Goal: Task Accomplishment & Management: Complete application form

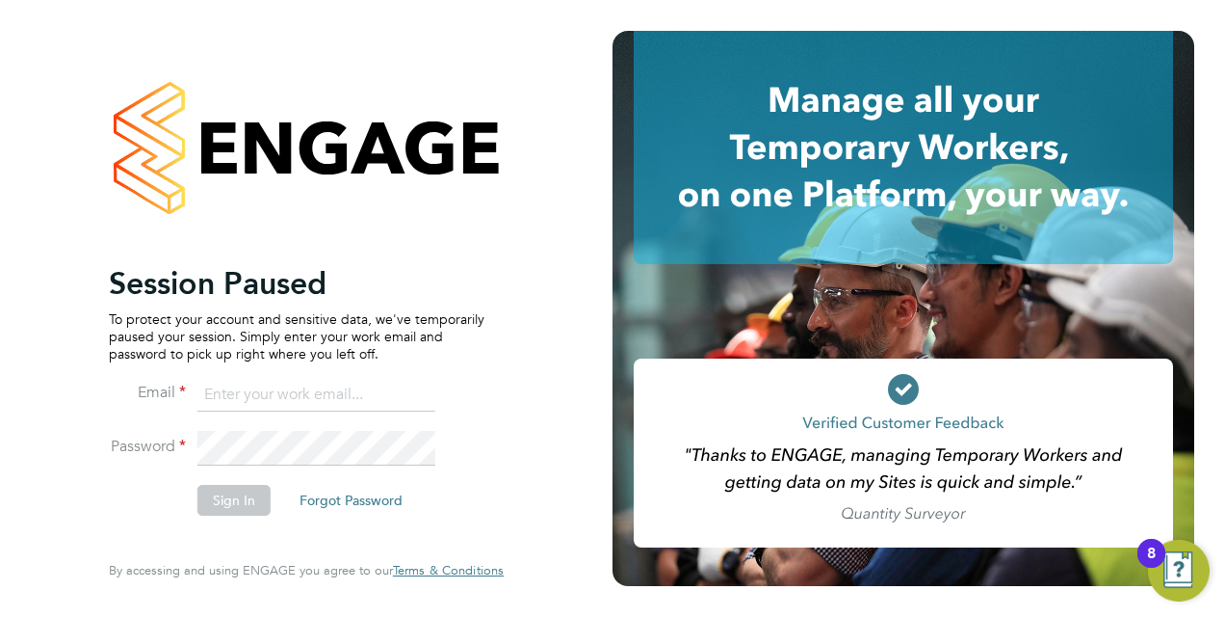
type input "[EMAIL_ADDRESS][DOMAIN_NAME]"
click at [202, 498] on button "Sign In" at bounding box center [233, 500] width 73 height 31
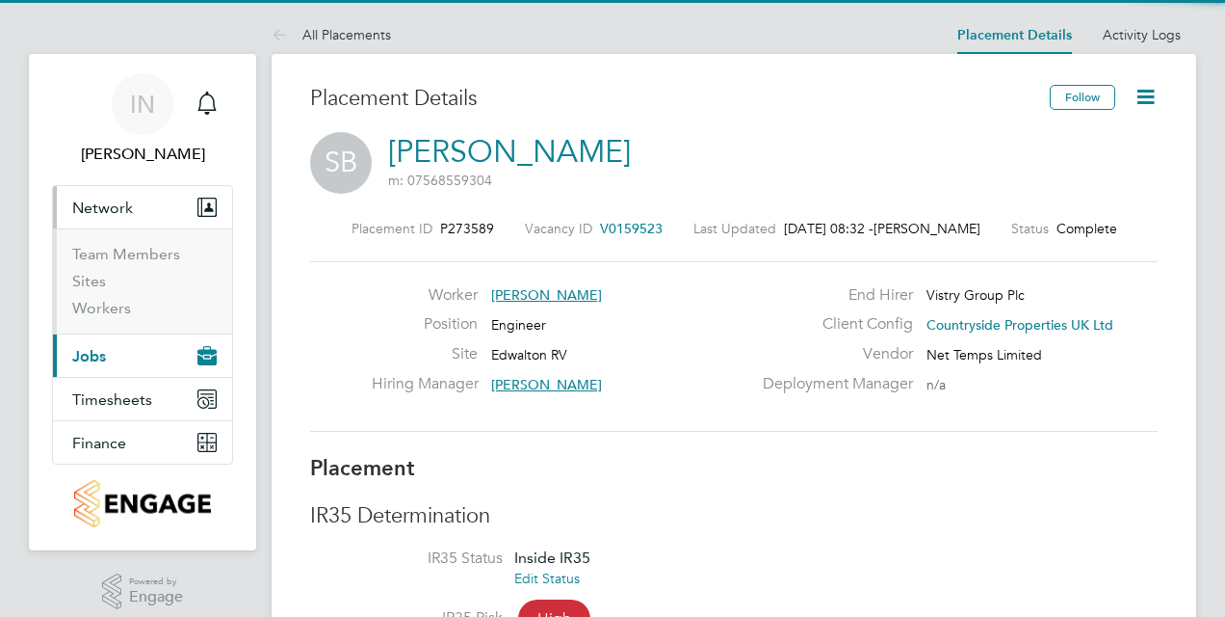
click at [100, 347] on span "Jobs" at bounding box center [89, 356] width 34 height 18
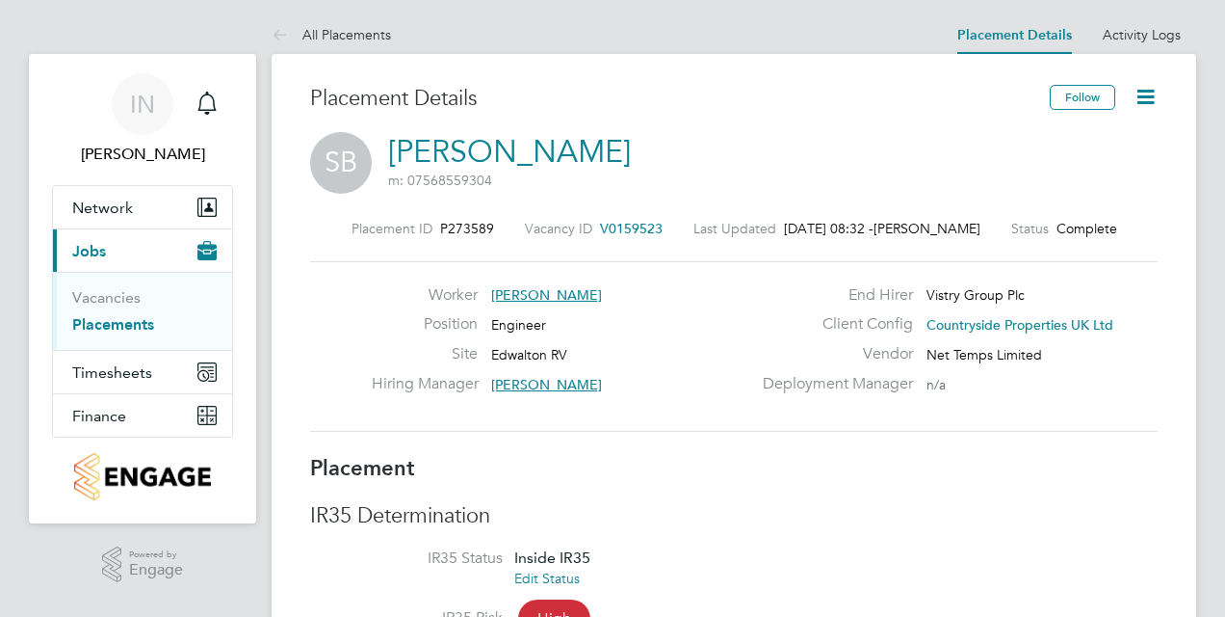
click at [112, 322] on link "Placements" at bounding box center [113, 324] width 82 height 18
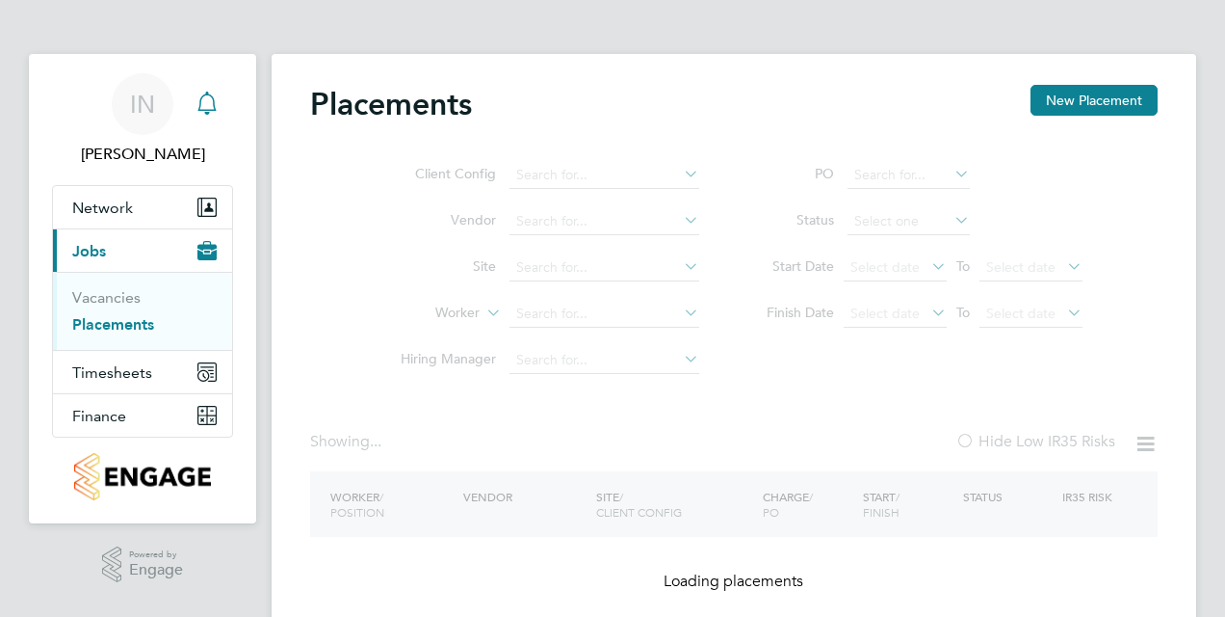
click at [198, 106] on icon "Main navigation" at bounding box center [207, 103] width 23 height 23
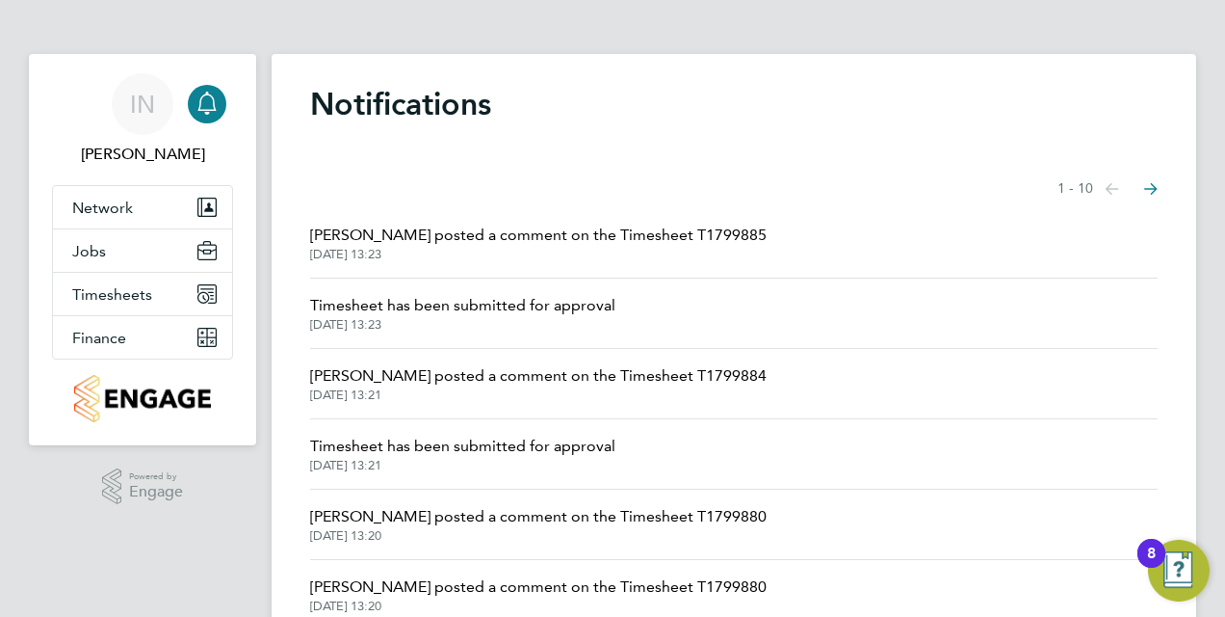
click at [438, 243] on span "Brooke Morley posted a comment on the Timesheet T1799885" at bounding box center [538, 235] width 457 height 23
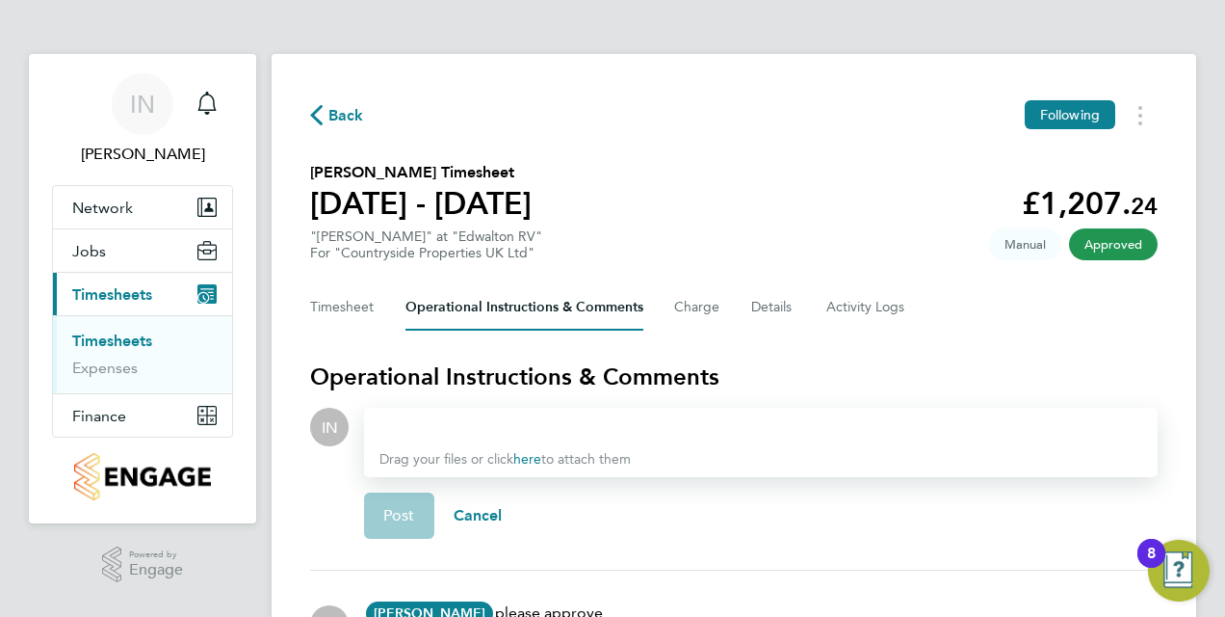
click at [623, 197] on section "Shaun Smith's Timesheet 04 - 10 Aug 2025 £1,207. 24 "Joiner" at "Edwalton RV" F…" at bounding box center [734, 211] width 848 height 100
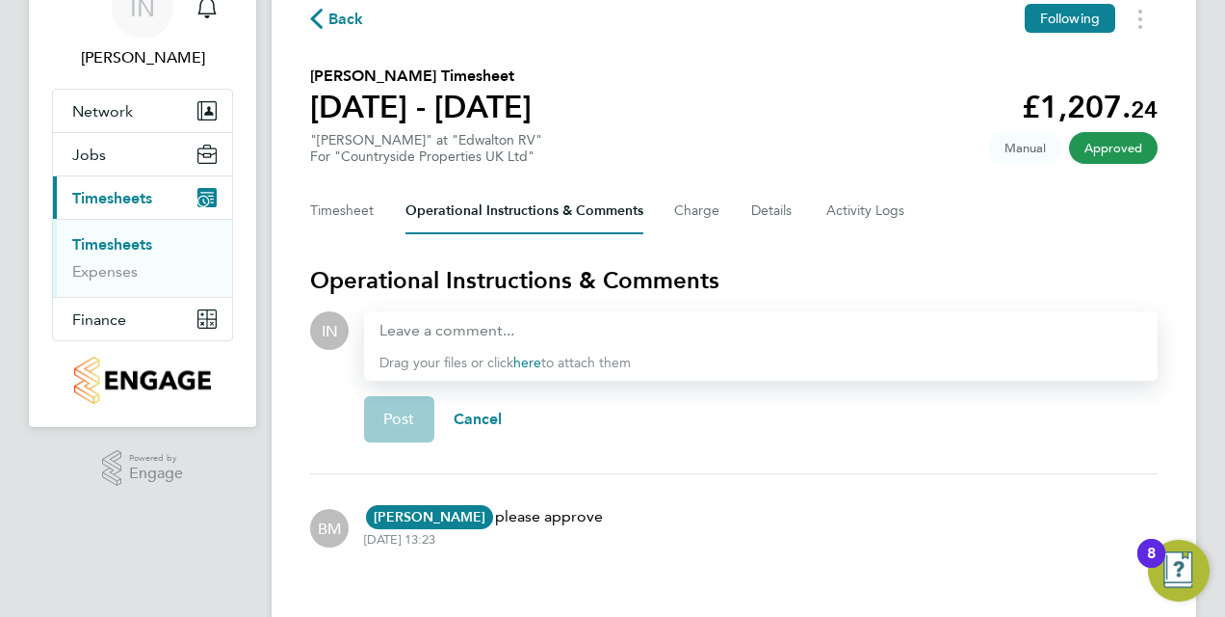
click at [318, 13] on icon "button" at bounding box center [316, 19] width 13 height 20
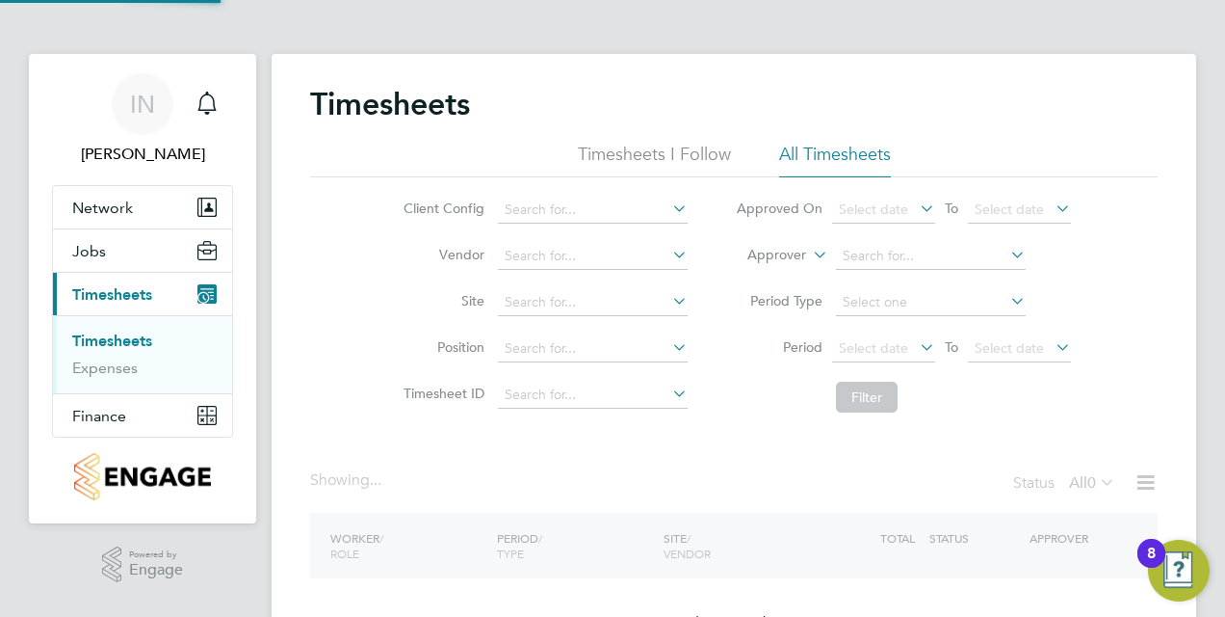
click at [369, 310] on div "Client Config Vendor Site Position Timesheet ID Approved On Select date To Sele…" at bounding box center [734, 299] width 848 height 245
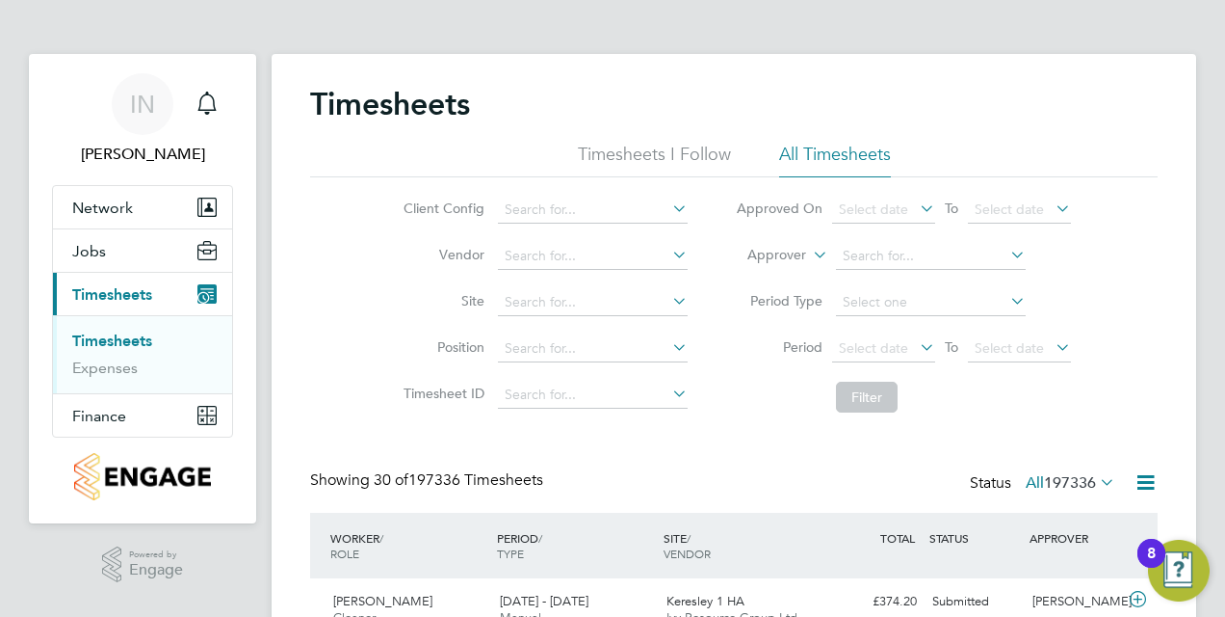
click at [123, 279] on button "Current page: Timesheets" at bounding box center [142, 294] width 179 height 42
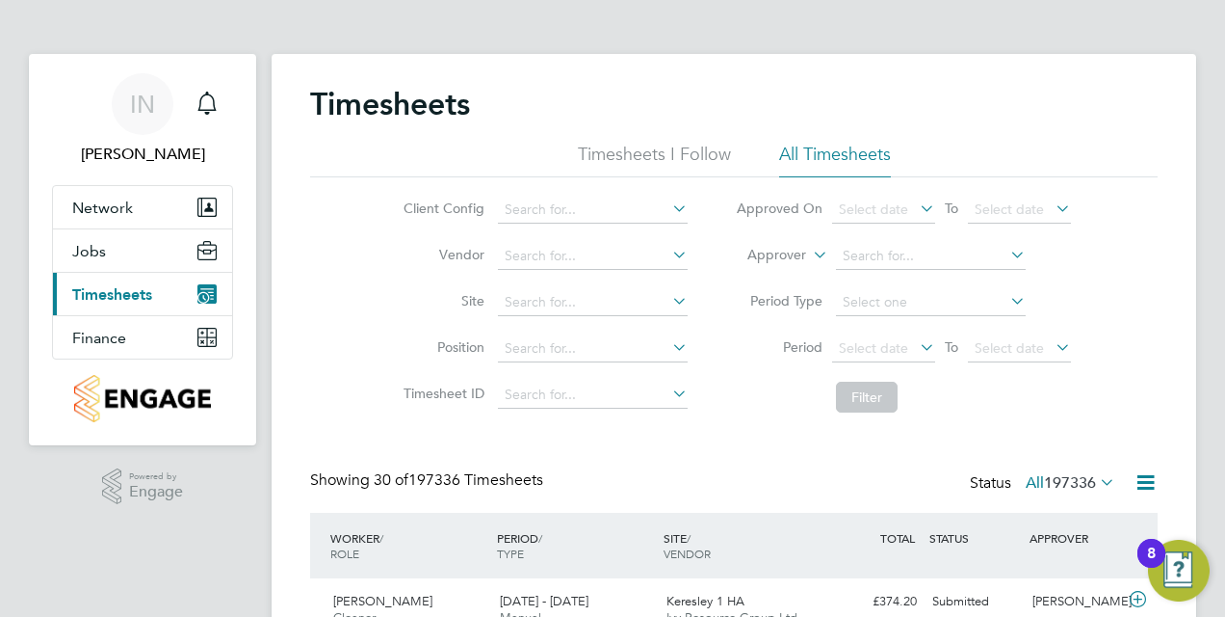
click at [123, 279] on button "Current page: Timesheets" at bounding box center [142, 294] width 179 height 42
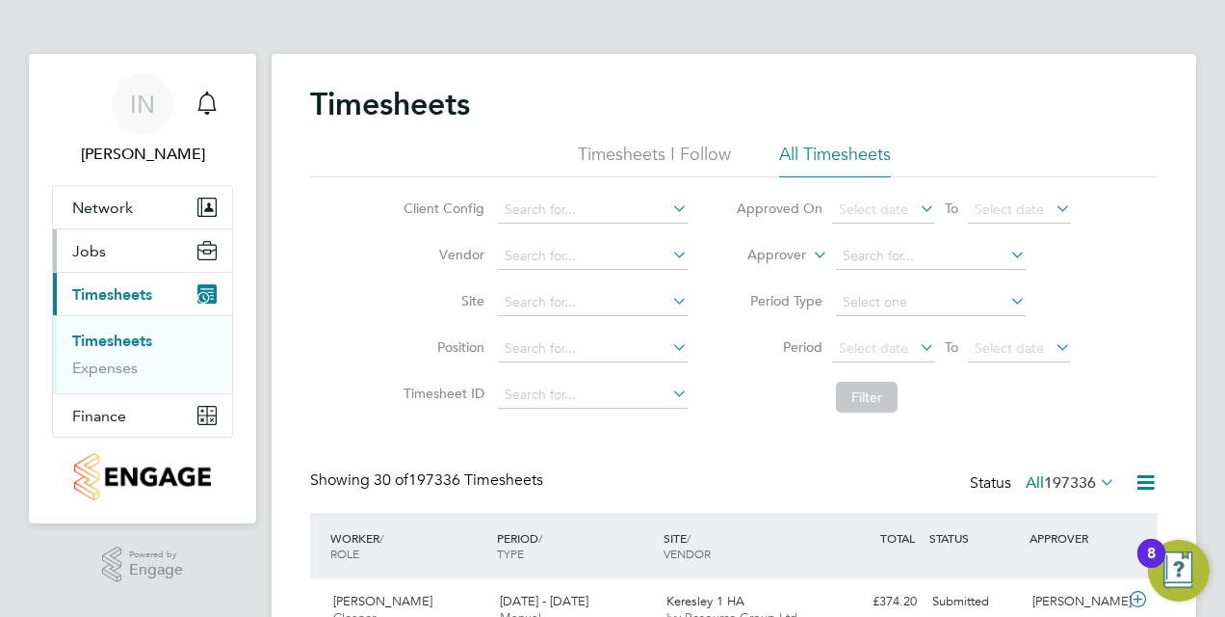
click at [129, 247] on button "Jobs" at bounding box center [142, 250] width 179 height 42
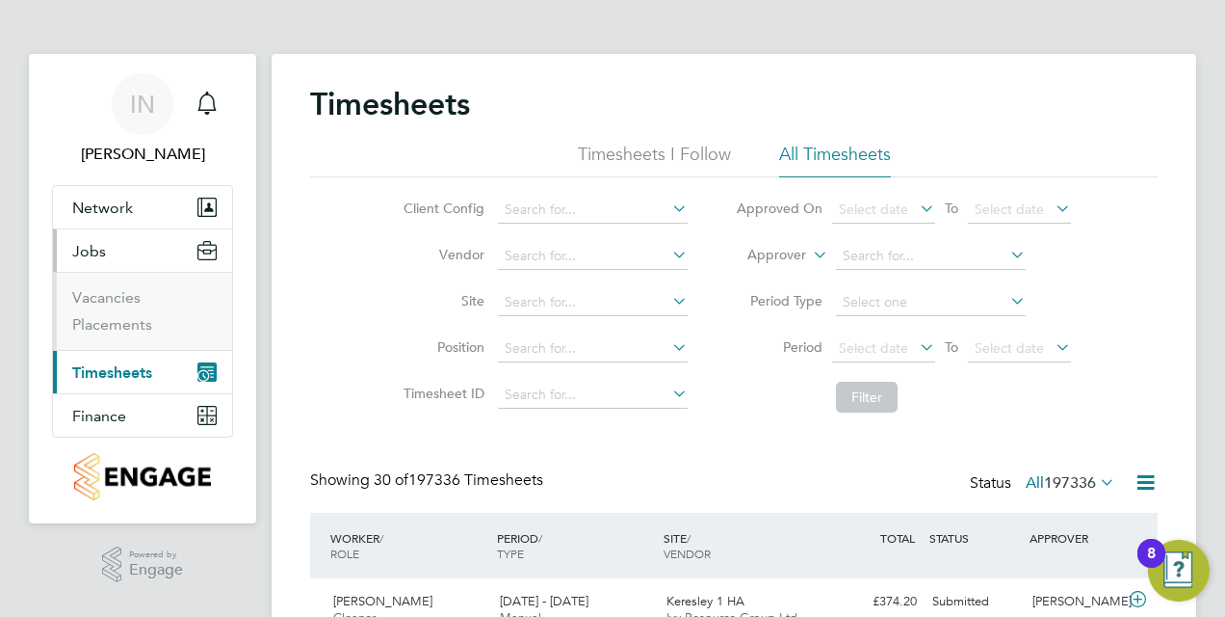
click at [119, 313] on li "Vacancies" at bounding box center [144, 301] width 145 height 27
click at [121, 297] on link "Vacancies" at bounding box center [106, 297] width 68 height 18
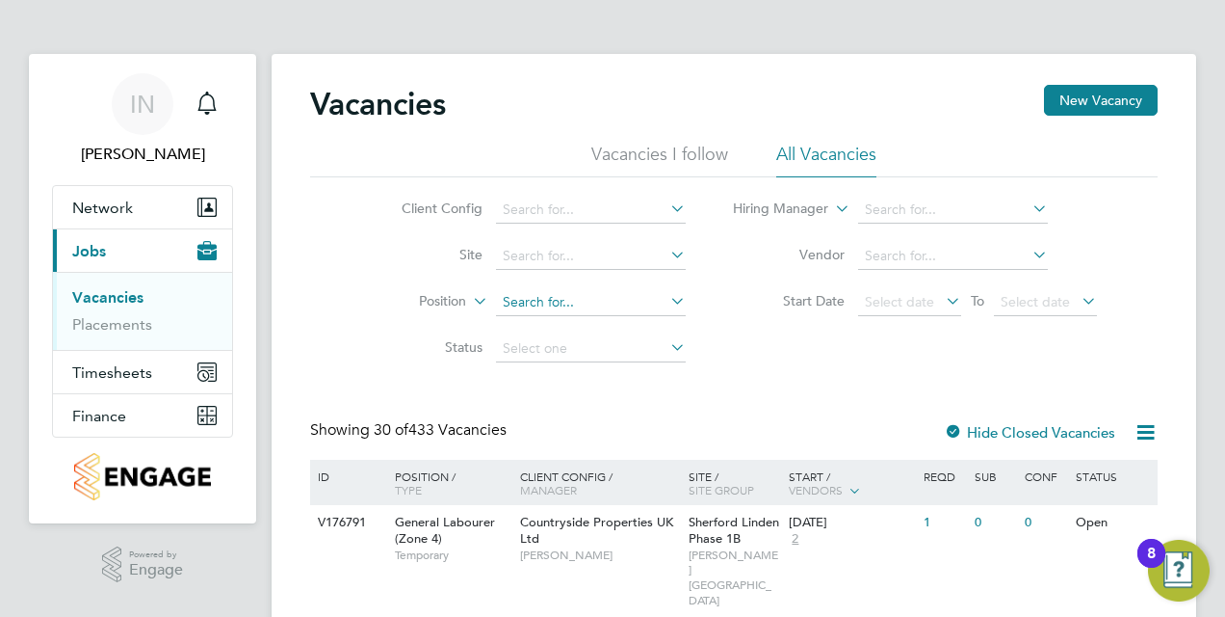
click at [544, 299] on input at bounding box center [591, 302] width 190 height 27
click at [554, 364] on li "Status" at bounding box center [529, 349] width 362 height 46
click at [553, 291] on input at bounding box center [591, 302] width 190 height 27
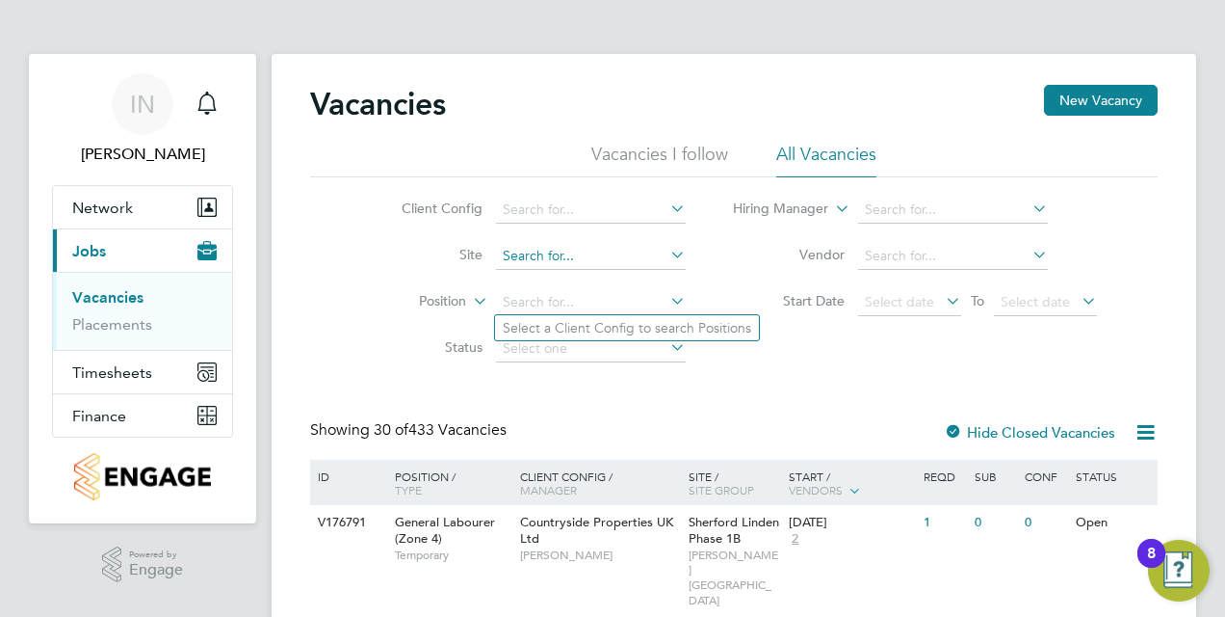
click at [557, 252] on input at bounding box center [591, 256] width 190 height 27
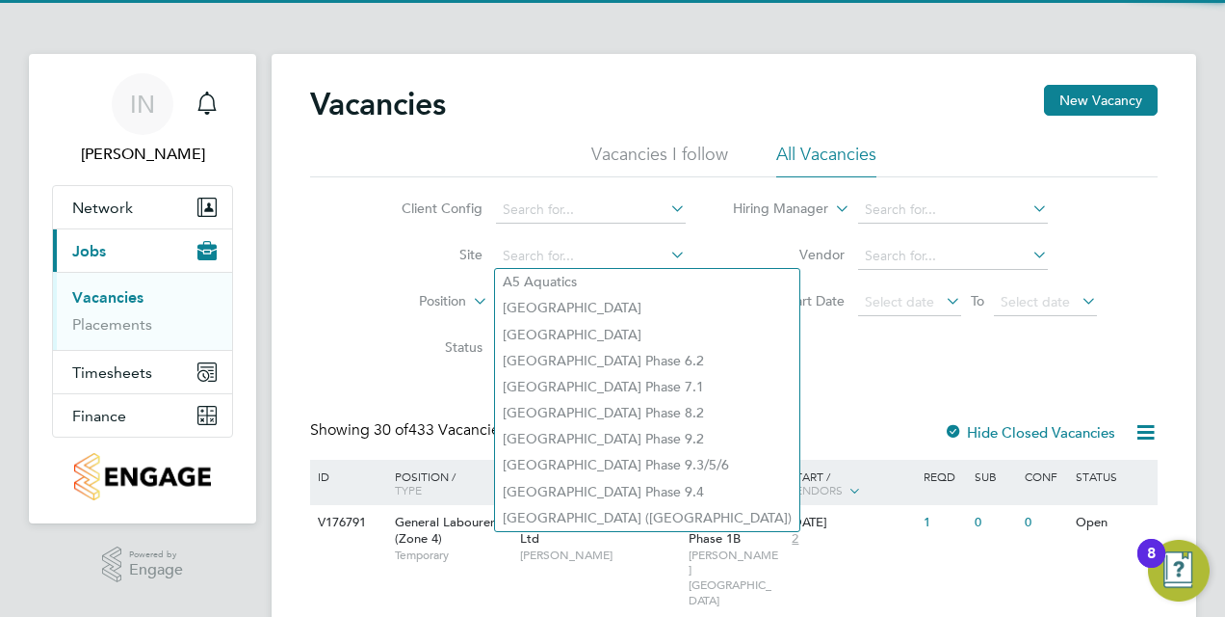
click at [453, 359] on li "Status" at bounding box center [529, 349] width 362 height 46
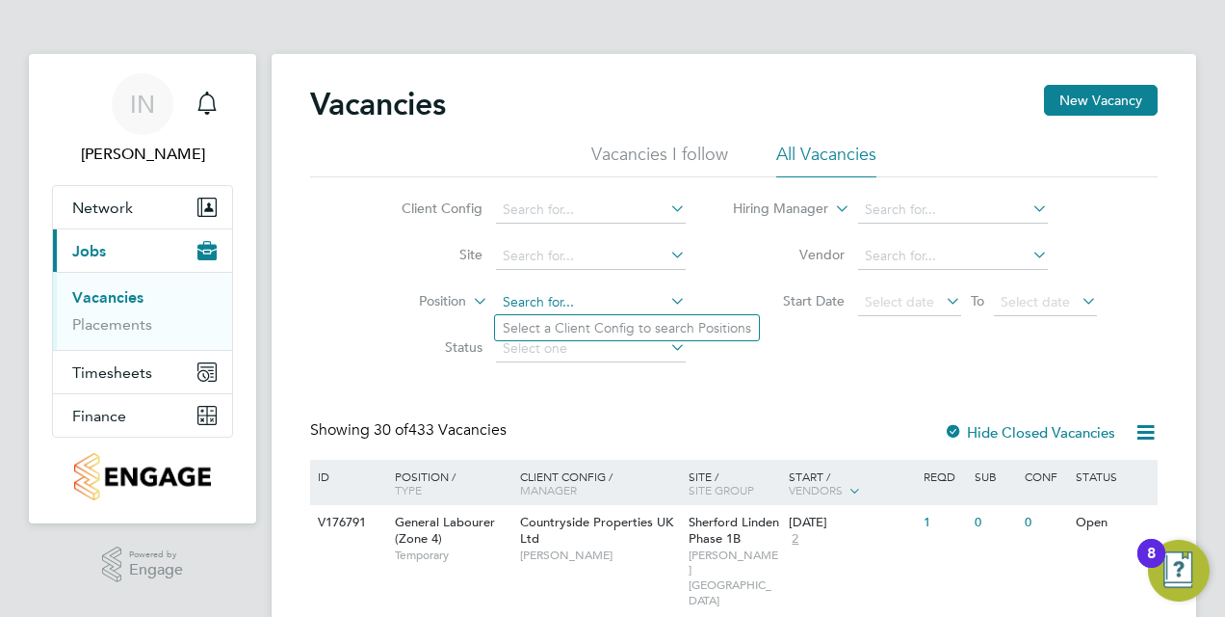
click at [574, 305] on input at bounding box center [591, 302] width 190 height 27
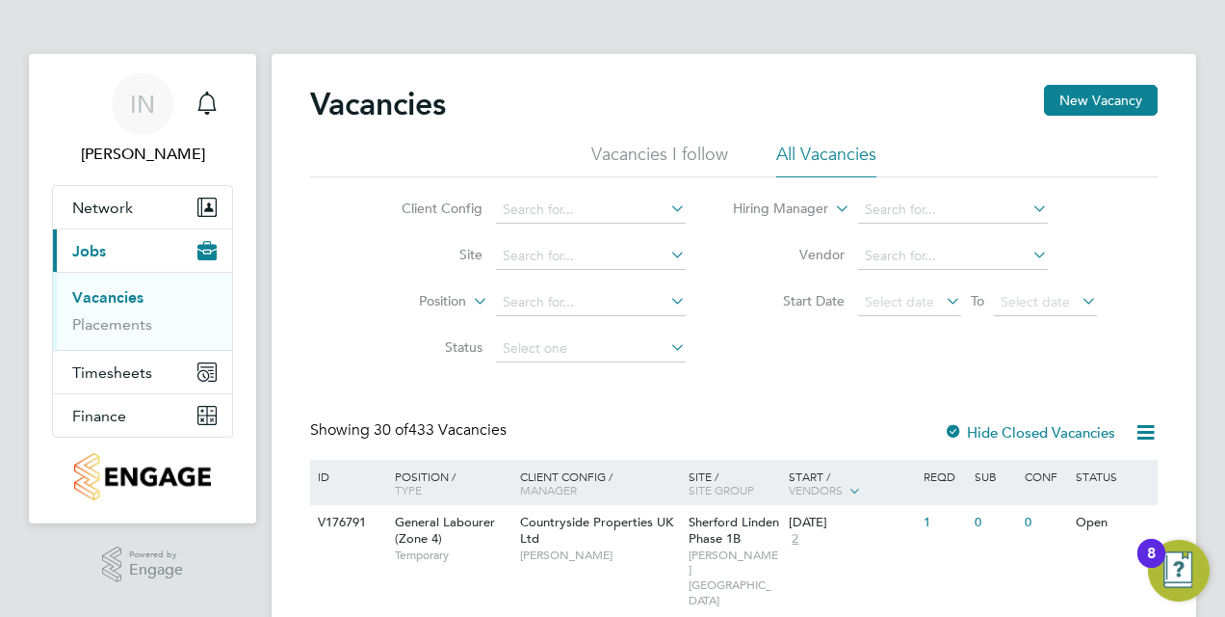
click at [543, 267] on input at bounding box center [591, 256] width 190 height 27
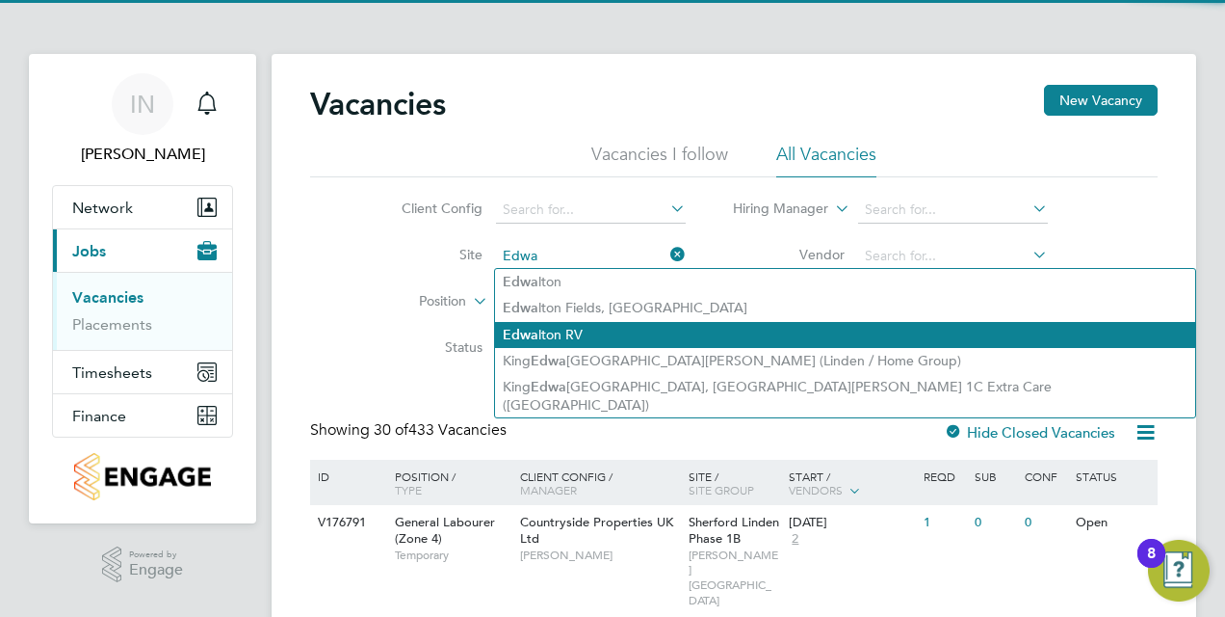
click at [589, 332] on li "Edwa lton RV" at bounding box center [845, 335] width 700 height 26
type input "Edwalton RV"
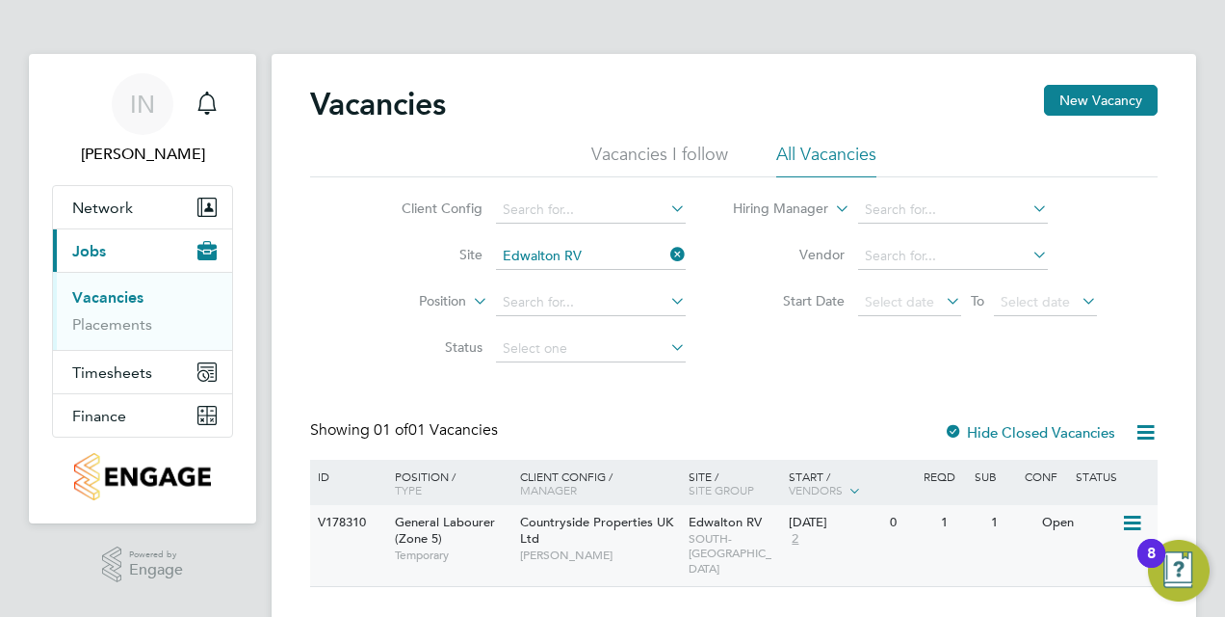
click at [590, 540] on div "Countryside Properties UK Ltd Jack Bas" at bounding box center [599, 538] width 169 height 66
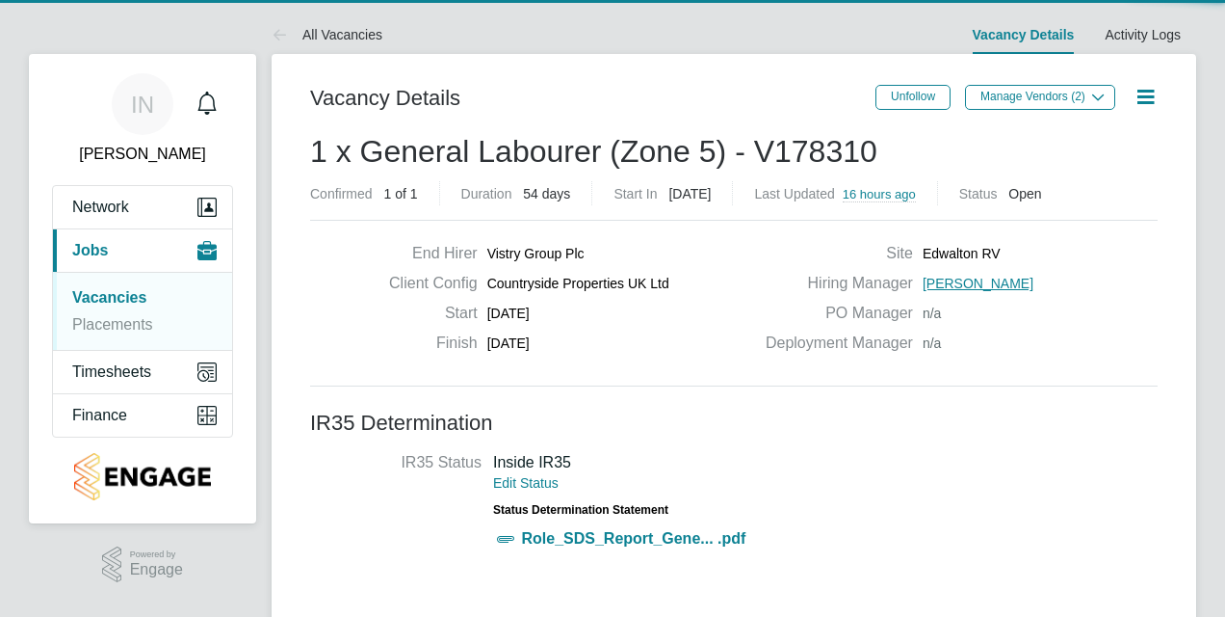
click at [678, 319] on div "Start 04 Aug 2025" at bounding box center [562, 318] width 380 height 30
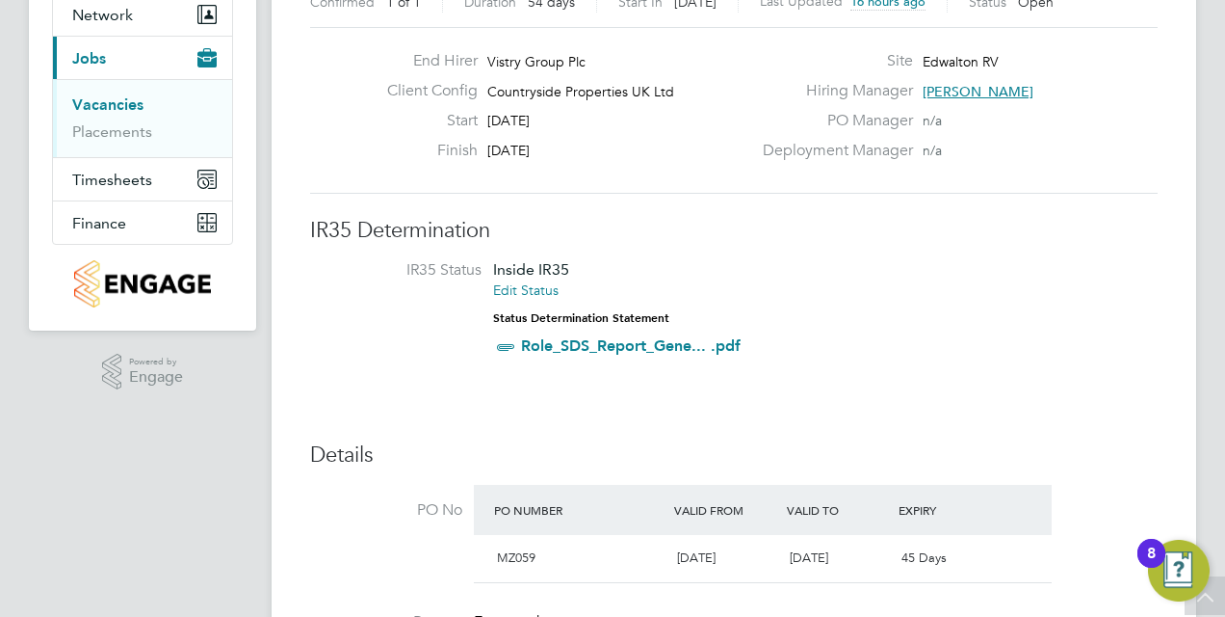
scroll to position [15, 0]
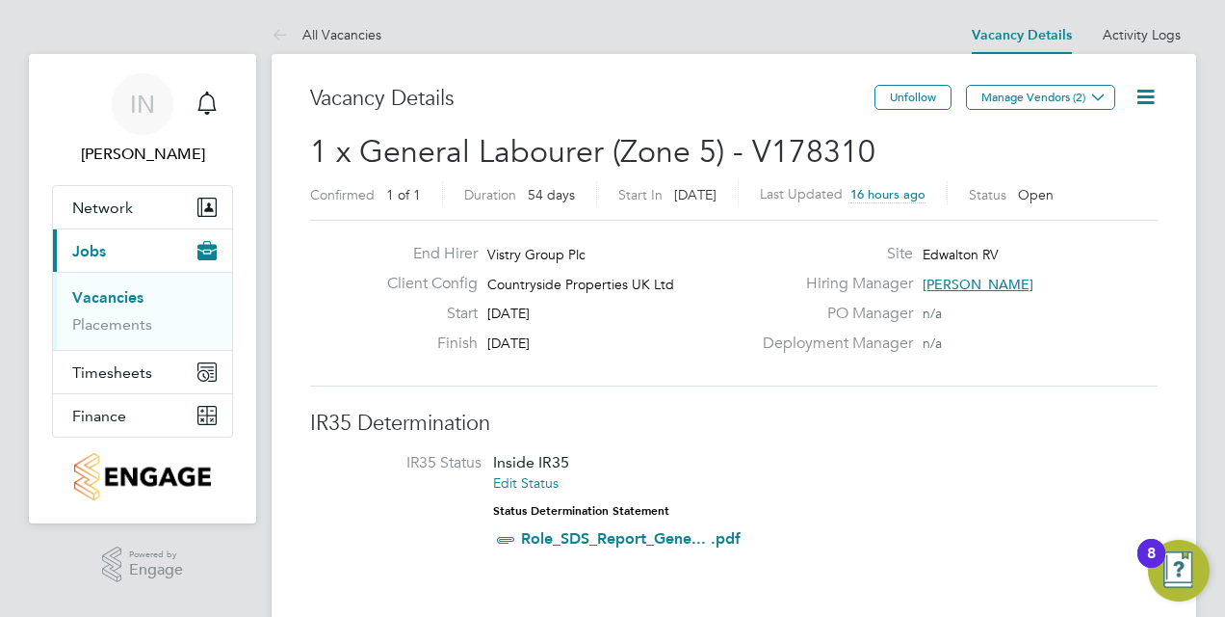
click at [1134, 94] on icon at bounding box center [1146, 97] width 24 height 24
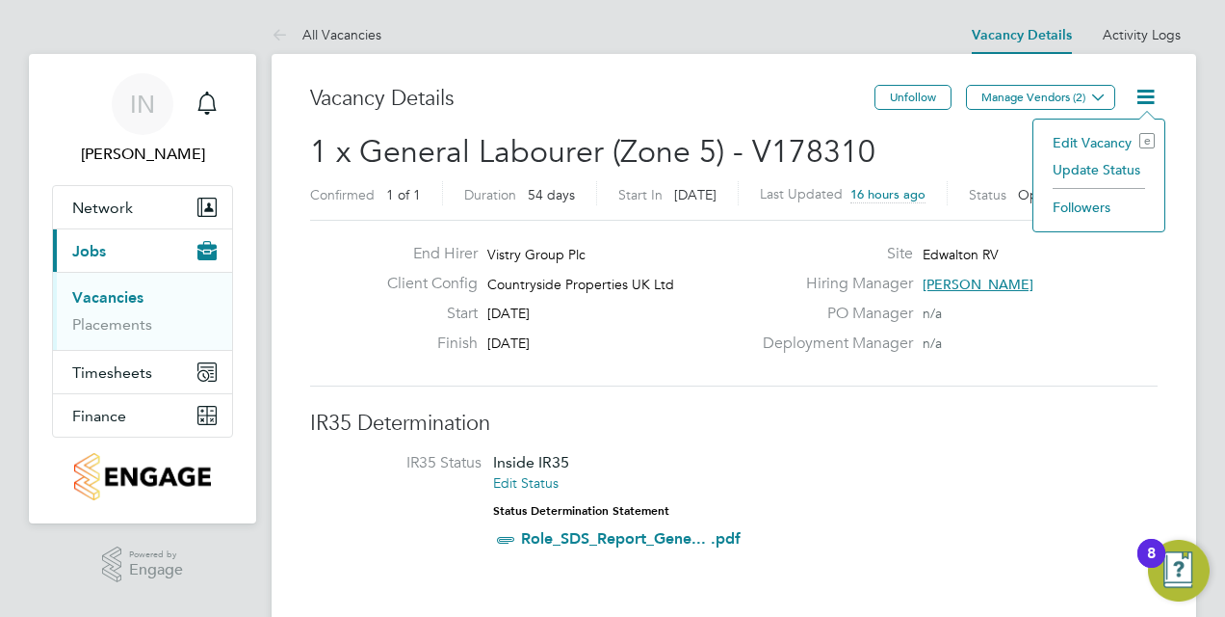
click at [1079, 131] on li "Edit Vacancy e" at bounding box center [1099, 142] width 112 height 27
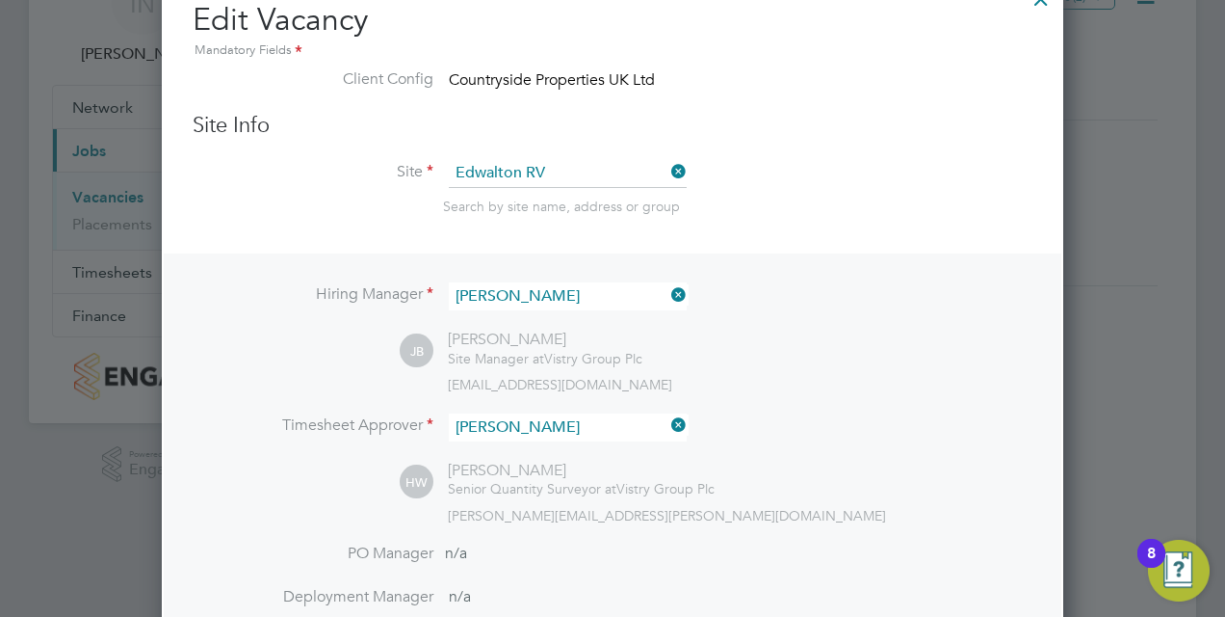
scroll to position [97, 0]
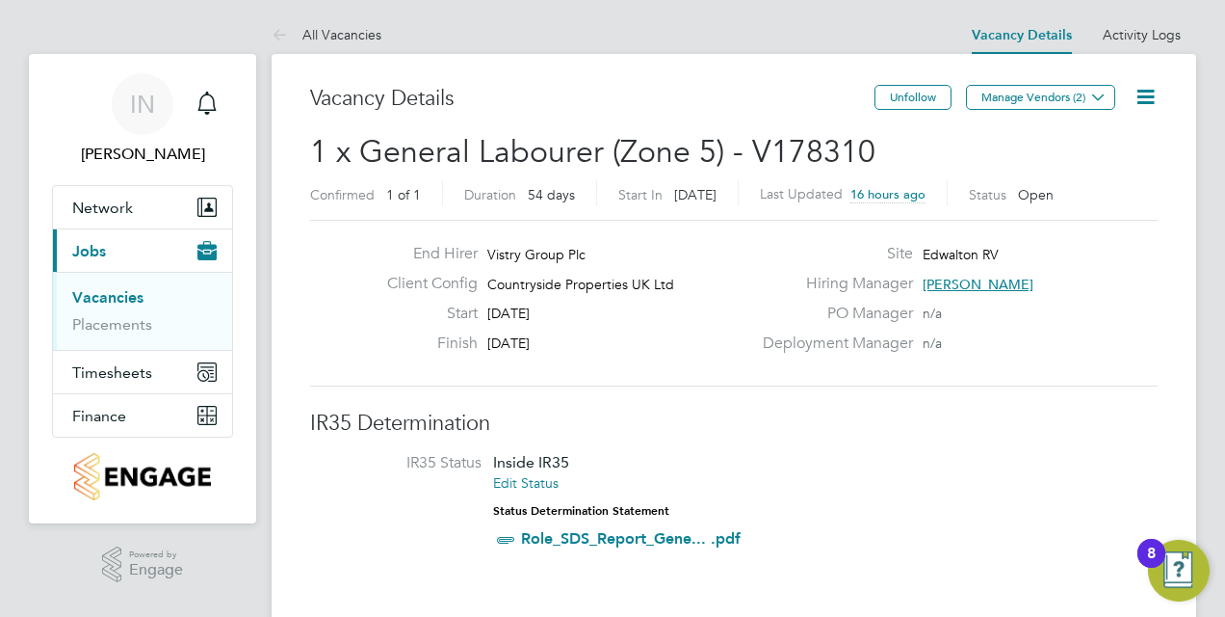
scroll to position [0, 0]
click at [1146, 96] on icon at bounding box center [1146, 97] width 24 height 24
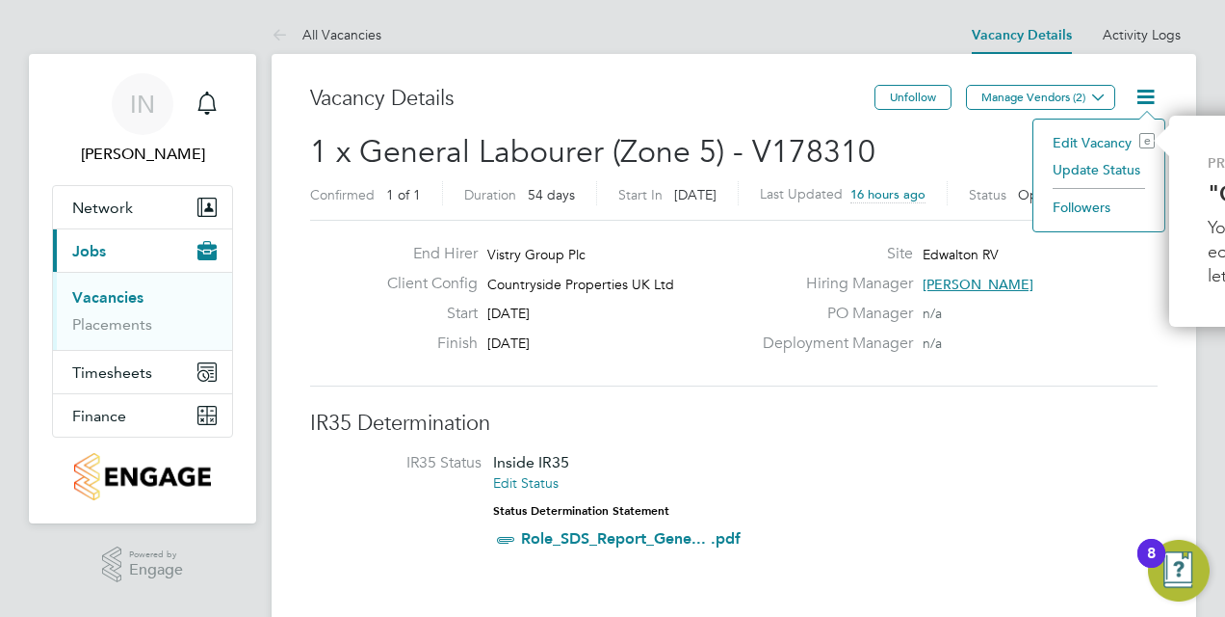
scroll to position [0, 252]
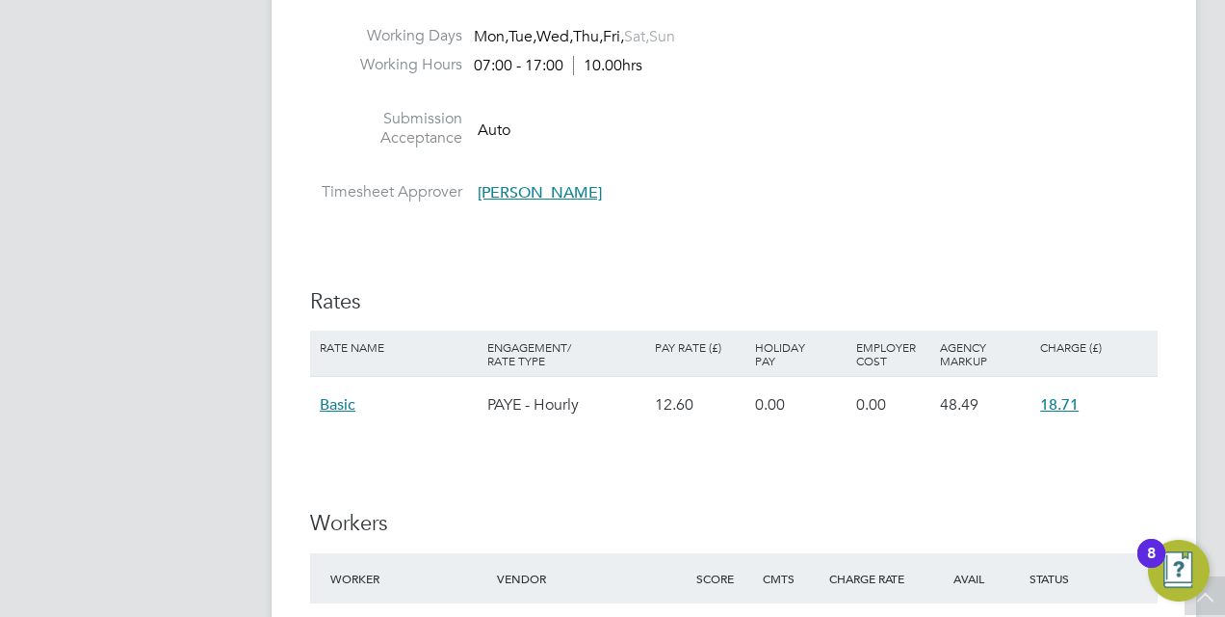
scroll to position [1195, 0]
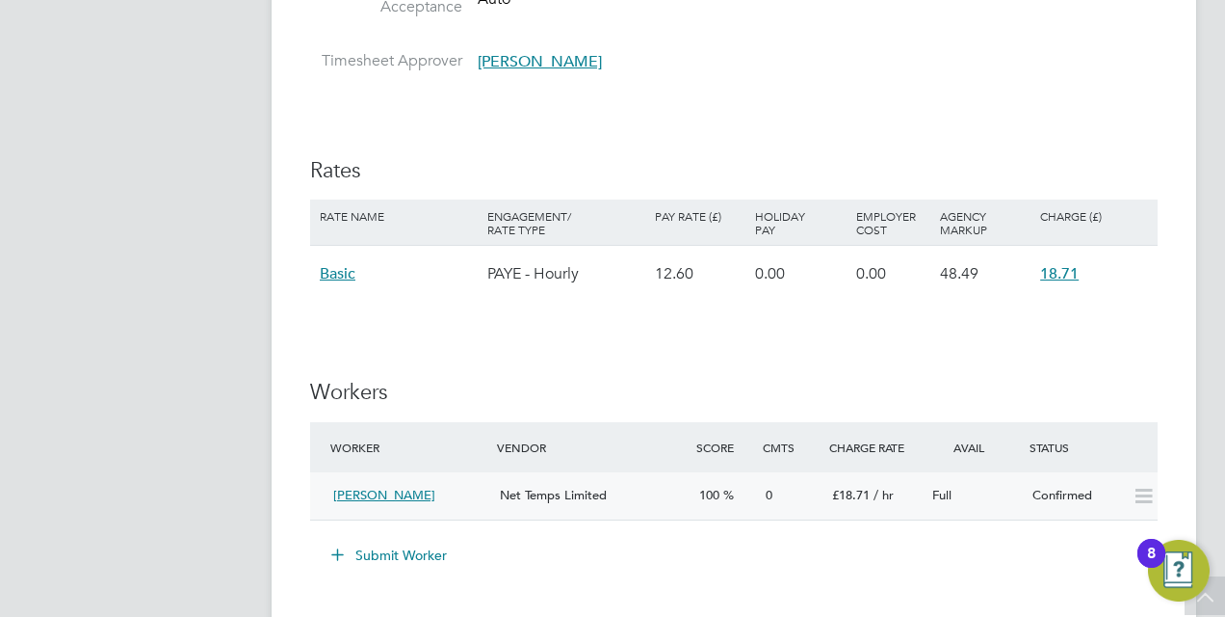
click at [1125, 489] on div at bounding box center [1141, 496] width 34 height 32
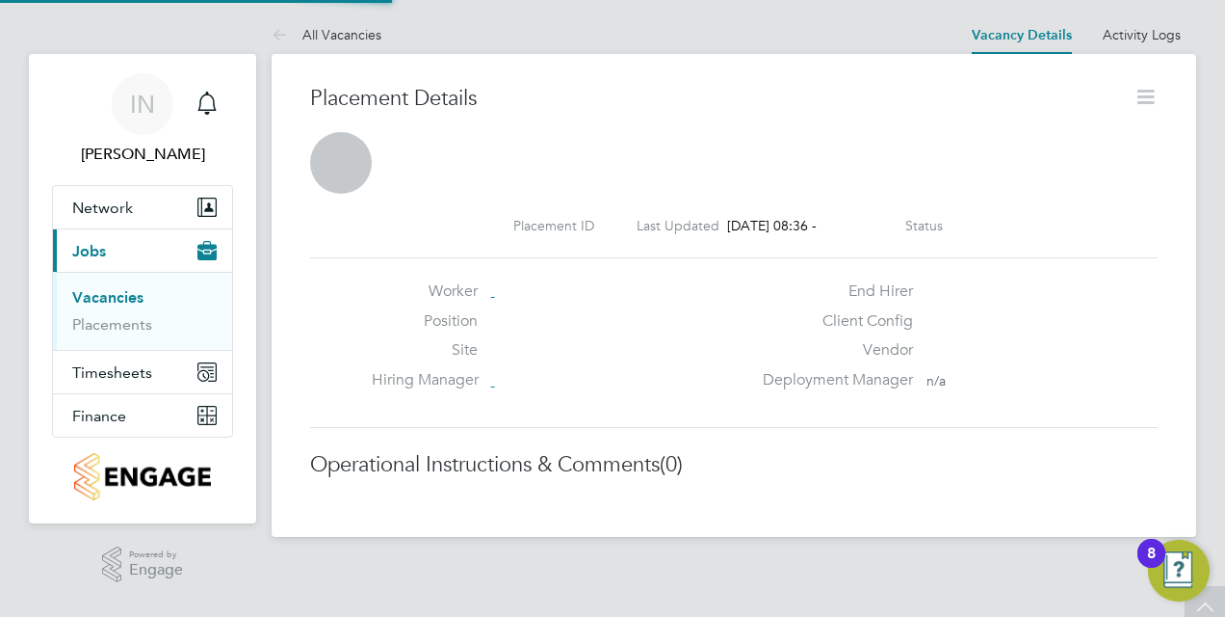
scroll to position [10, 10]
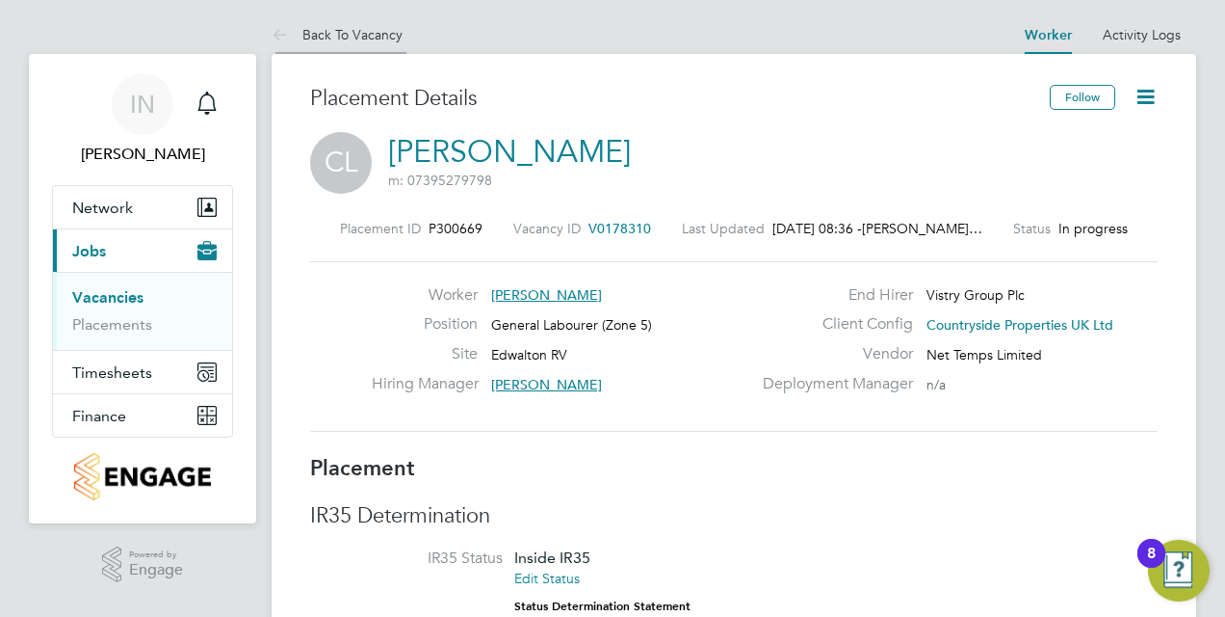
click at [347, 31] on link "Back To Vacancy" at bounding box center [337, 34] width 131 height 17
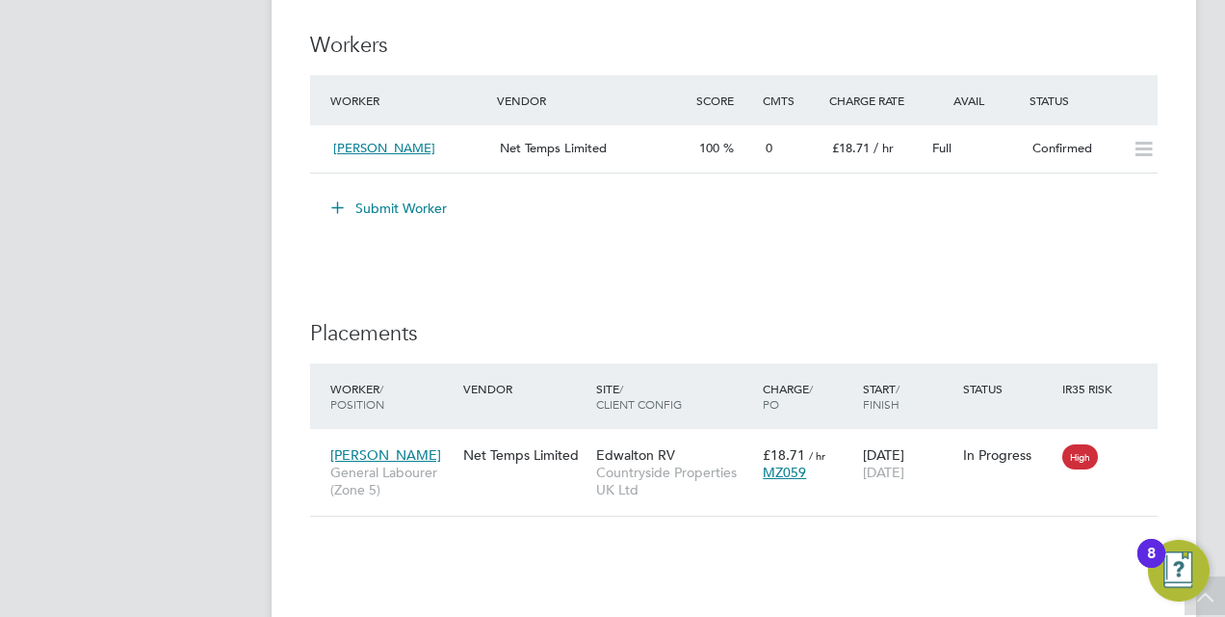
click at [408, 204] on button "Submit Worker" at bounding box center [390, 208] width 145 height 31
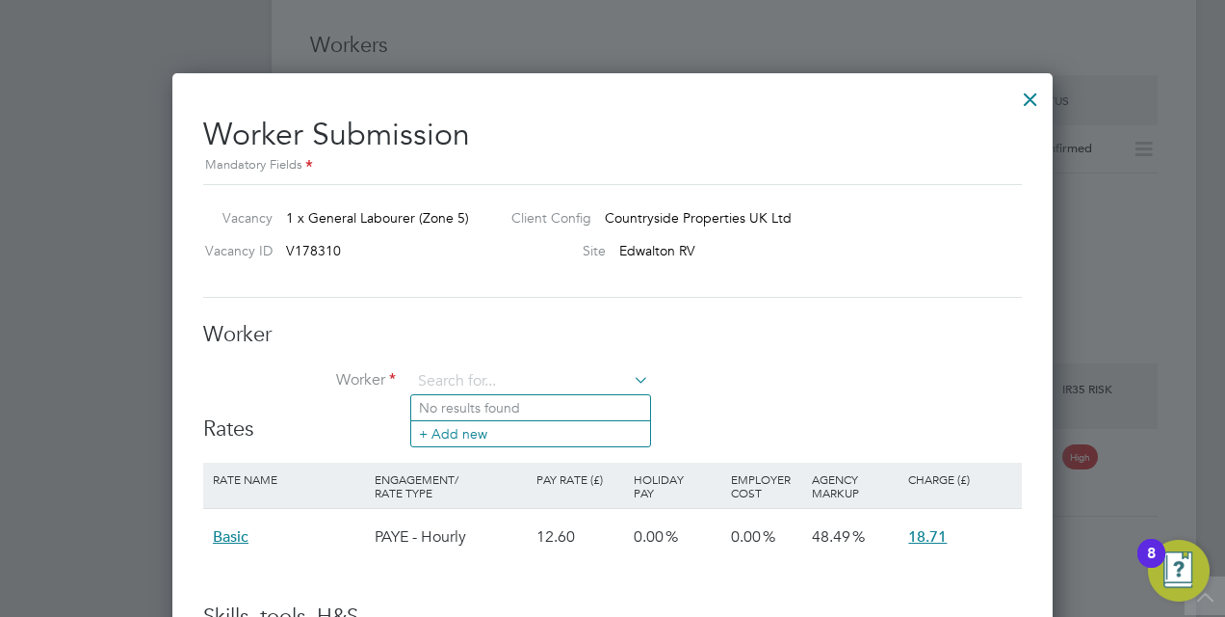
click at [894, 363] on div "Worker Worker Worker Engagement Type" at bounding box center [612, 368] width 819 height 95
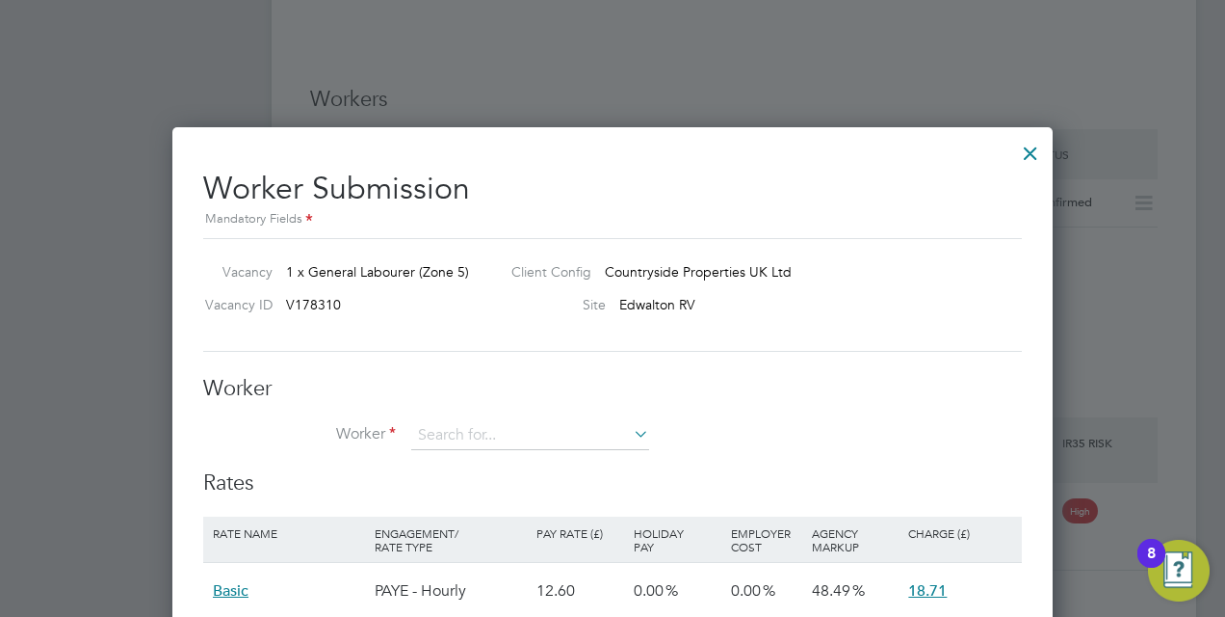
click at [1037, 148] on div at bounding box center [1031, 148] width 35 height 35
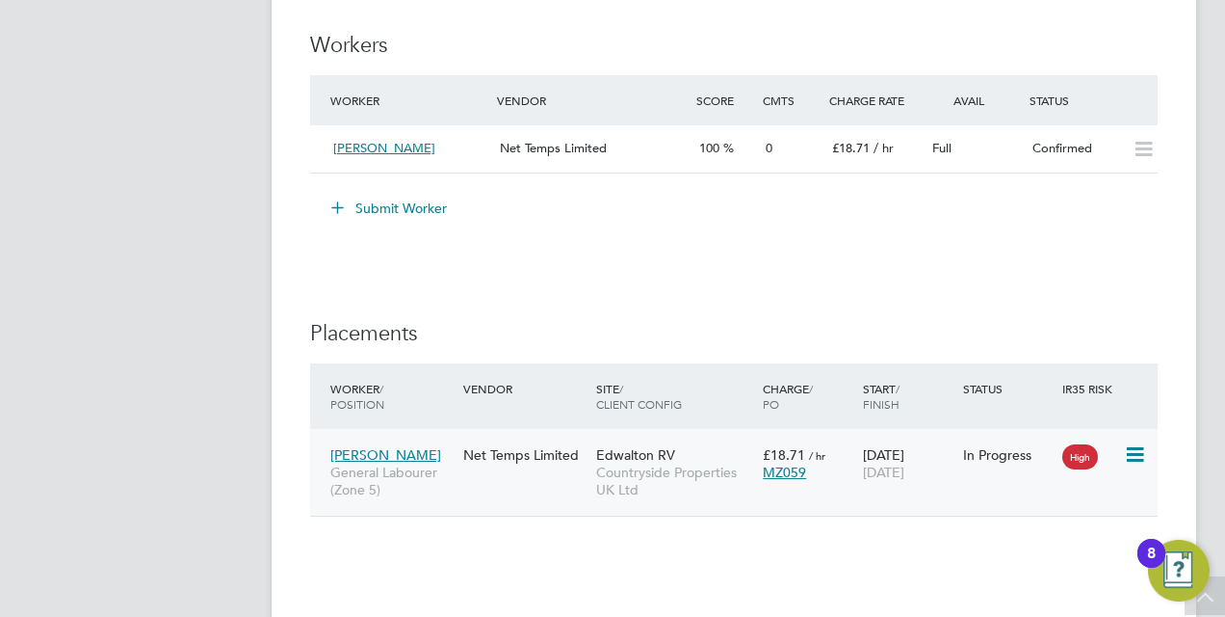
click at [558, 476] on div "Clinton Lilley General Labourer (Zone 5) Net Temps Limited Edwalton RV Countrys…" at bounding box center [734, 473] width 848 height 88
click at [1141, 458] on icon at bounding box center [1133, 454] width 19 height 23
click at [1157, 500] on div "Clinton Lilley General Labourer (Zone 5) Net Temps Limited Edwalton RV Countrys…" at bounding box center [734, 473] width 848 height 88
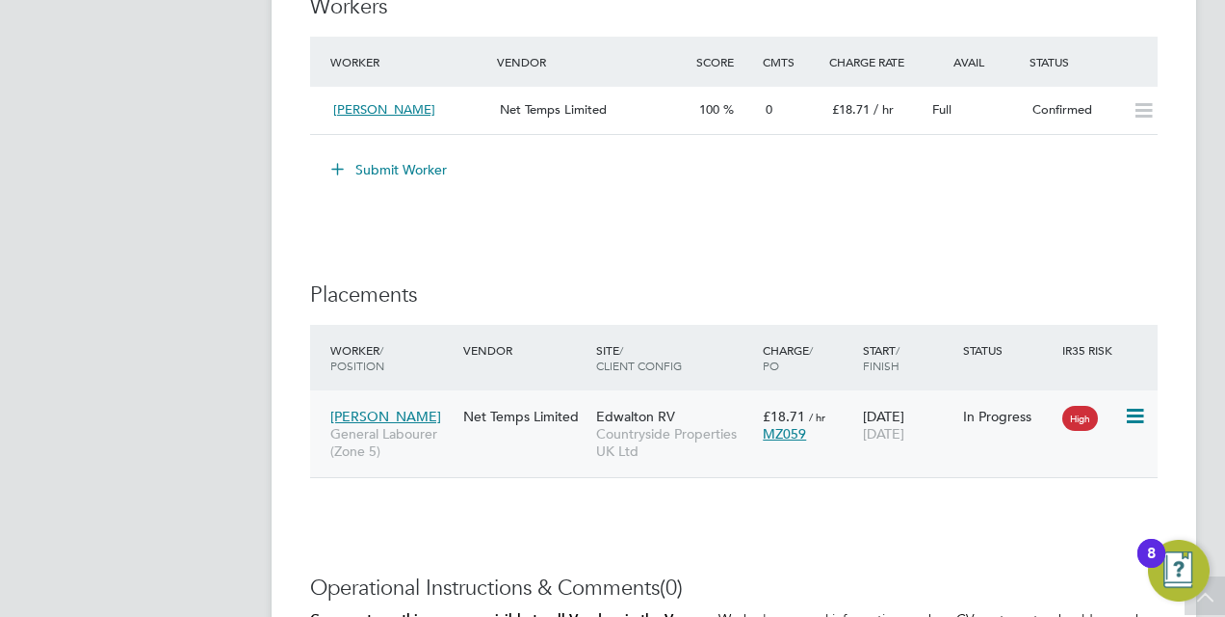
click at [1135, 390] on div "Clinton Lilley General Labourer (Zone 5) Net Temps Limited Edwalton RV Countrys…" at bounding box center [734, 434] width 848 height 88
click at [1132, 405] on icon at bounding box center [1133, 416] width 19 height 23
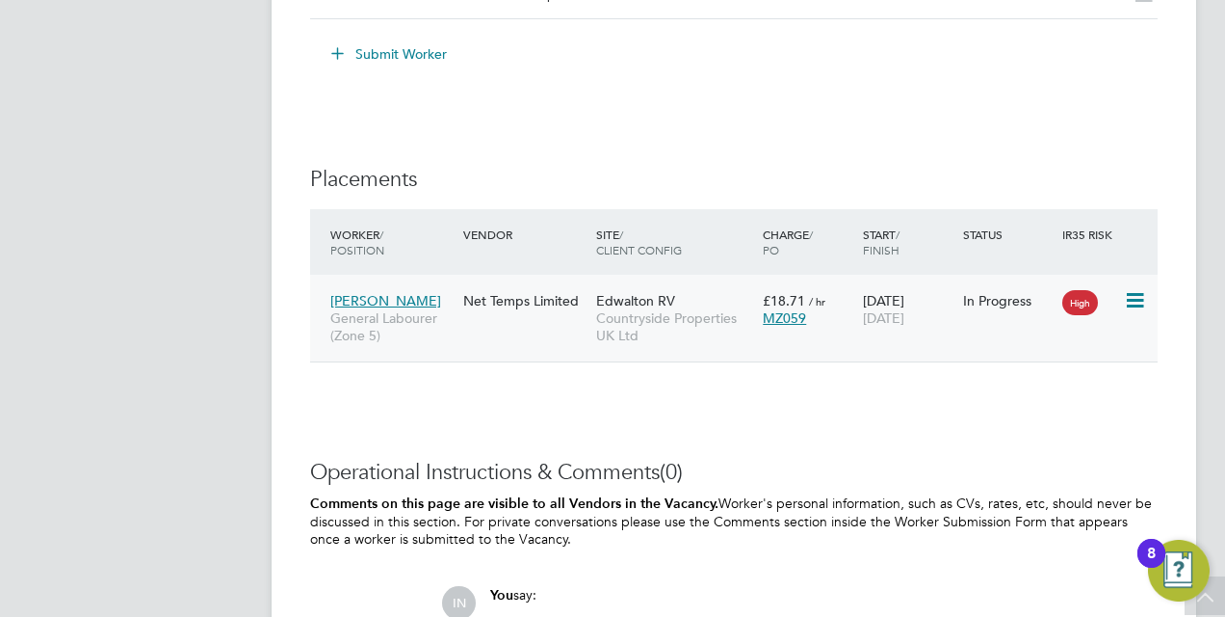
click at [1138, 298] on icon at bounding box center [1133, 300] width 19 height 23
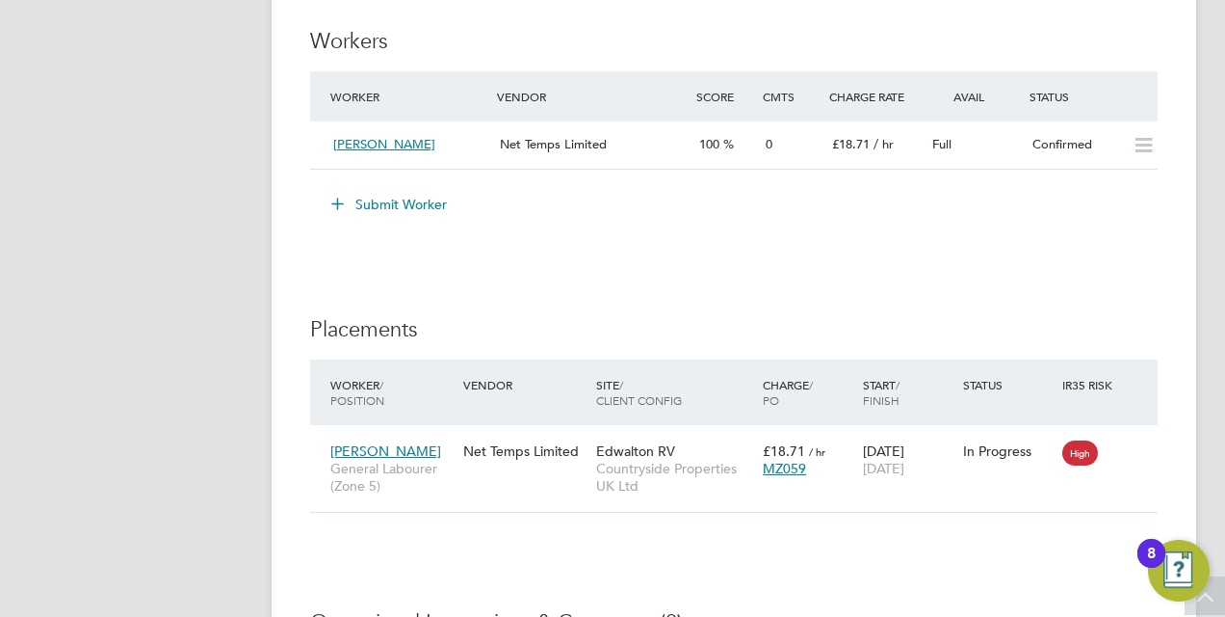
scroll to position [1541, 0]
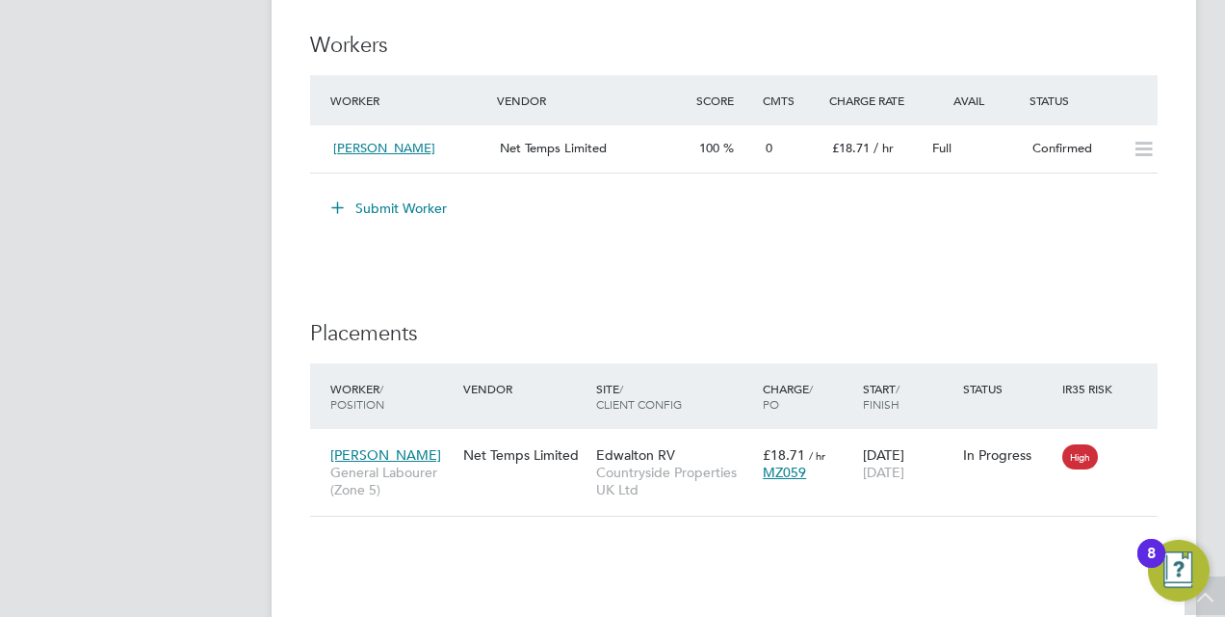
click at [377, 214] on button "Submit Worker" at bounding box center [390, 208] width 145 height 31
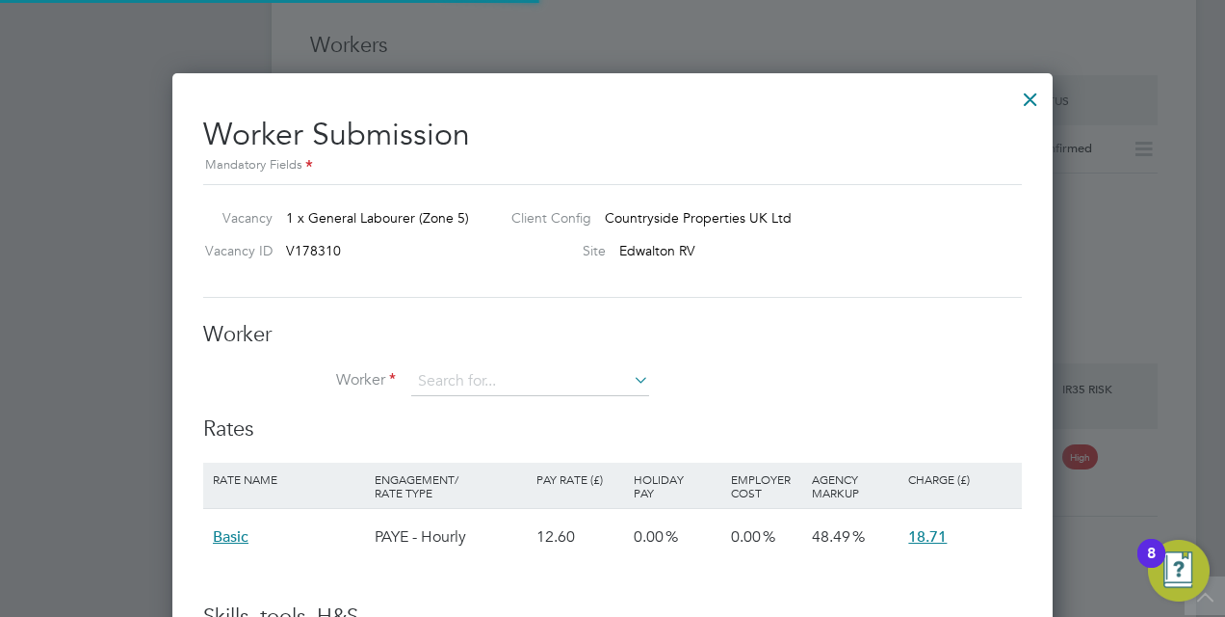
scroll to position [56, 162]
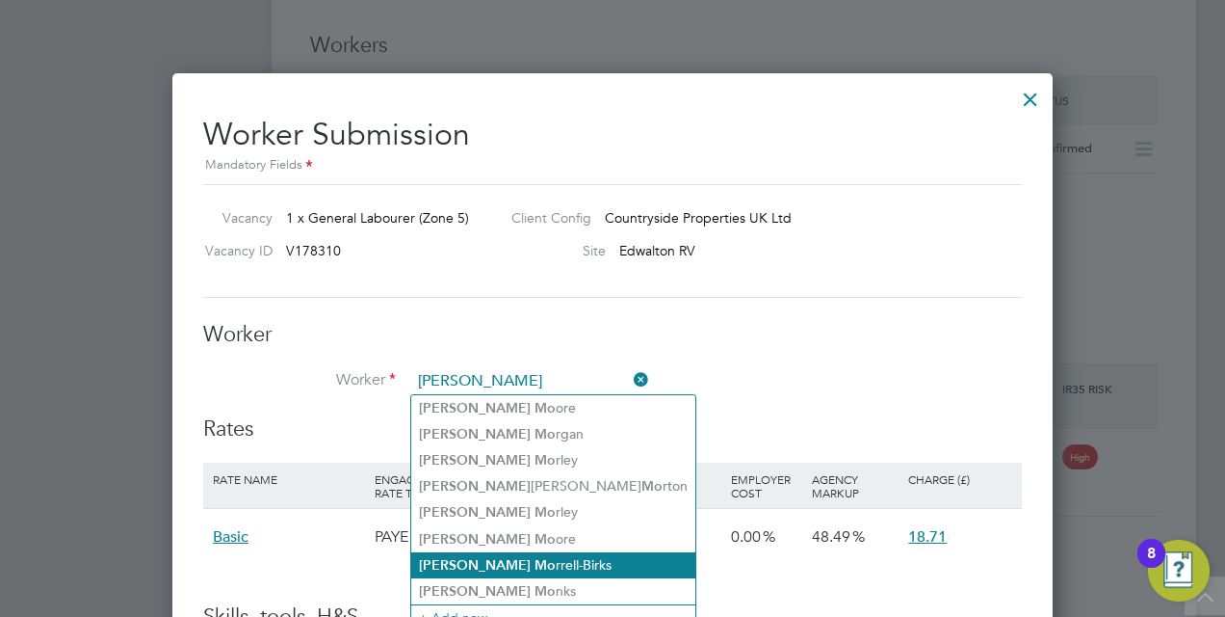
click at [503, 552] on li "Daniel Mo rrell-Birks" at bounding box center [553, 565] width 284 height 26
type input "Daniel Morrell-Birks"
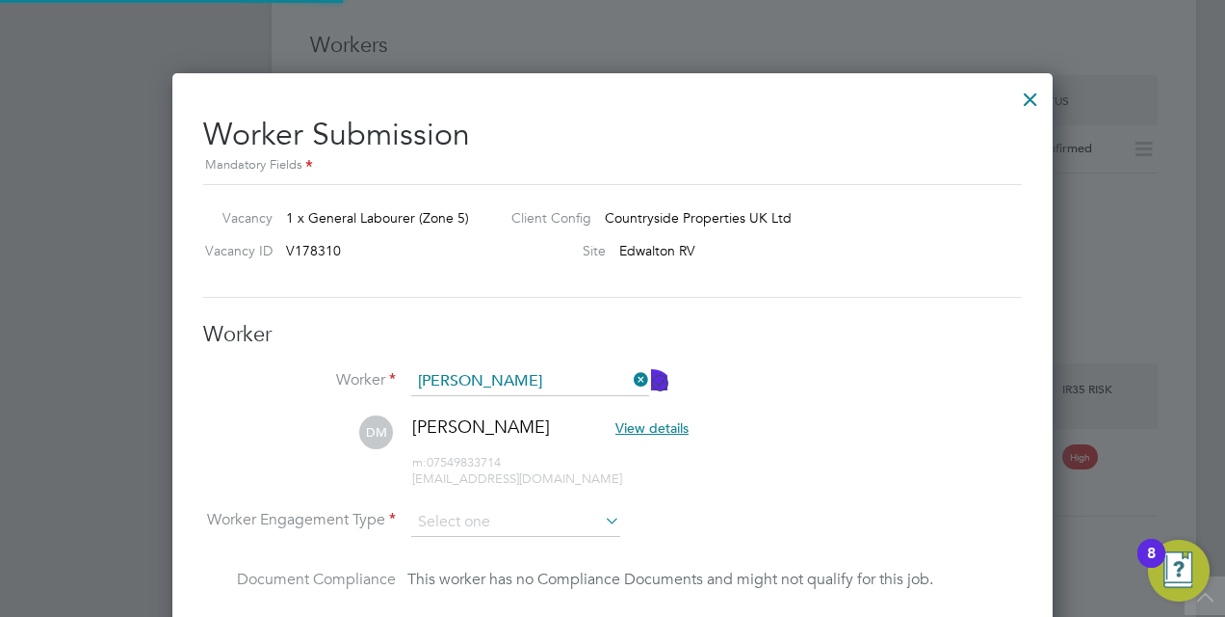
scroll to position [1526, 881]
click at [794, 474] on li "DM Daniel Morrell-Birks View details m: 07549833714 46morrell@googlemail.com" at bounding box center [612, 461] width 819 height 92
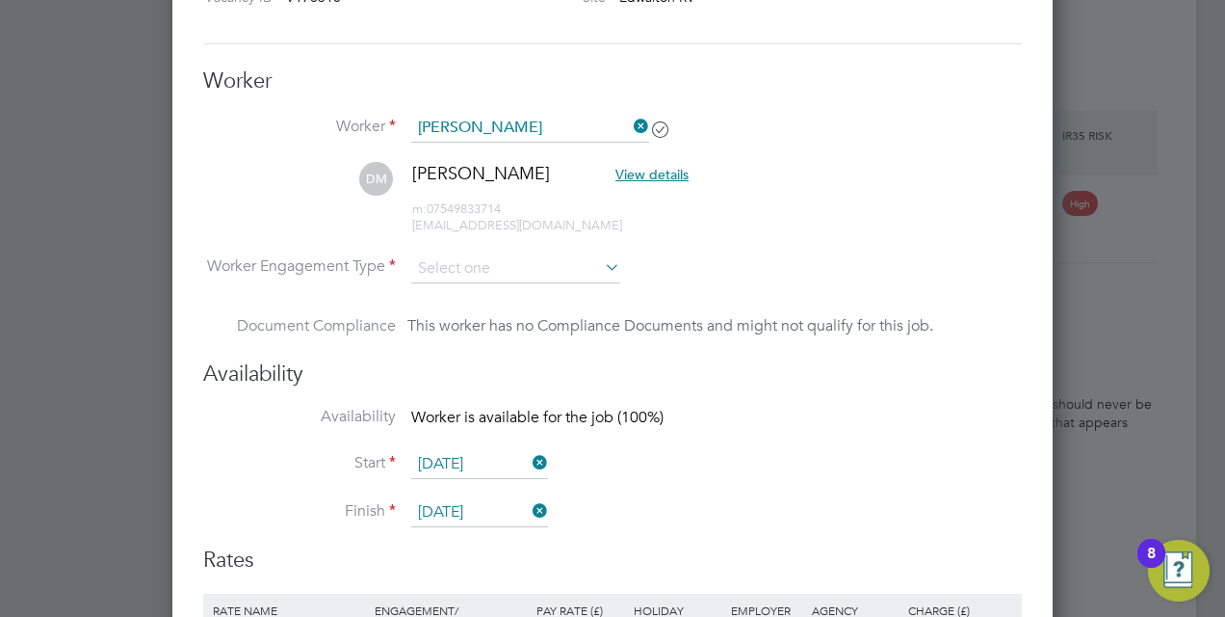
scroll to position [1888, 0]
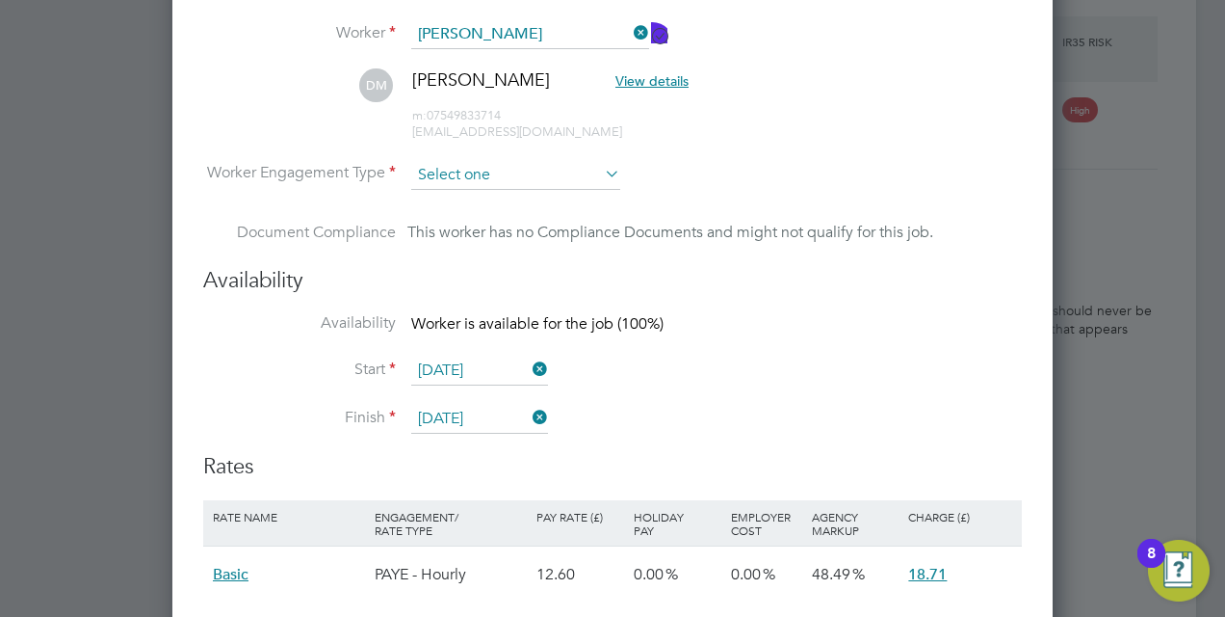
click at [592, 169] on input at bounding box center [515, 175] width 209 height 29
click at [553, 270] on h3 "Availability" at bounding box center [612, 281] width 819 height 28
click at [693, 267] on h3 "Availability" at bounding box center [612, 281] width 819 height 28
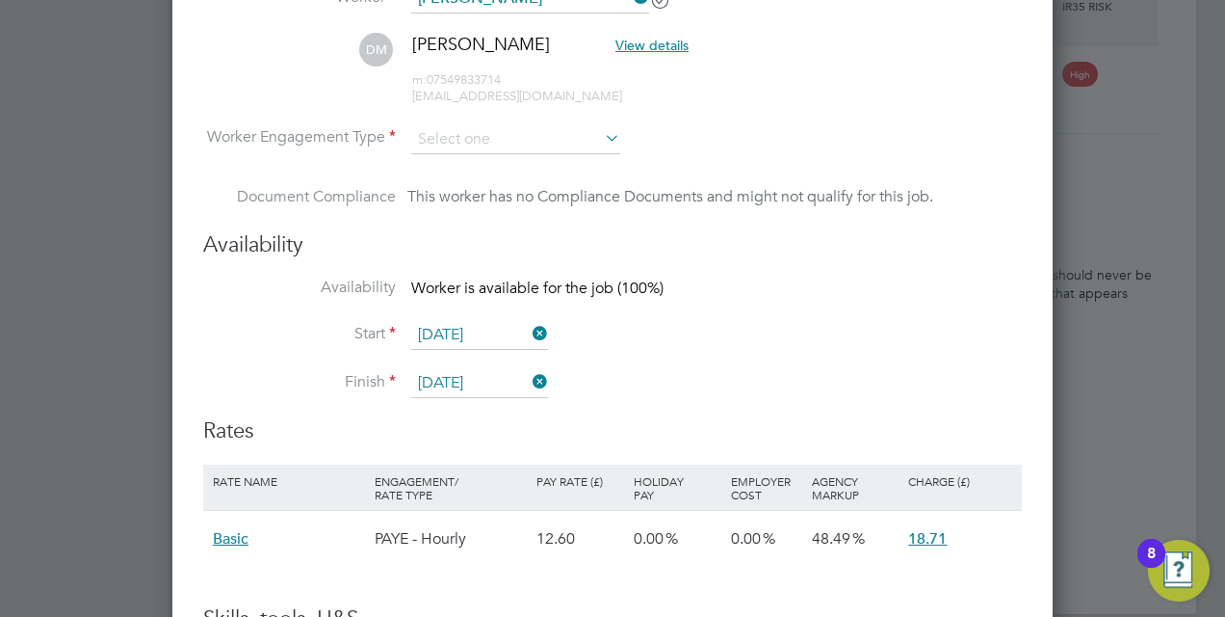
scroll to position [1927, 0]
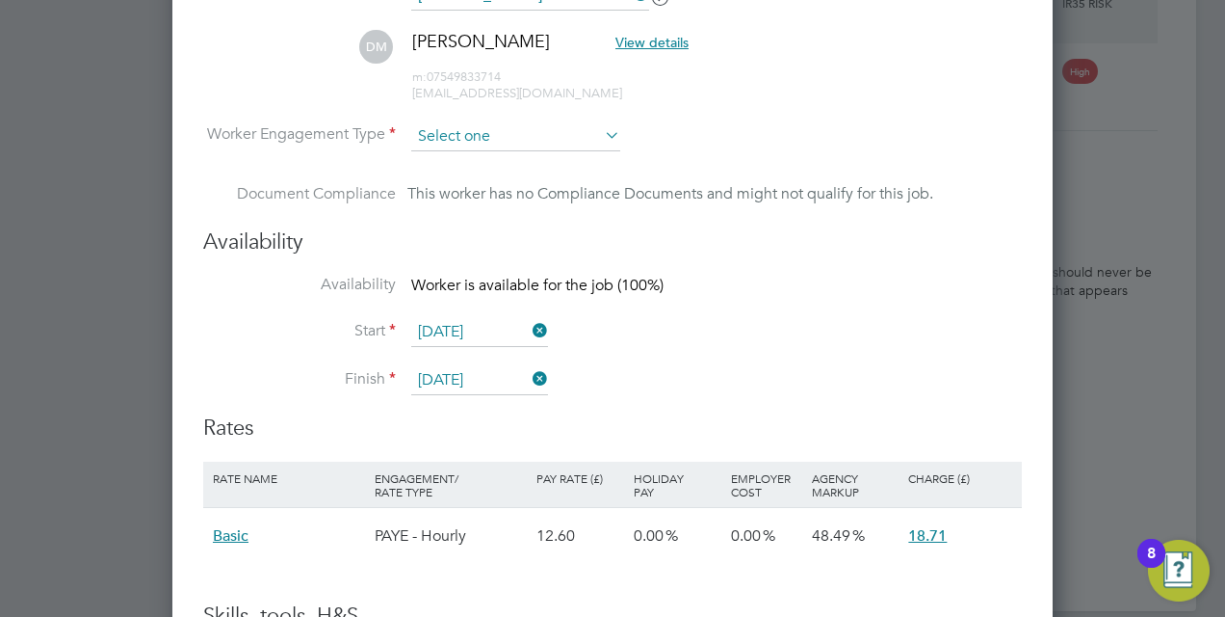
click at [592, 138] on input at bounding box center [515, 136] width 209 height 29
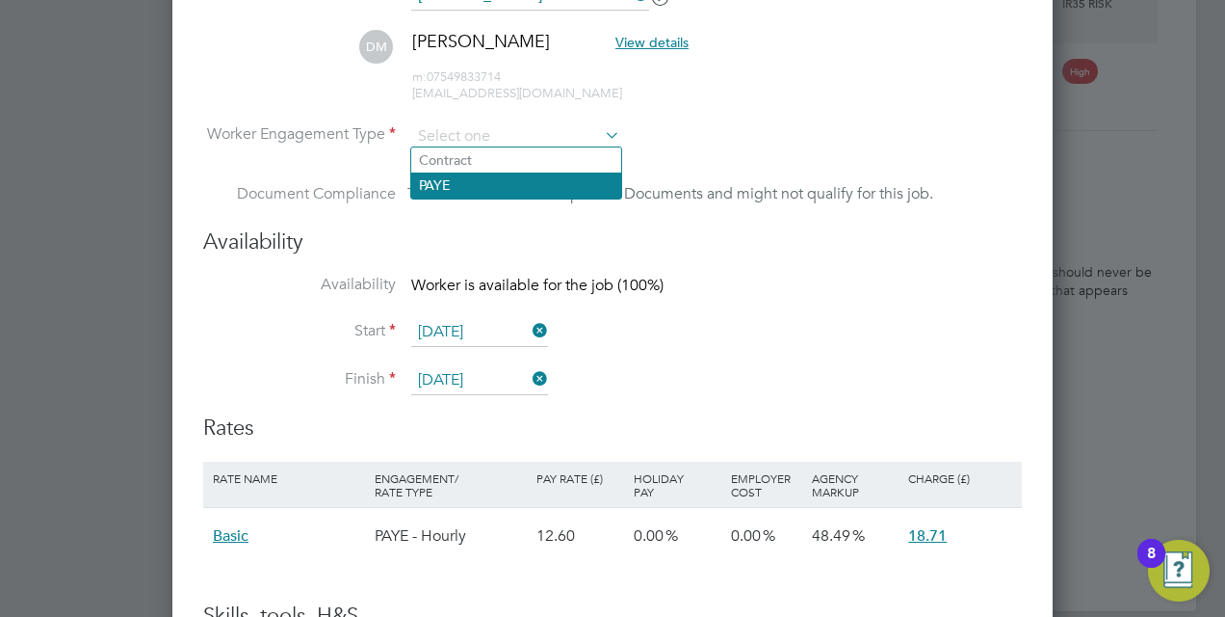
click at [536, 176] on li "PAYE" at bounding box center [516, 184] width 210 height 25
type input "PAYE"
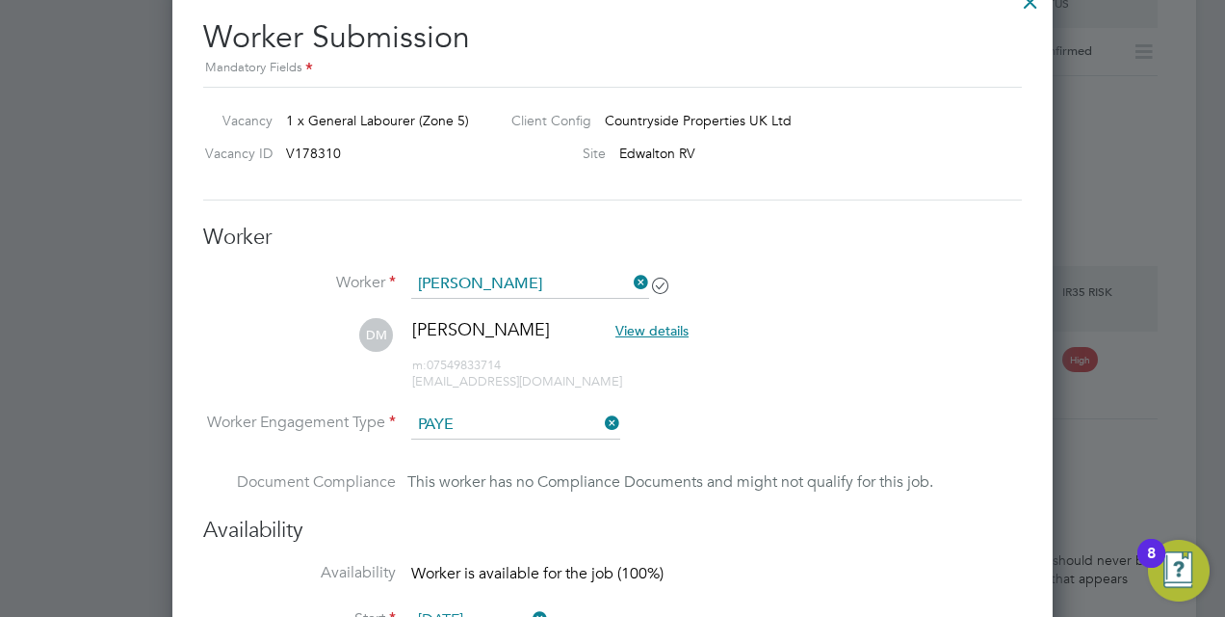
scroll to position [1541, 0]
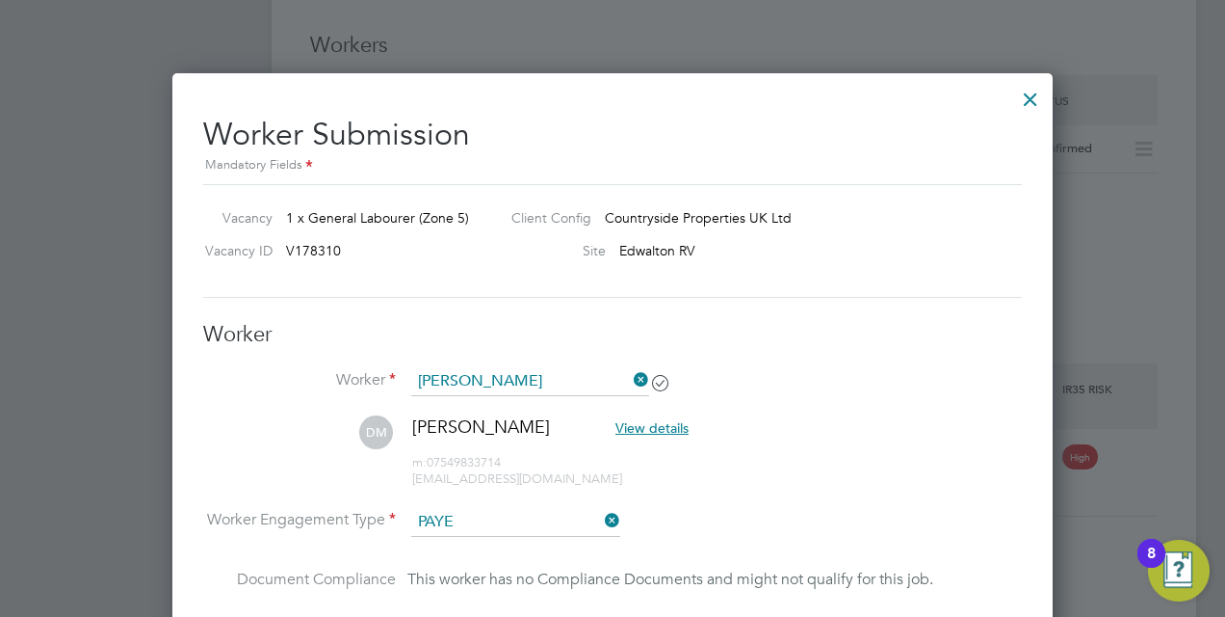
click at [1025, 97] on div at bounding box center [1031, 94] width 35 height 35
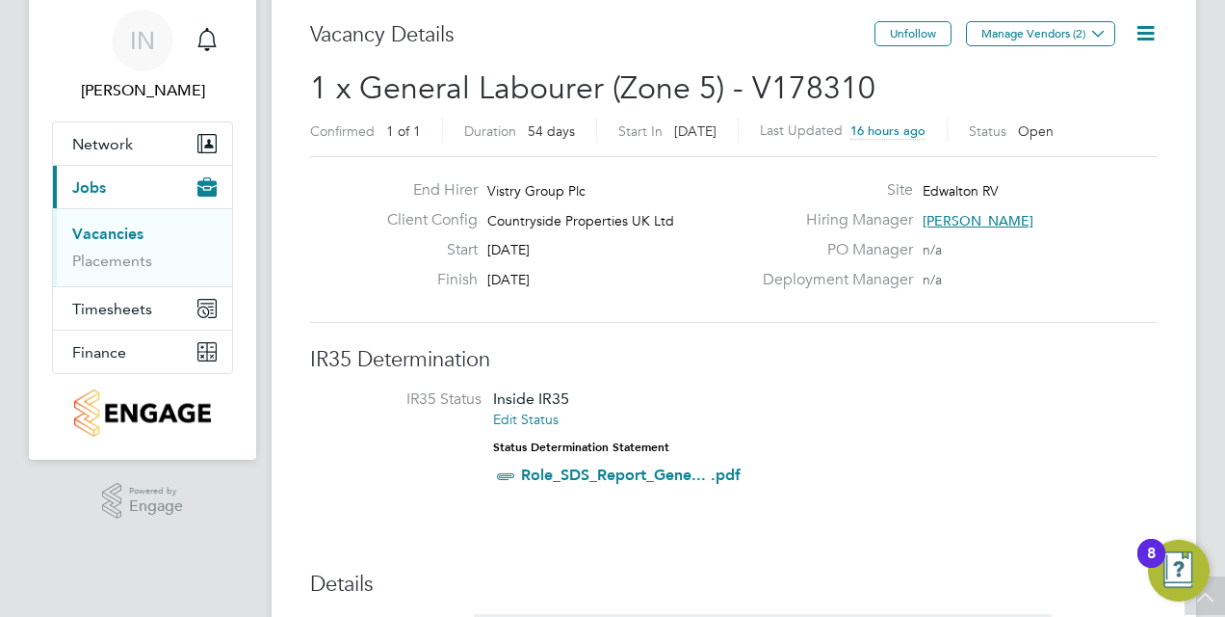
scroll to position [0, 0]
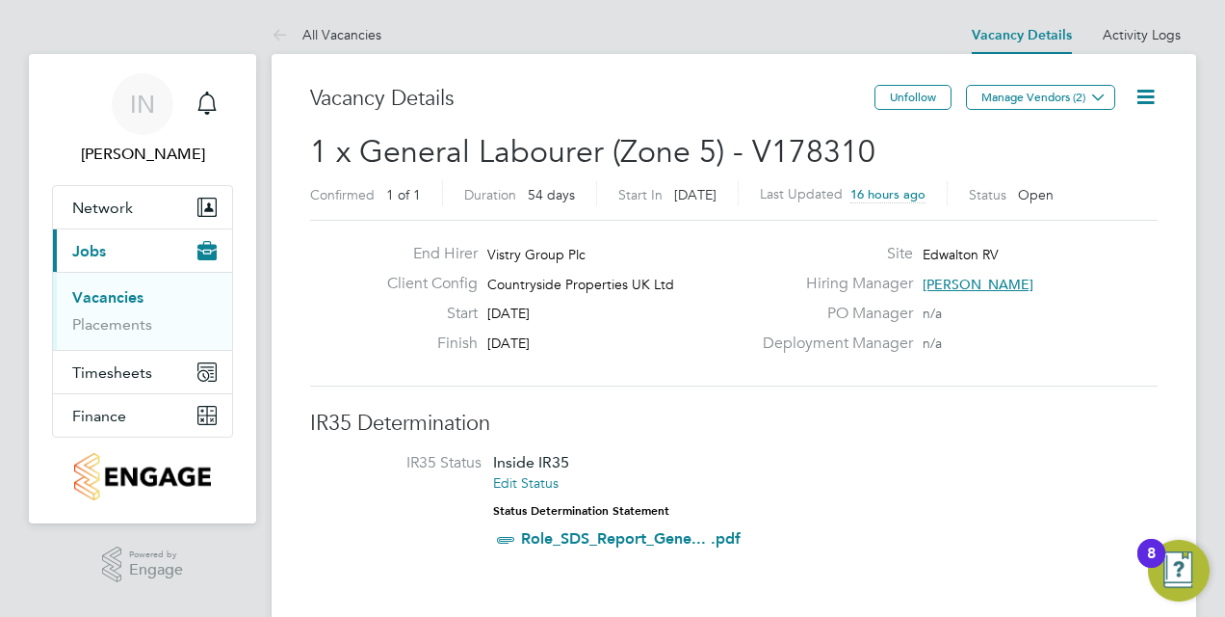
click at [1136, 98] on icon at bounding box center [1146, 97] width 24 height 24
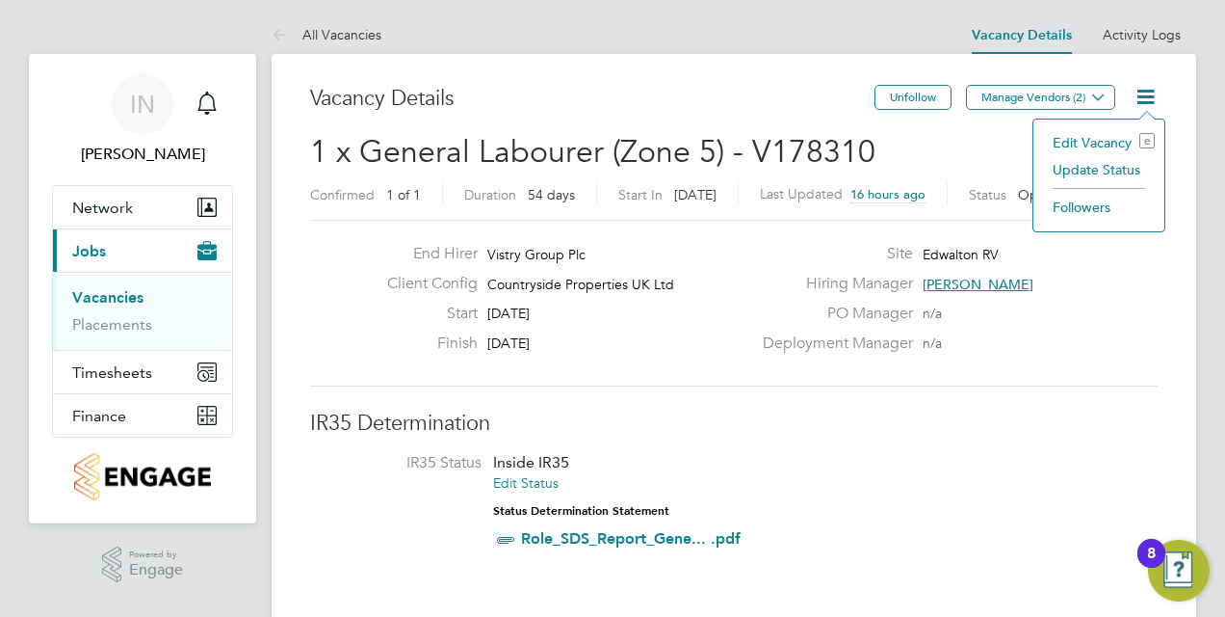
click at [1104, 139] on li "Edit Vacancy e" at bounding box center [1099, 142] width 112 height 27
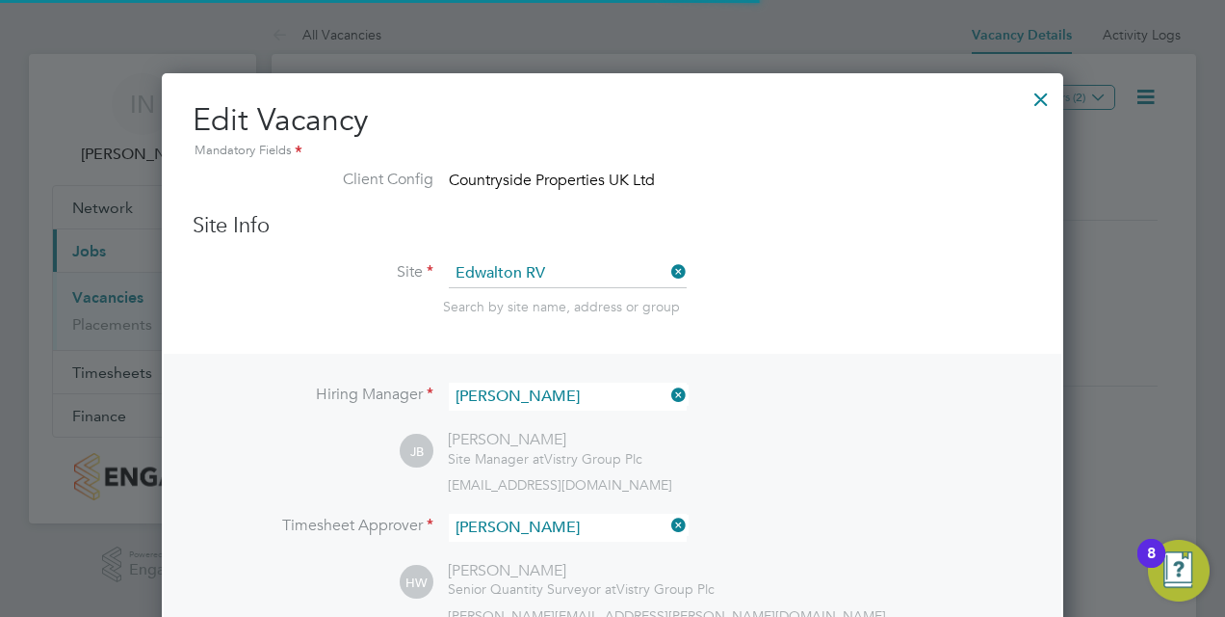
scroll to position [33, 181]
click at [919, 250] on div "Site Info Site Edwalton RV Search by site name, address or group" at bounding box center [613, 283] width 840 height 142
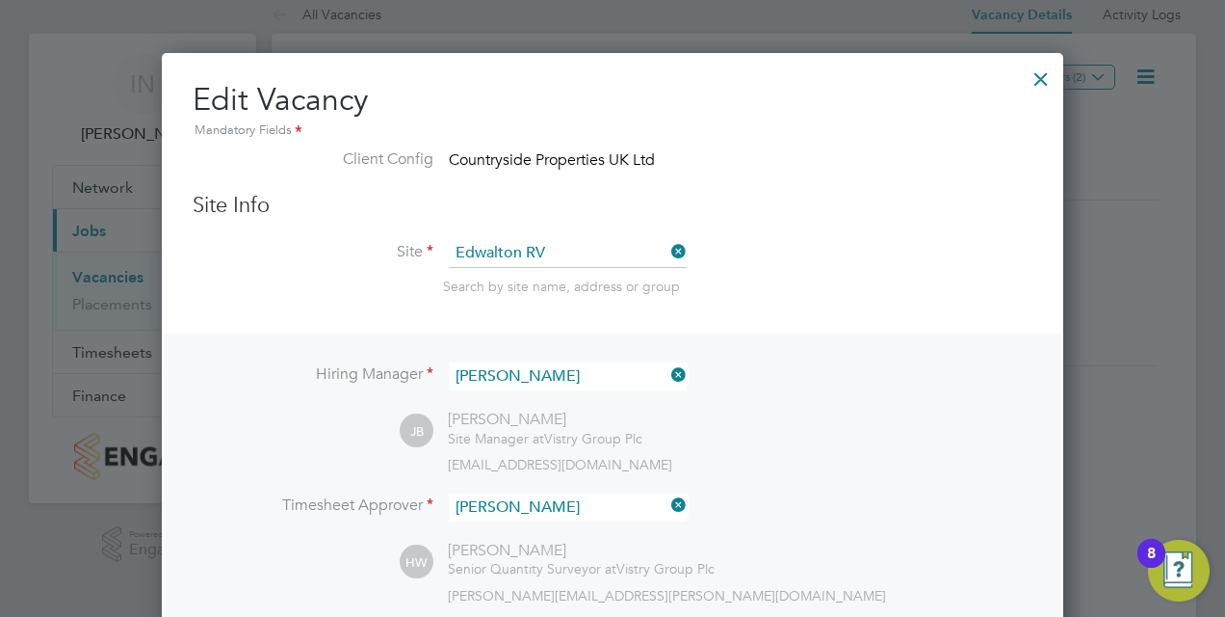
scroll to position [0, 0]
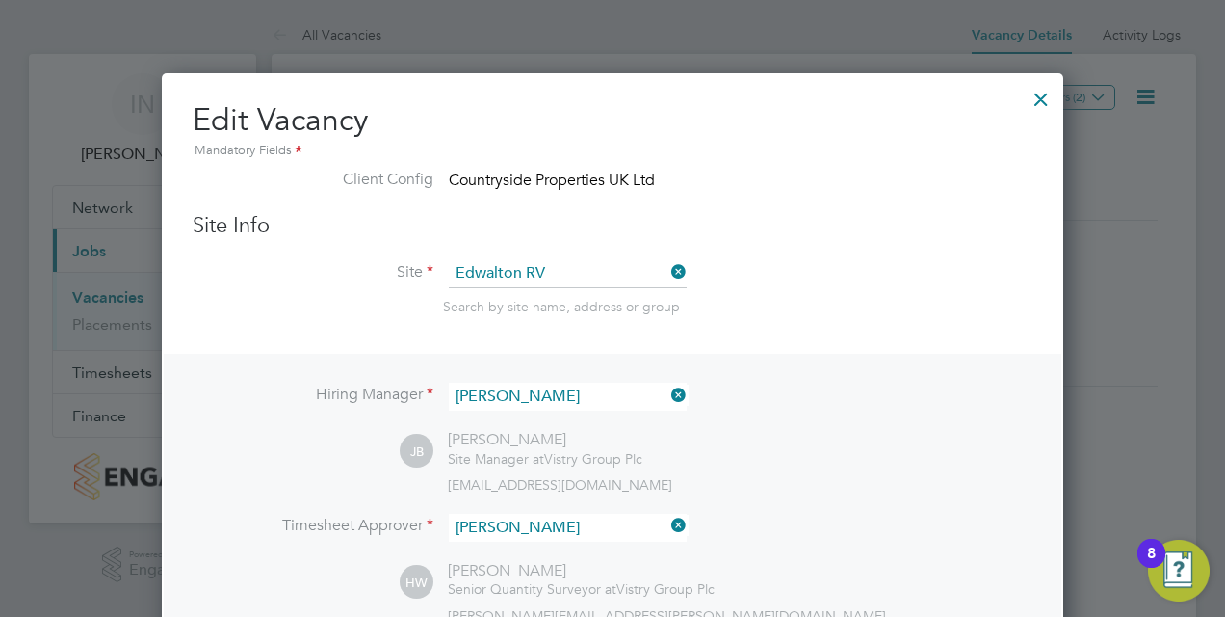
click at [1034, 92] on div at bounding box center [1041, 94] width 35 height 35
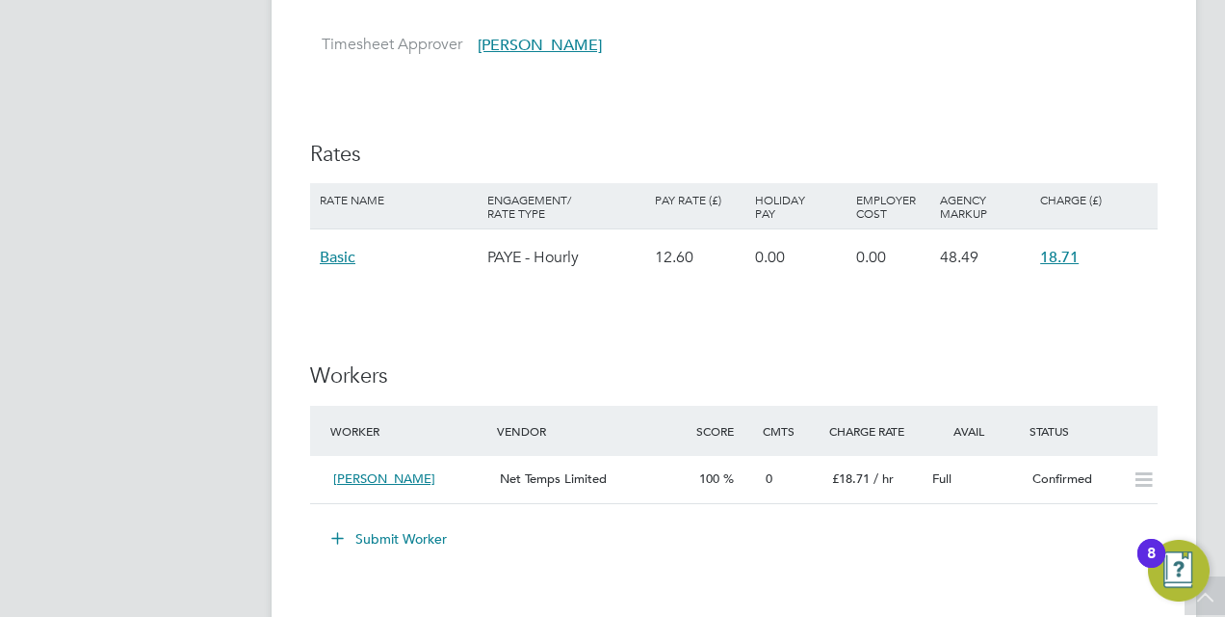
scroll to position [1272, 0]
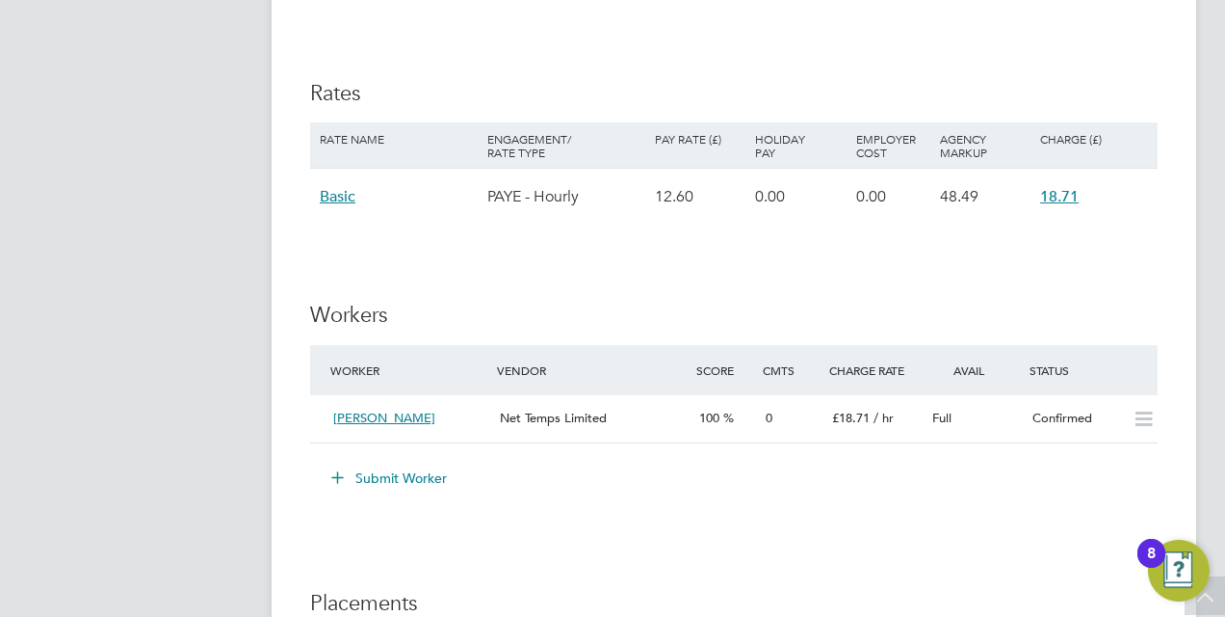
click at [395, 476] on button "Submit Worker" at bounding box center [390, 477] width 145 height 31
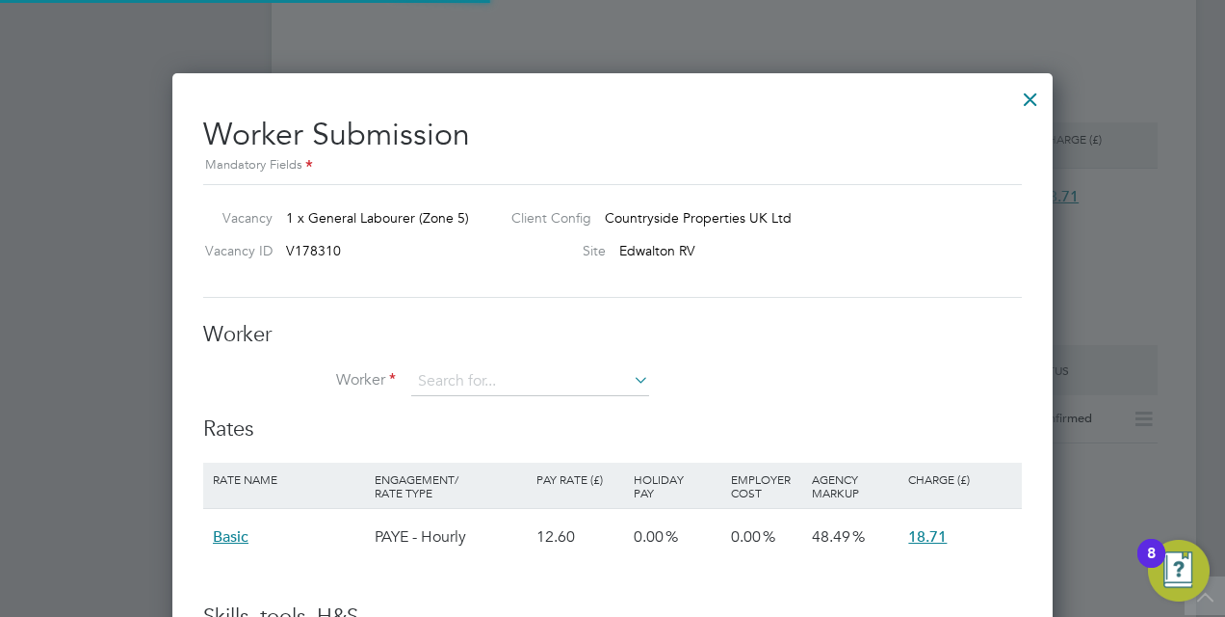
scroll to position [1145, 881]
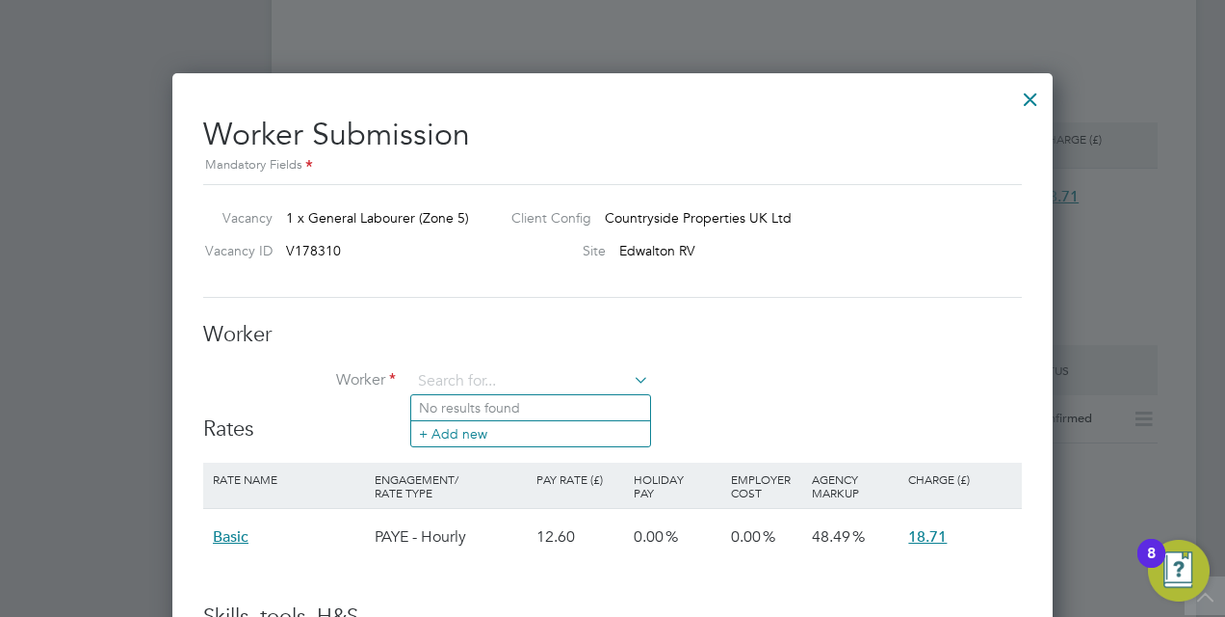
click at [1039, 112] on div at bounding box center [1031, 94] width 35 height 35
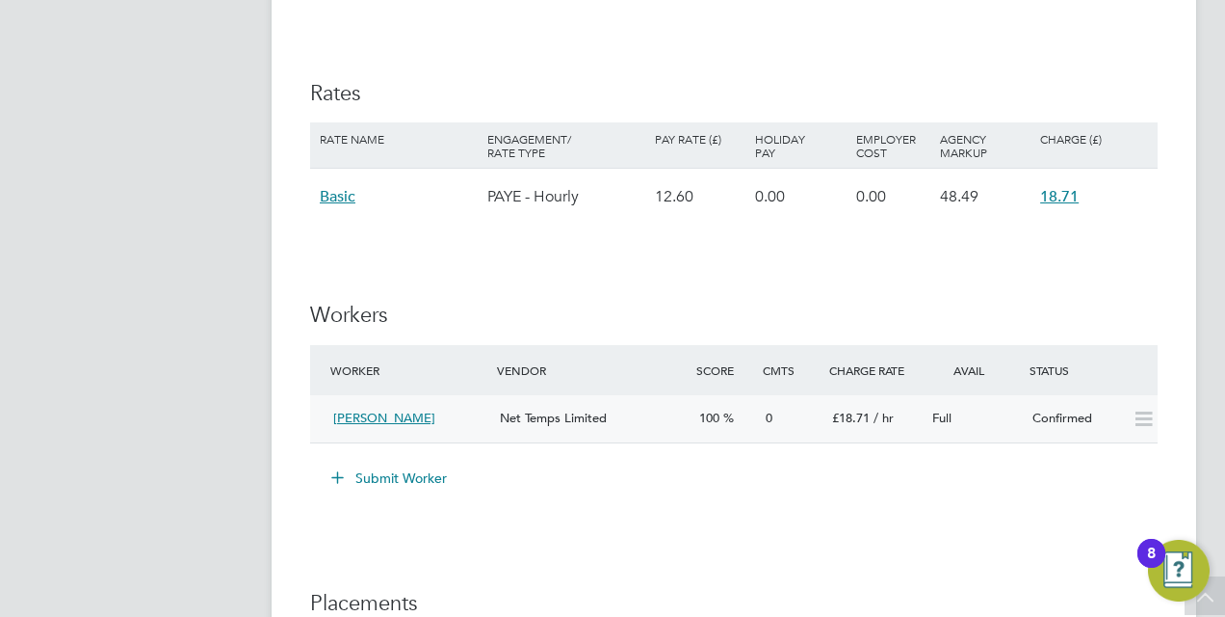
click at [1135, 411] on icon at bounding box center [1144, 418] width 24 height 15
click at [1140, 415] on icon at bounding box center [1144, 418] width 24 height 15
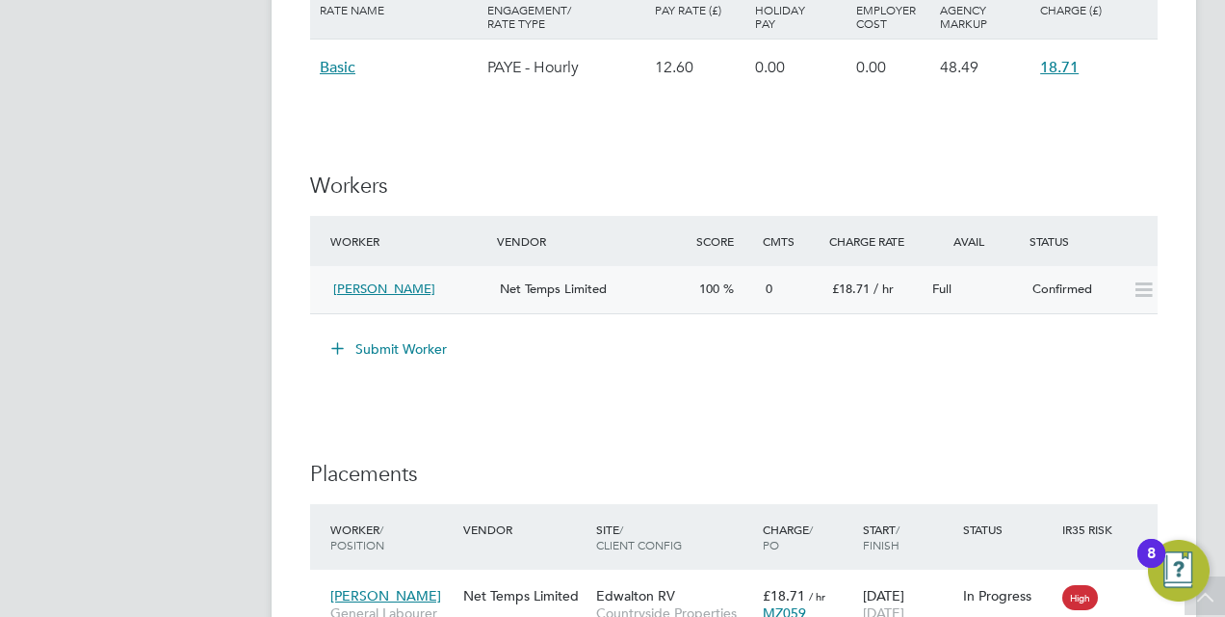
scroll to position [1541, 0]
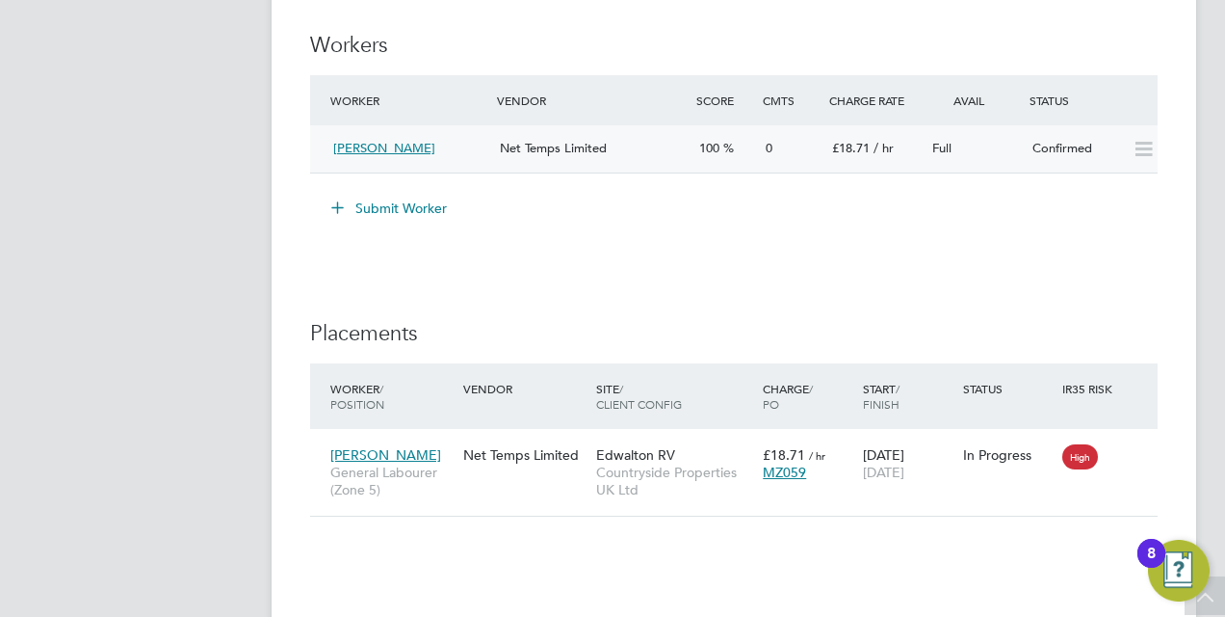
click at [1145, 148] on icon at bounding box center [1144, 149] width 24 height 15
click at [1133, 451] on icon at bounding box center [1133, 454] width 19 height 23
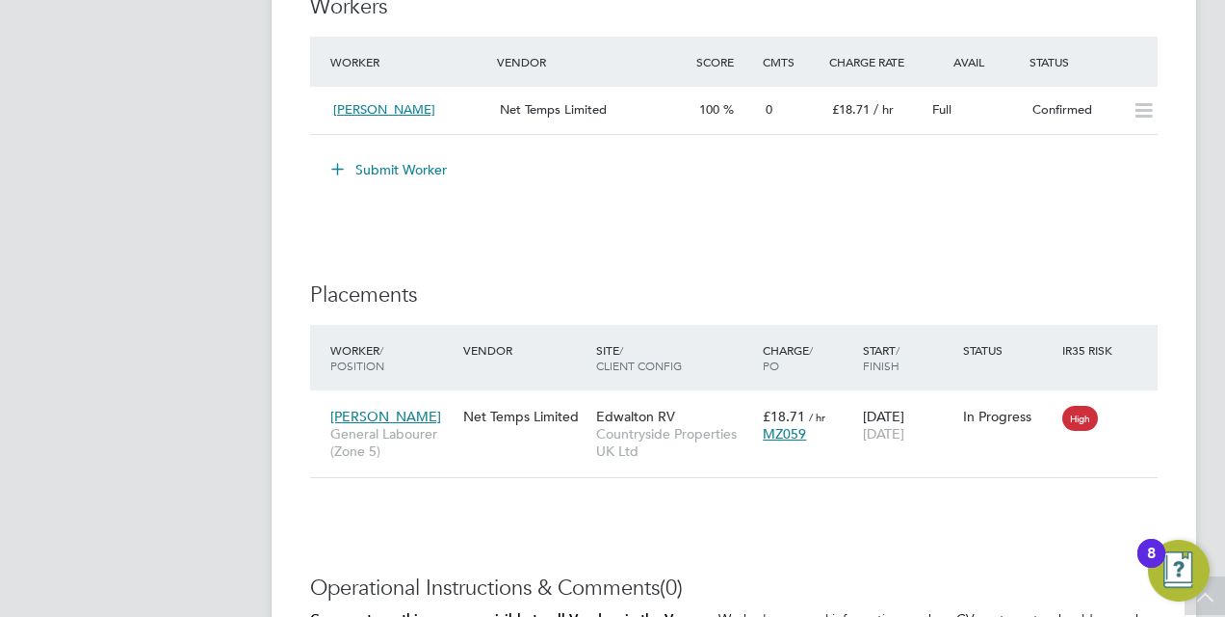
scroll to position [1696, 0]
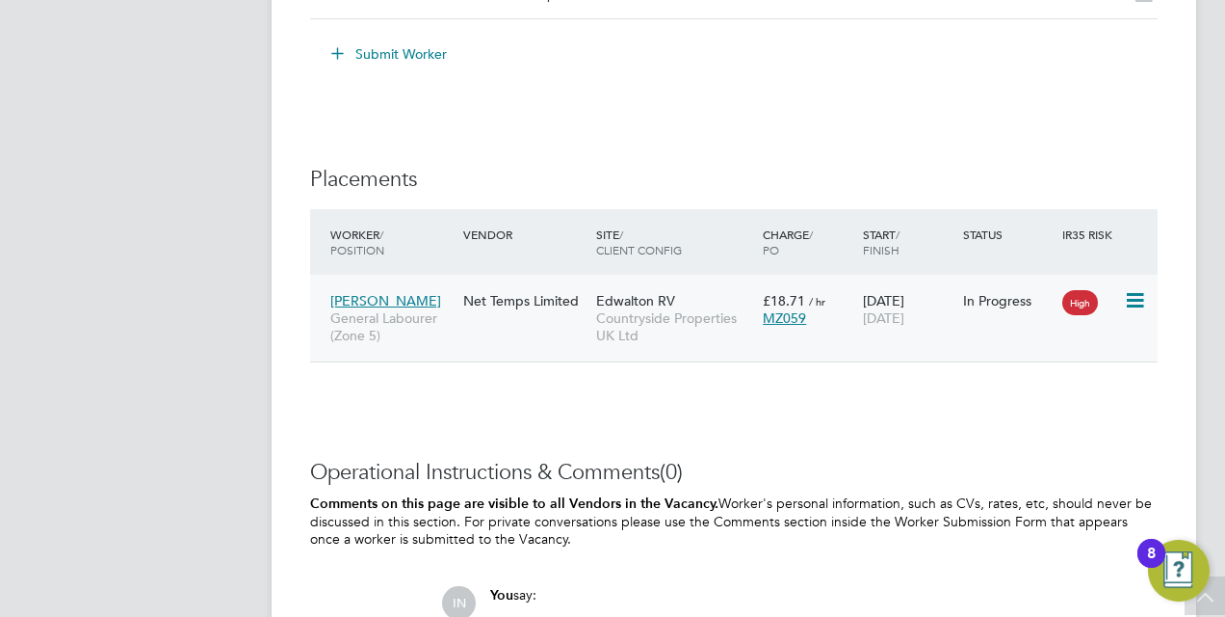
click at [1124, 303] on icon at bounding box center [1133, 300] width 19 height 23
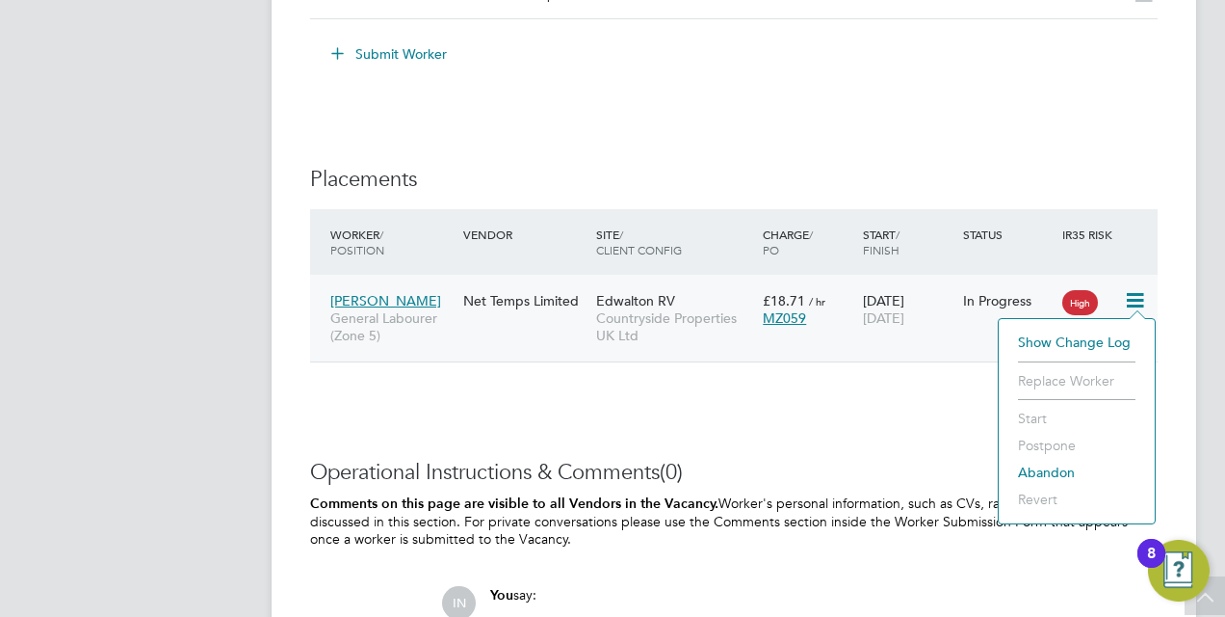
click at [1032, 467] on li "Abandon" at bounding box center [1077, 472] width 137 height 27
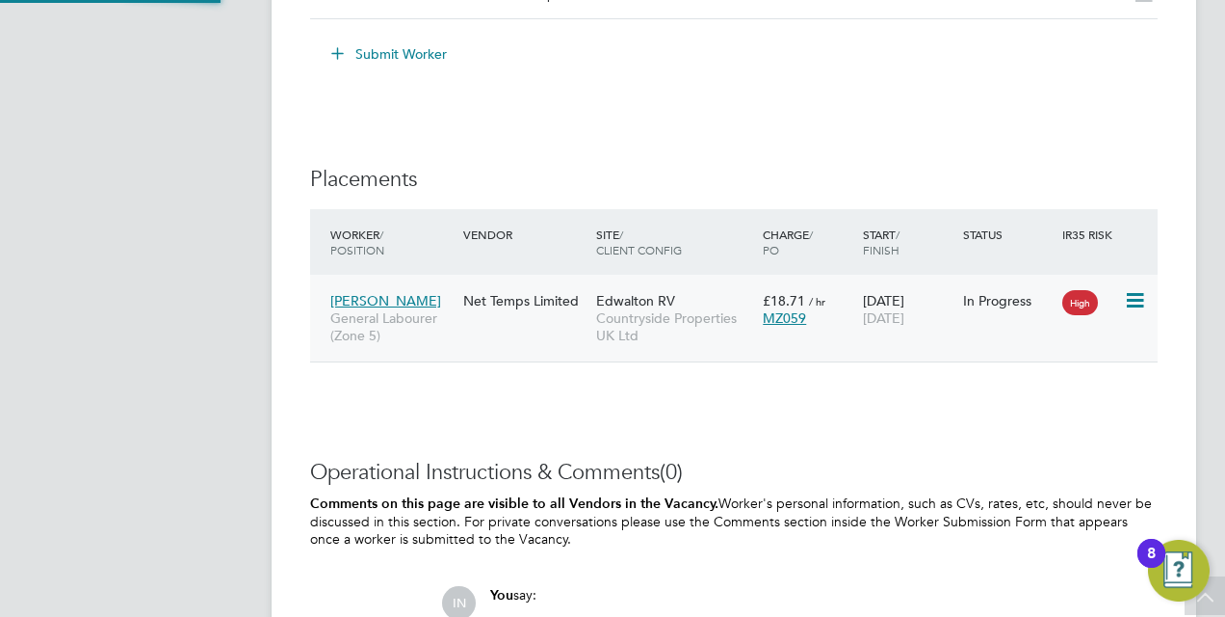
scroll to position [19, 238]
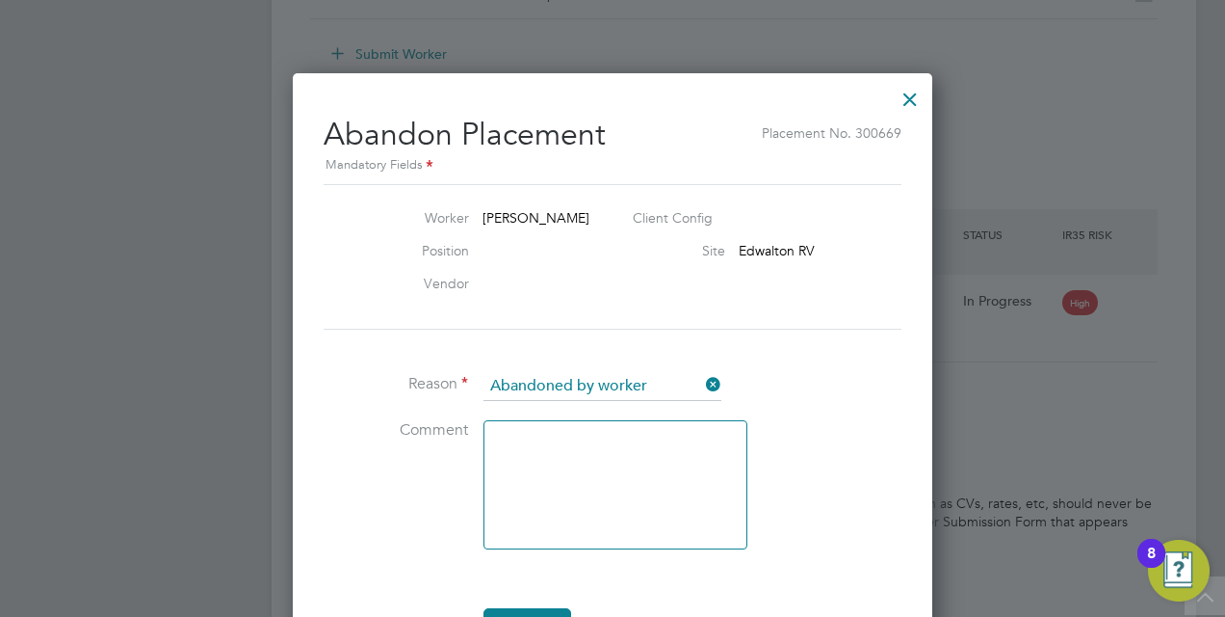
click at [915, 86] on div at bounding box center [910, 94] width 35 height 35
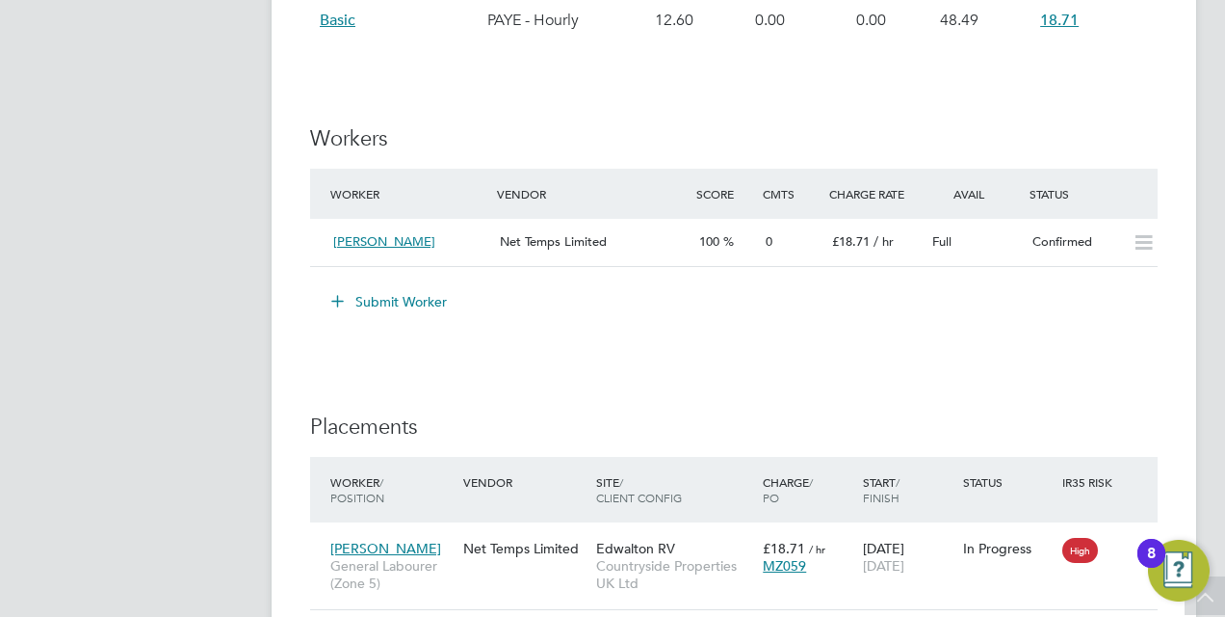
scroll to position [1446, 0]
click at [1148, 246] on icon at bounding box center [1144, 244] width 24 height 15
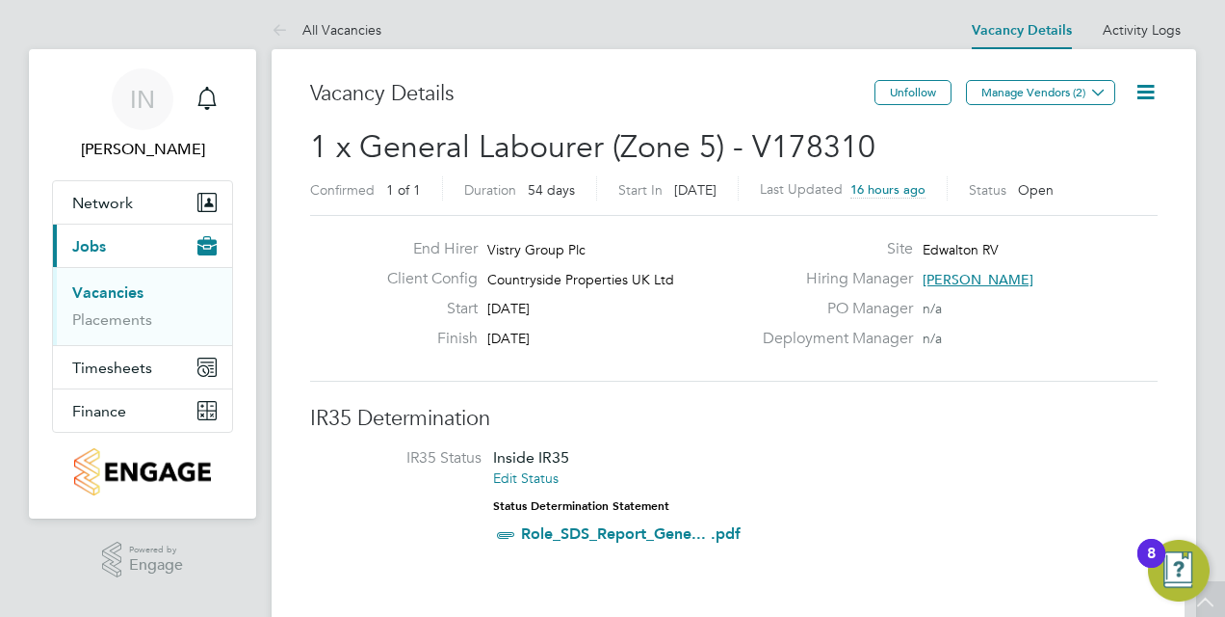
scroll to position [0, 0]
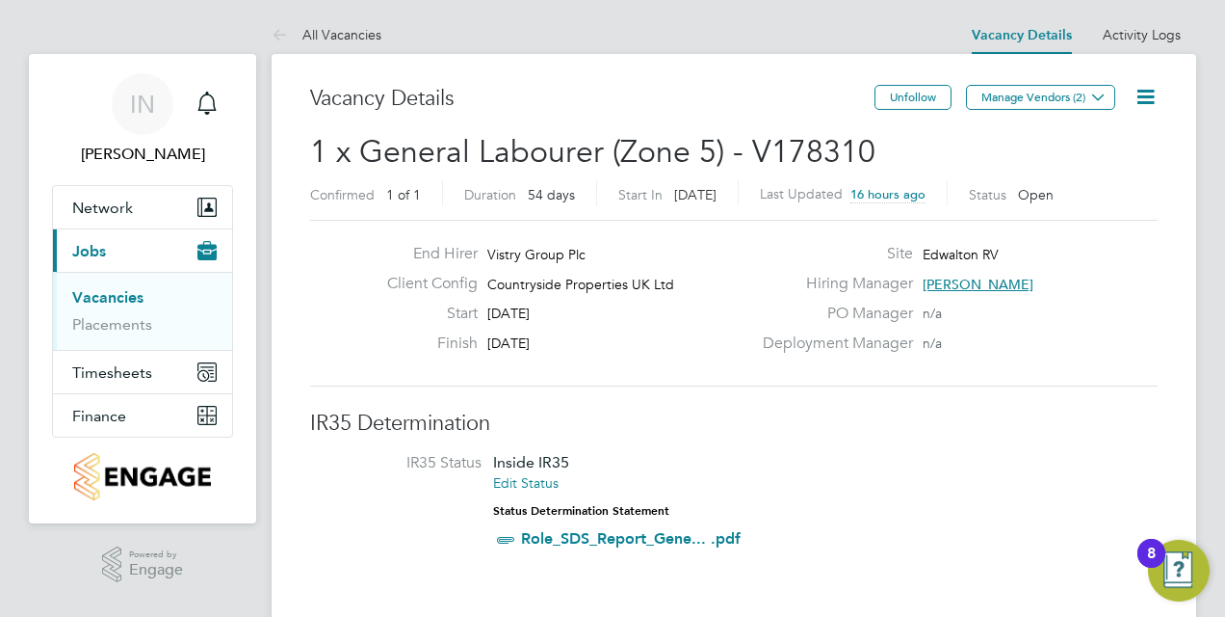
click at [1148, 92] on icon at bounding box center [1146, 97] width 24 height 24
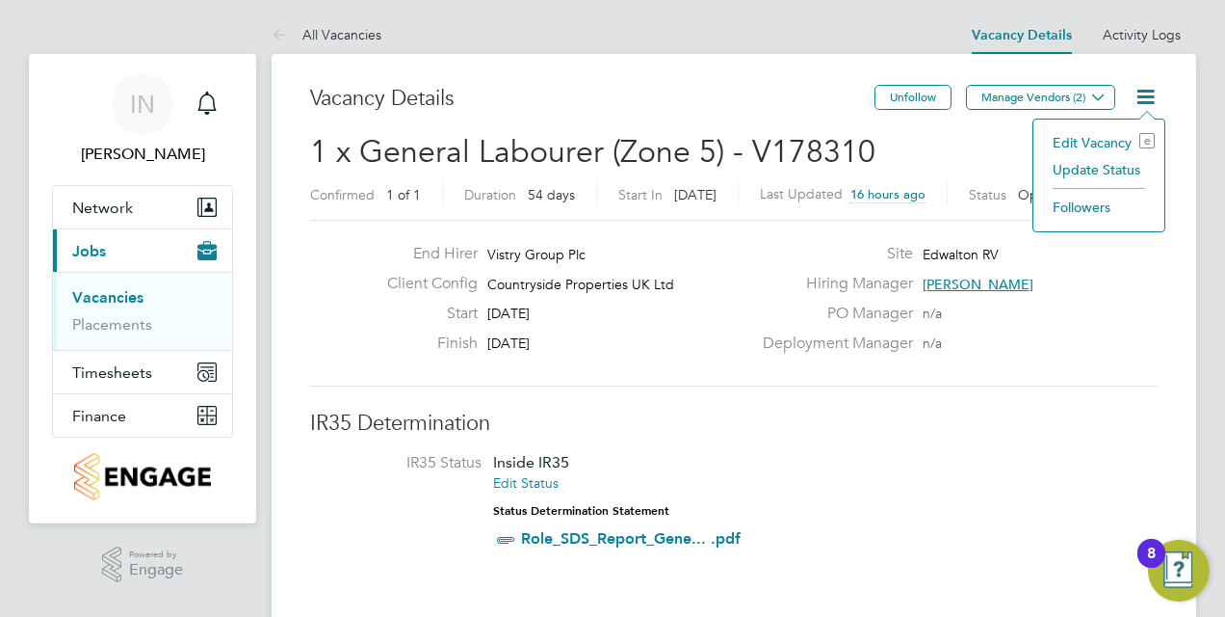
click at [1111, 171] on li "Update Status" at bounding box center [1099, 169] width 112 height 27
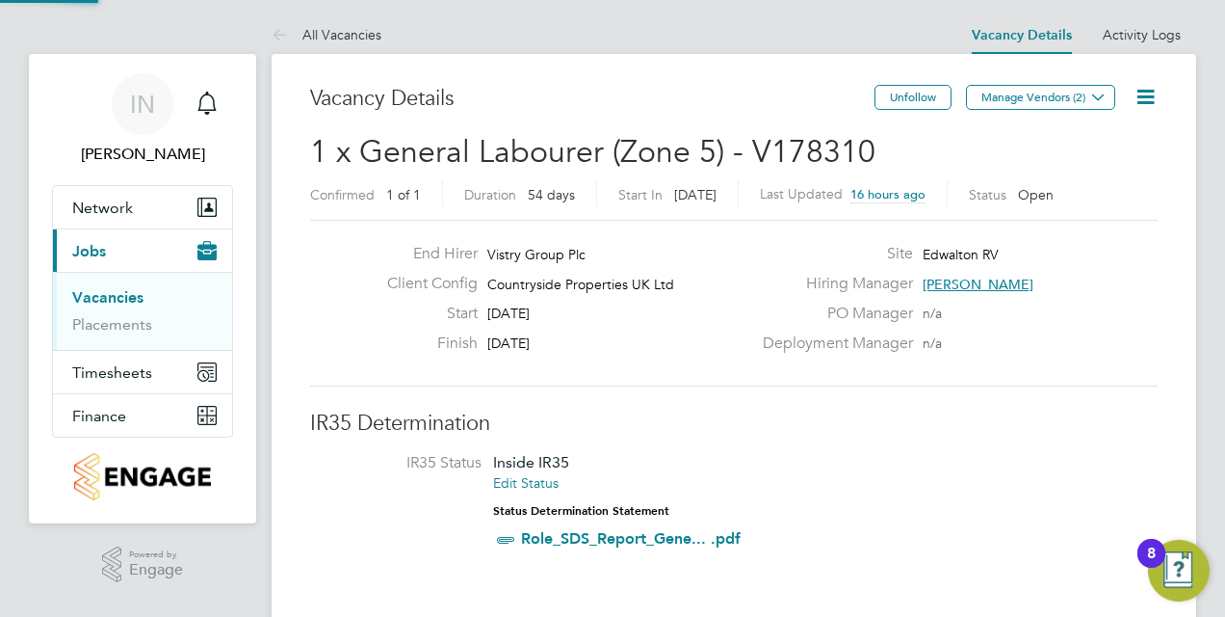
scroll to position [10, 10]
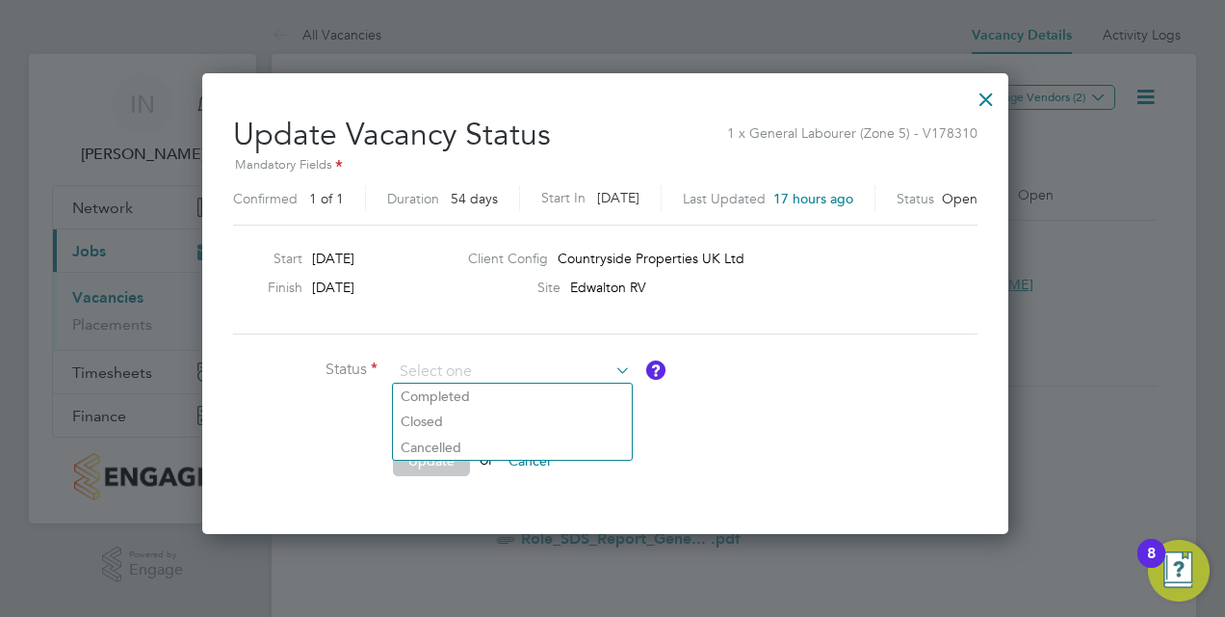
click at [1004, 101] on div at bounding box center [986, 94] width 35 height 35
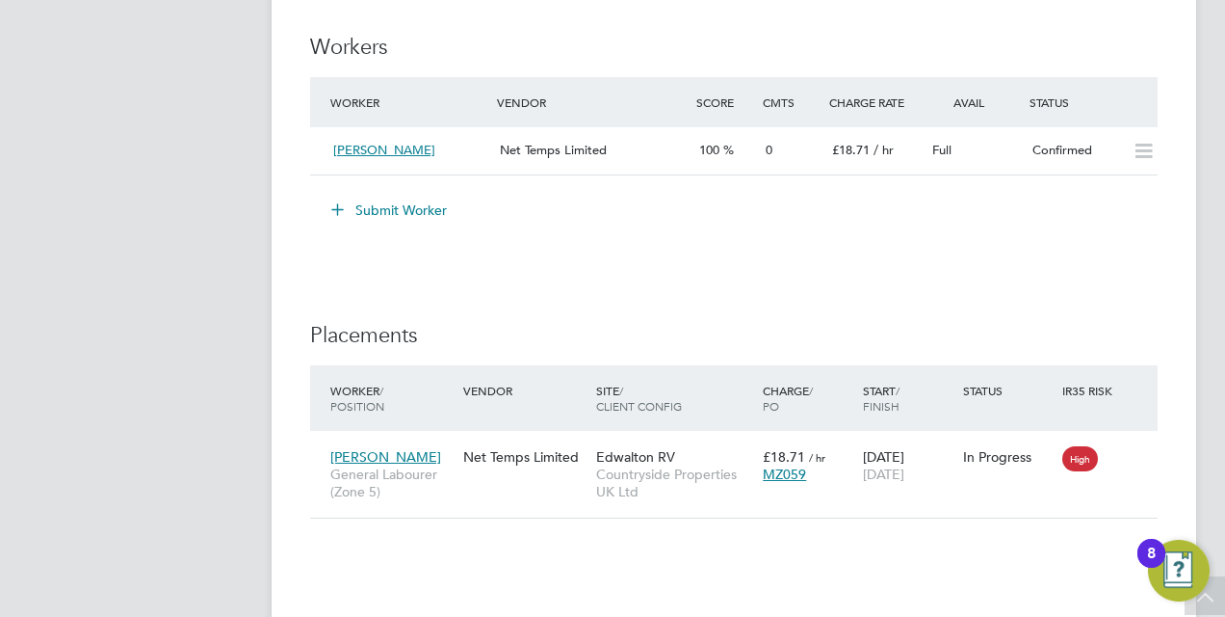
scroll to position [1541, 0]
click at [1145, 143] on icon at bounding box center [1144, 149] width 24 height 15
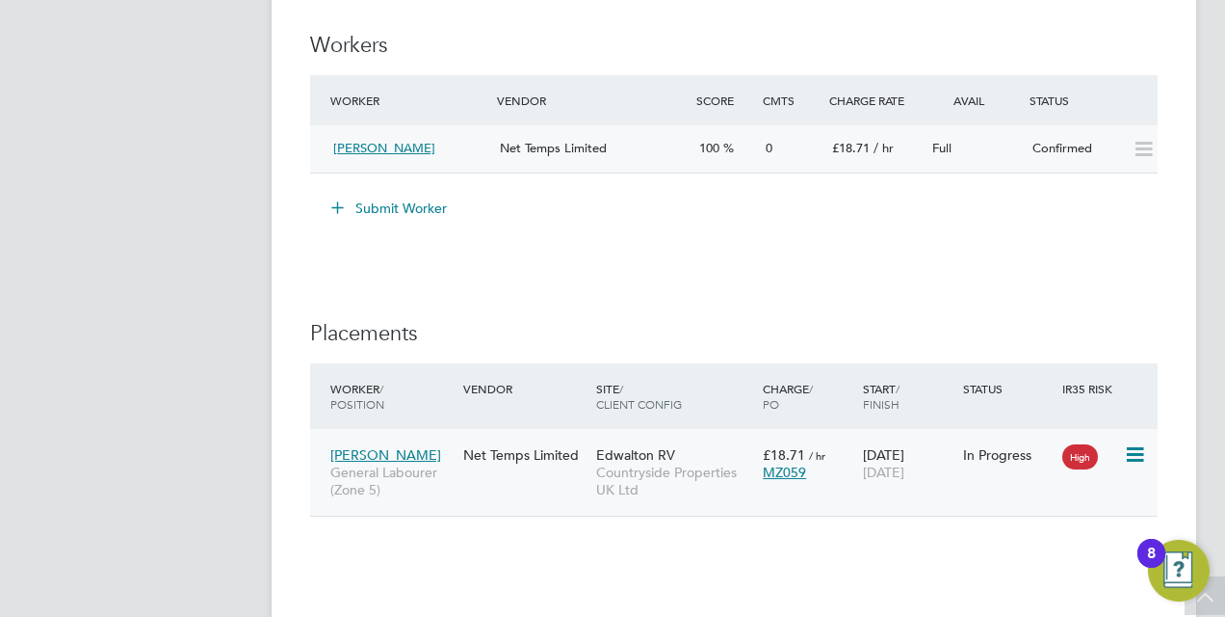
click at [1127, 450] on icon at bounding box center [1133, 454] width 19 height 23
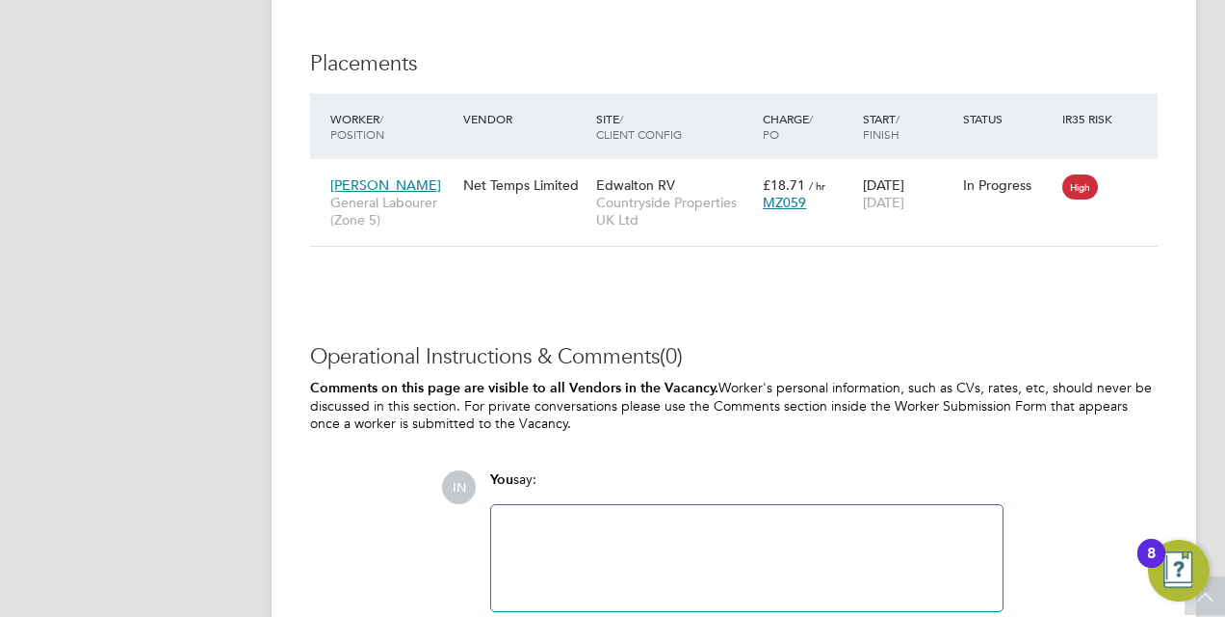
scroll to position [1696, 0]
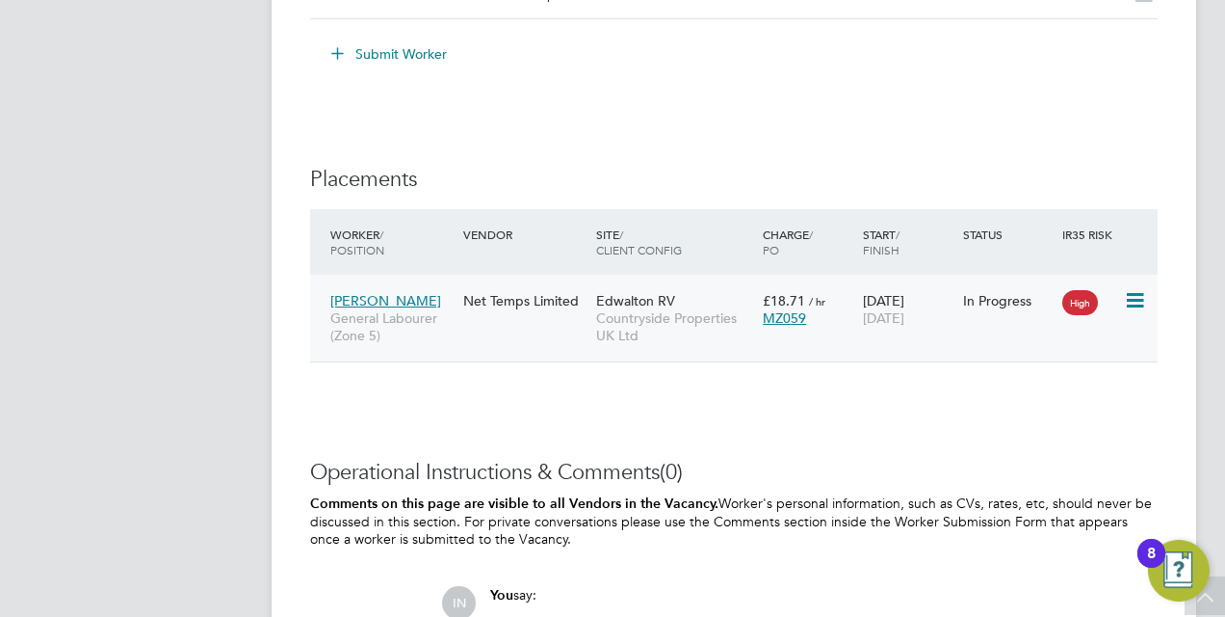
click at [1135, 306] on icon at bounding box center [1133, 300] width 19 height 23
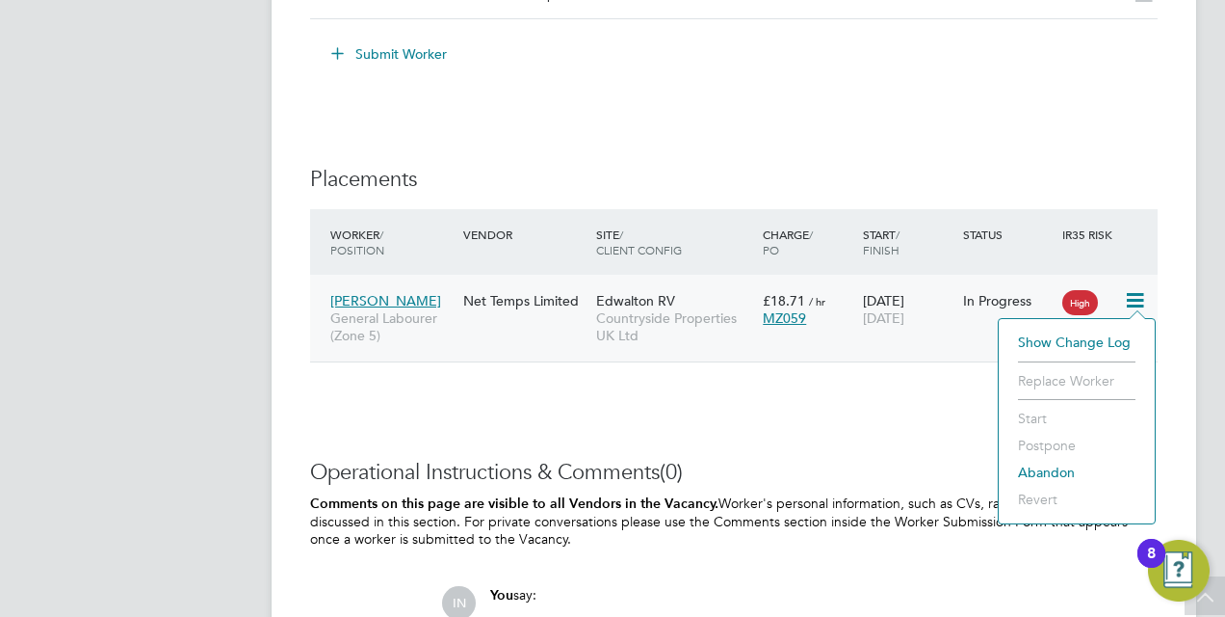
click at [1040, 469] on li "Abandon" at bounding box center [1077, 472] width 137 height 27
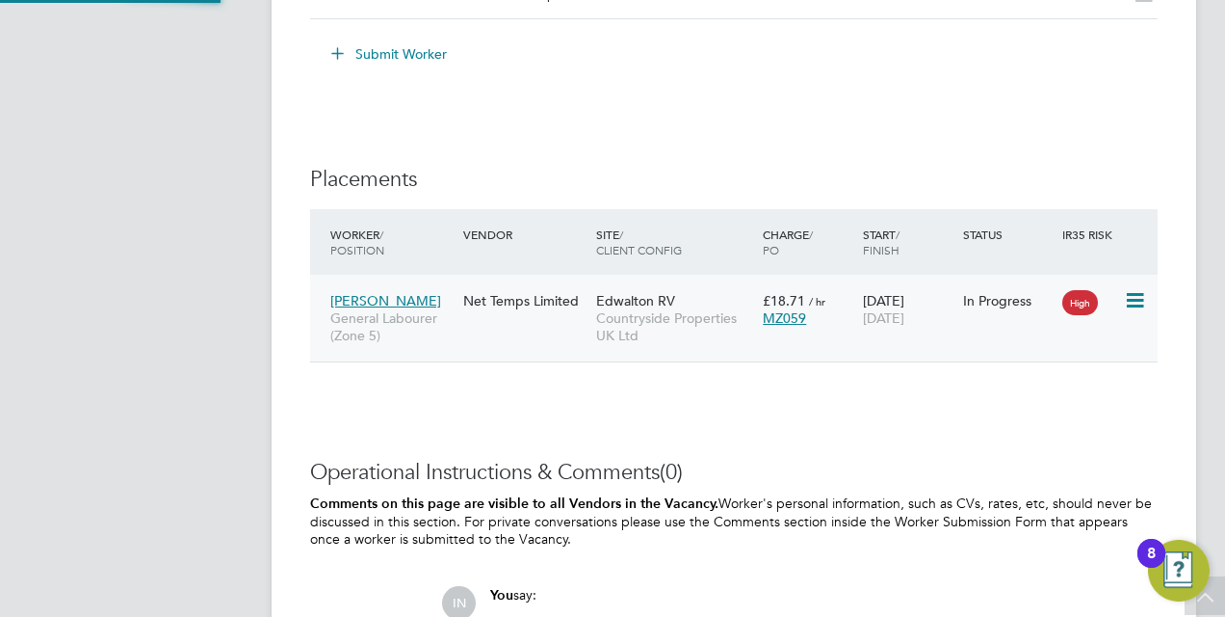
scroll to position [19, 238]
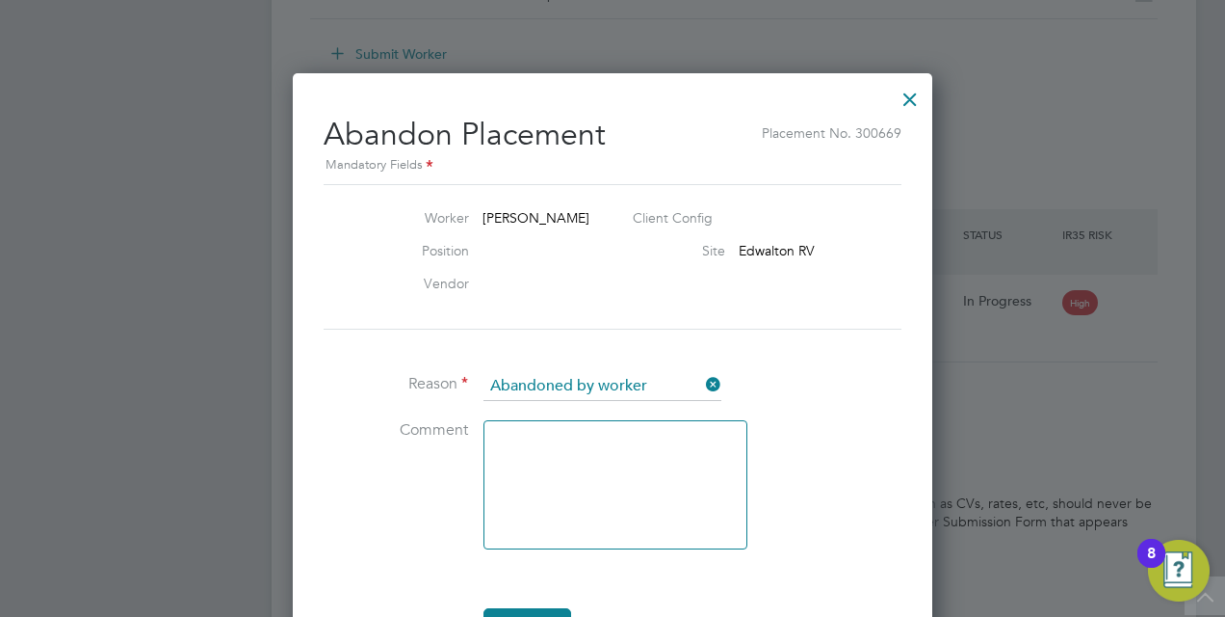
click at [809, 361] on li "Worker Clinton Lilley Client Config Position Site Edwalton RV Vendor" at bounding box center [613, 278] width 578 height 188
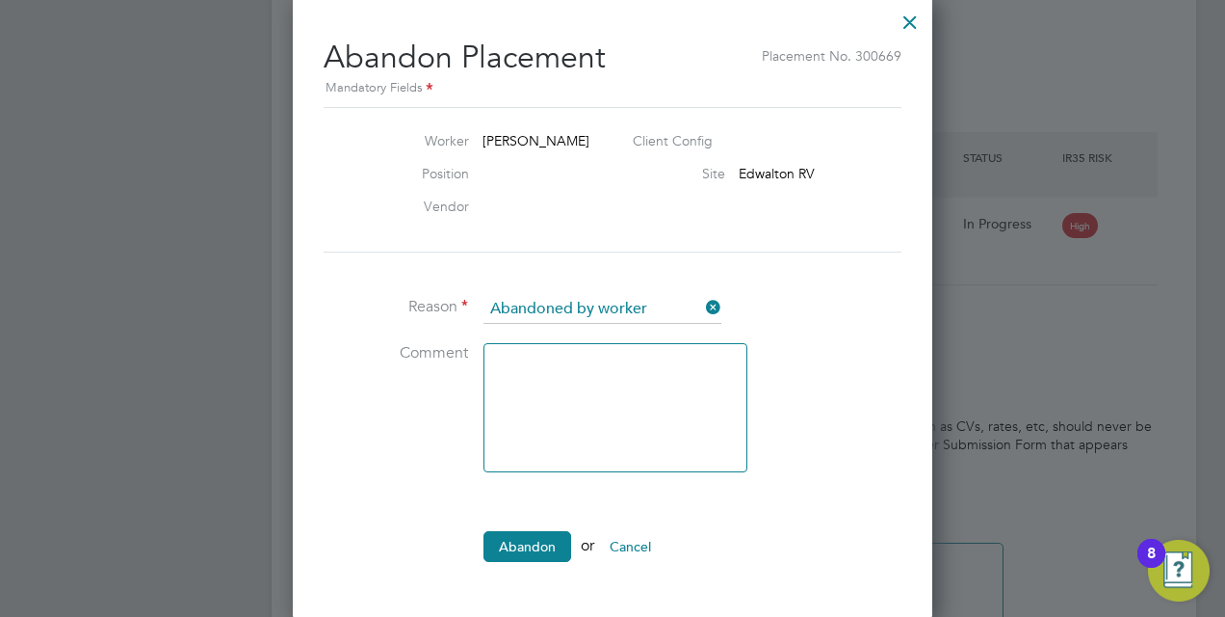
click at [621, 383] on textarea at bounding box center [616, 407] width 264 height 129
click at [921, 20] on div at bounding box center [910, 17] width 35 height 35
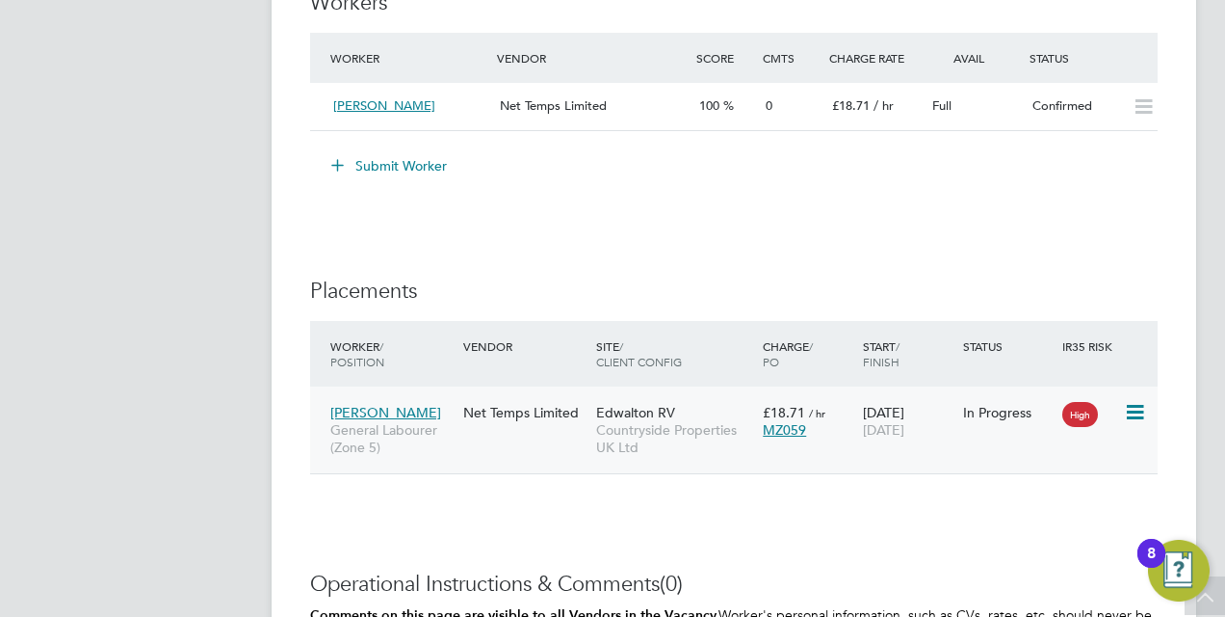
scroll to position [1580, 0]
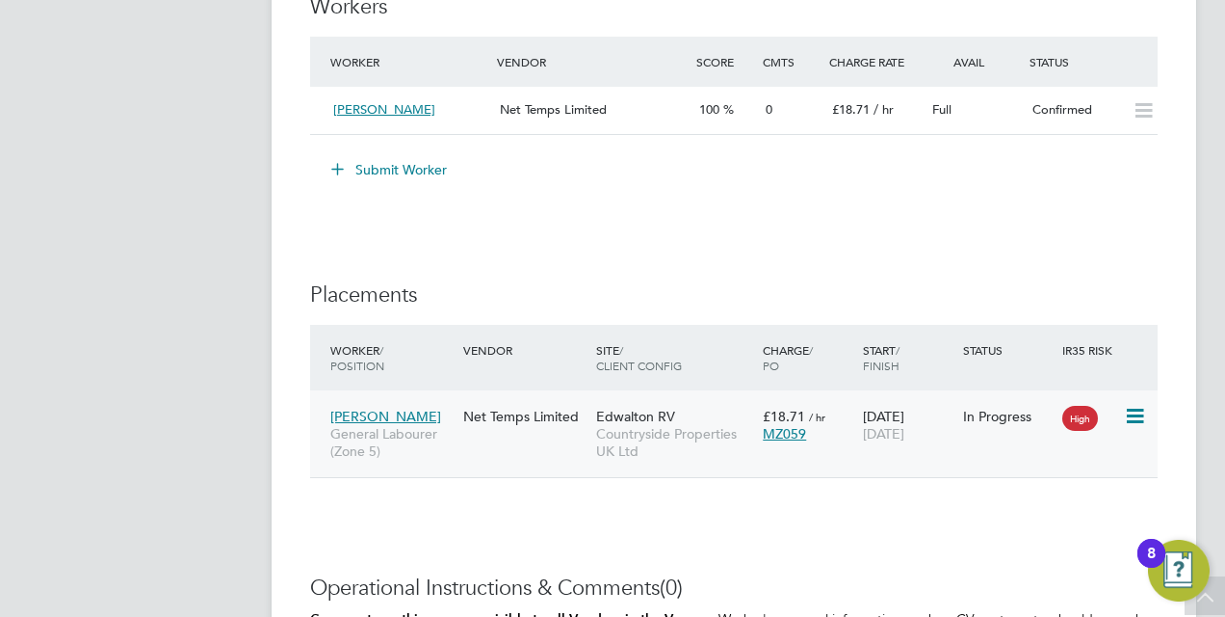
click at [1131, 422] on icon at bounding box center [1133, 416] width 19 height 23
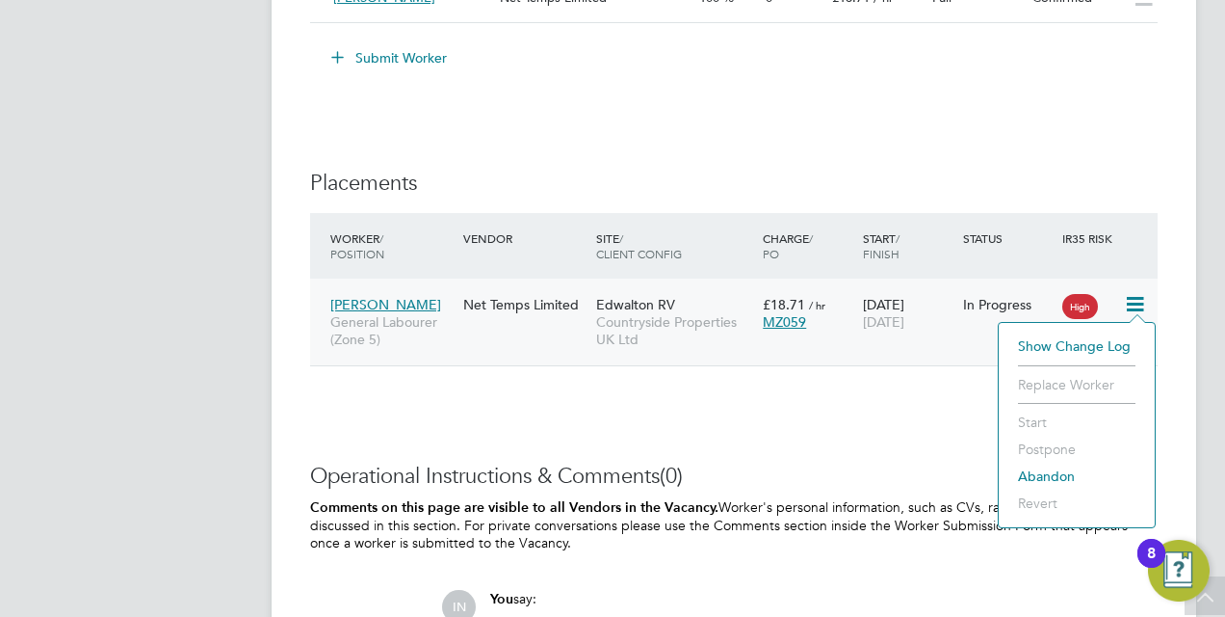
scroll to position [1696, 0]
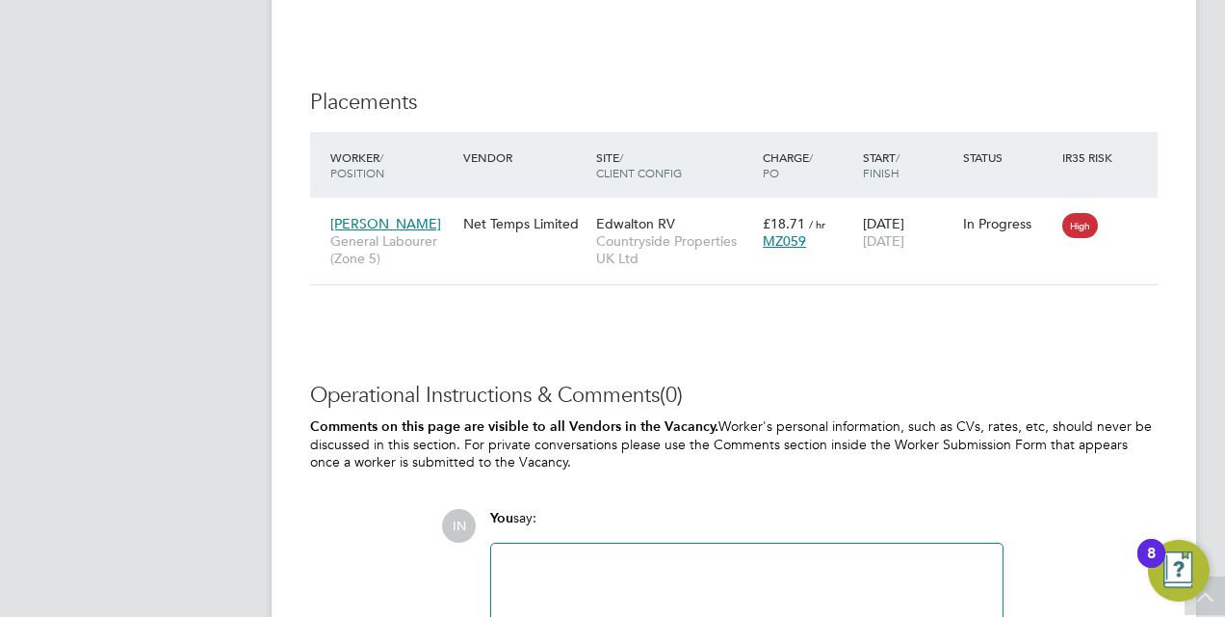
scroll to position [1811, 0]
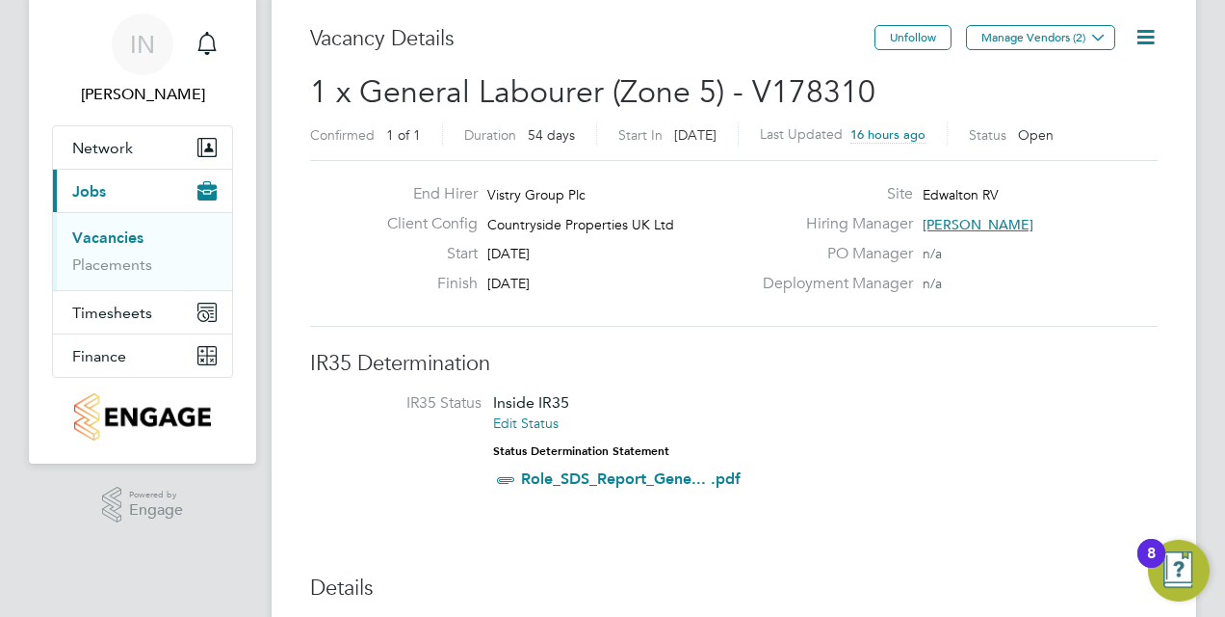
scroll to position [77, 0]
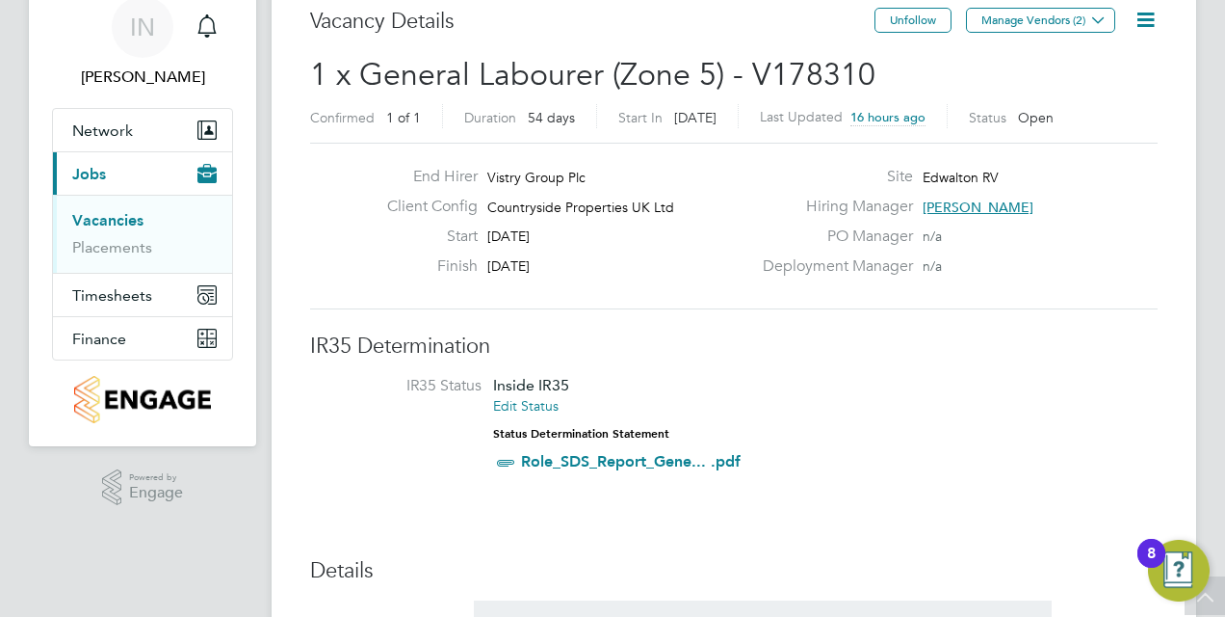
click at [1155, 26] on icon at bounding box center [1146, 20] width 24 height 24
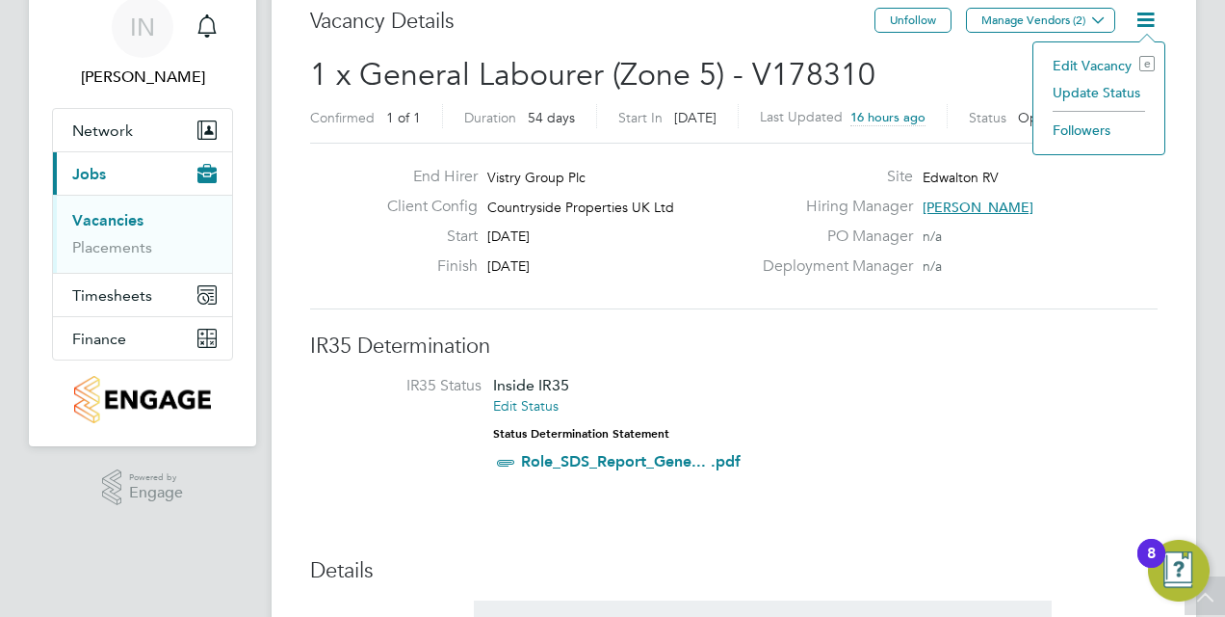
scroll to position [0, 252]
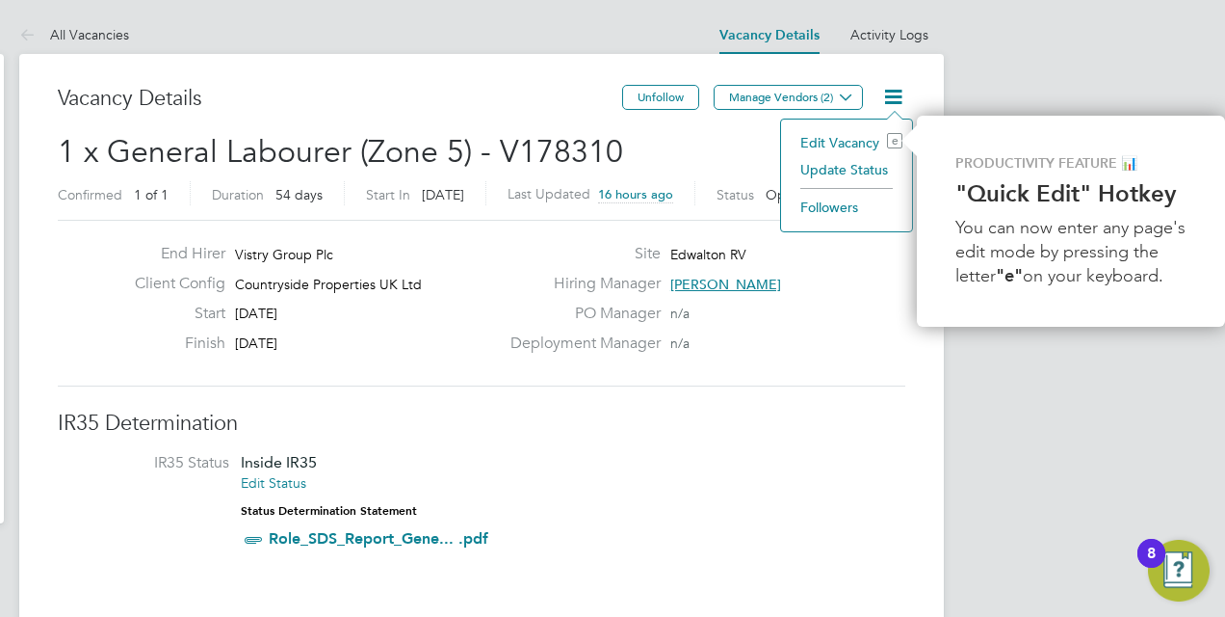
click at [872, 422] on h3 "IR35 Determination" at bounding box center [482, 423] width 848 height 28
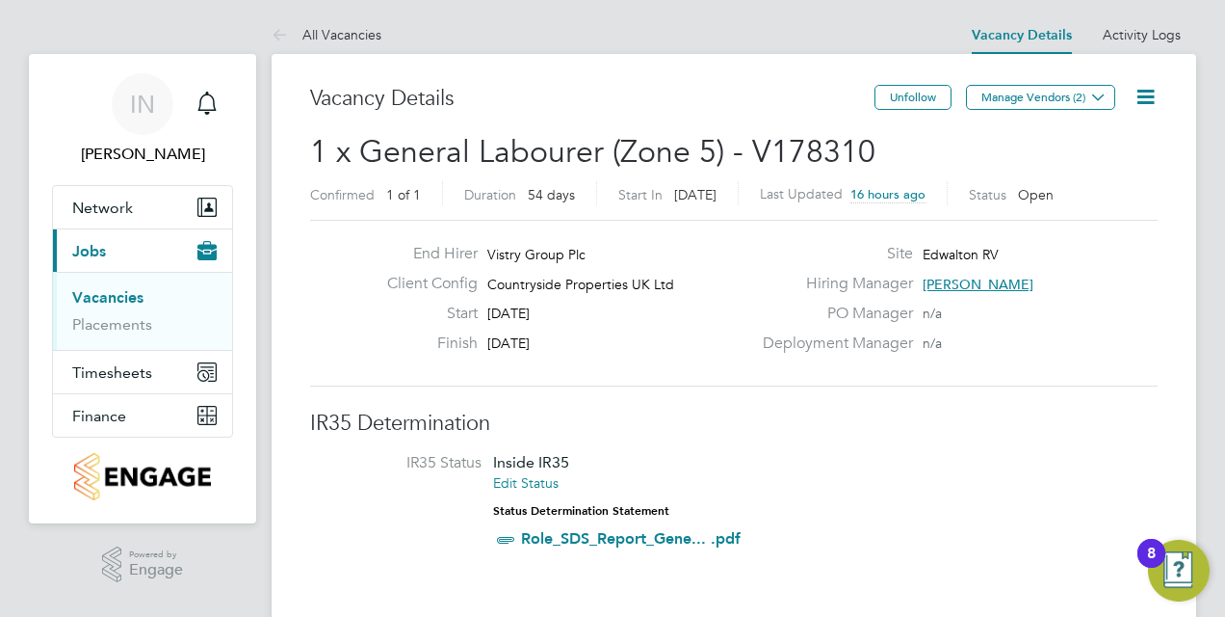
scroll to position [0, 0]
click at [952, 460] on li "IR35 Status Inside IR35 Edit Status Status Determination Statement Role_SDS_Rep…" at bounding box center [733, 505] width 809 height 104
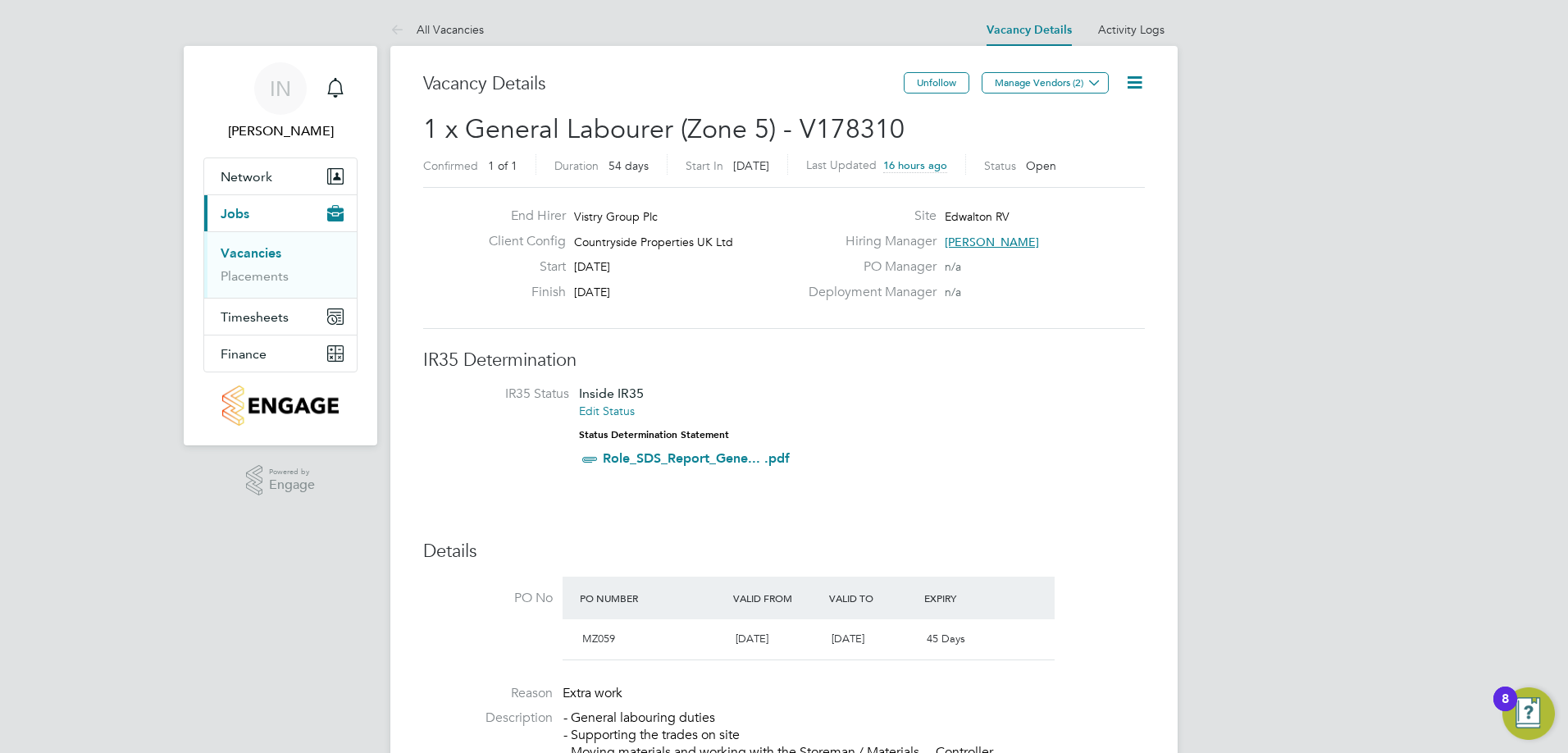
scroll to position [49, 144]
click at [886, 443] on li "IR35 Status Inside IR35 Edit Status Status Determination Statement Role_SDS_Rep…" at bounding box center [783, 430] width 689 height 89
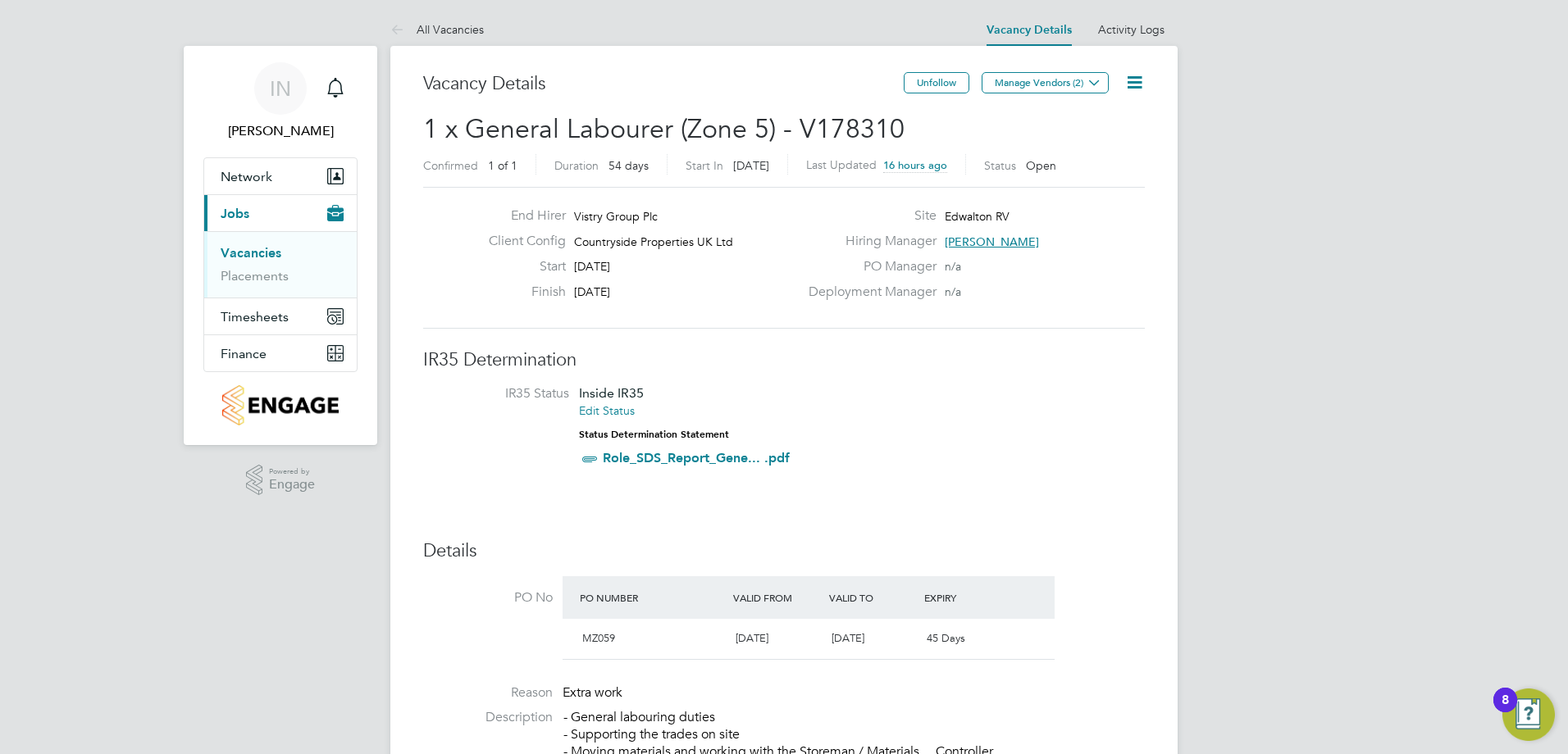
click at [1042, 280] on div "PO Manager n/a" at bounding box center [975, 271] width 352 height 26
click at [727, 351] on h3 "IR35 Determination" at bounding box center [784, 360] width 722 height 24
click at [890, 391] on li "IR35 Status Inside IR35 Edit Status Status Determination Statement Role_SDS_Rep…" at bounding box center [783, 430] width 689 height 89
click at [1021, 386] on li "IR35 Status Inside IR35 Edit Status Status Determination Statement Role_SDS_Rep…" at bounding box center [783, 430] width 689 height 89
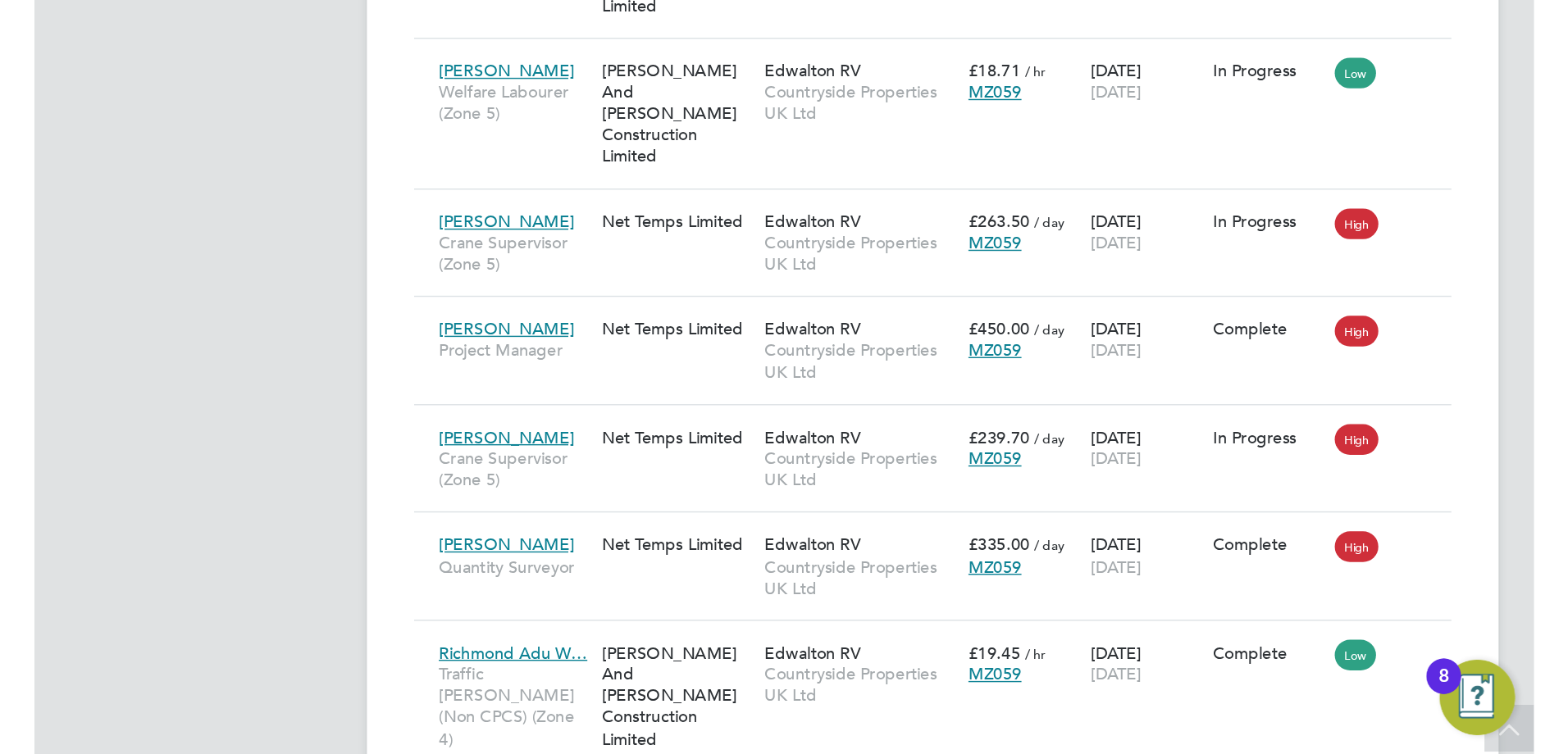
scroll to position [61, 143]
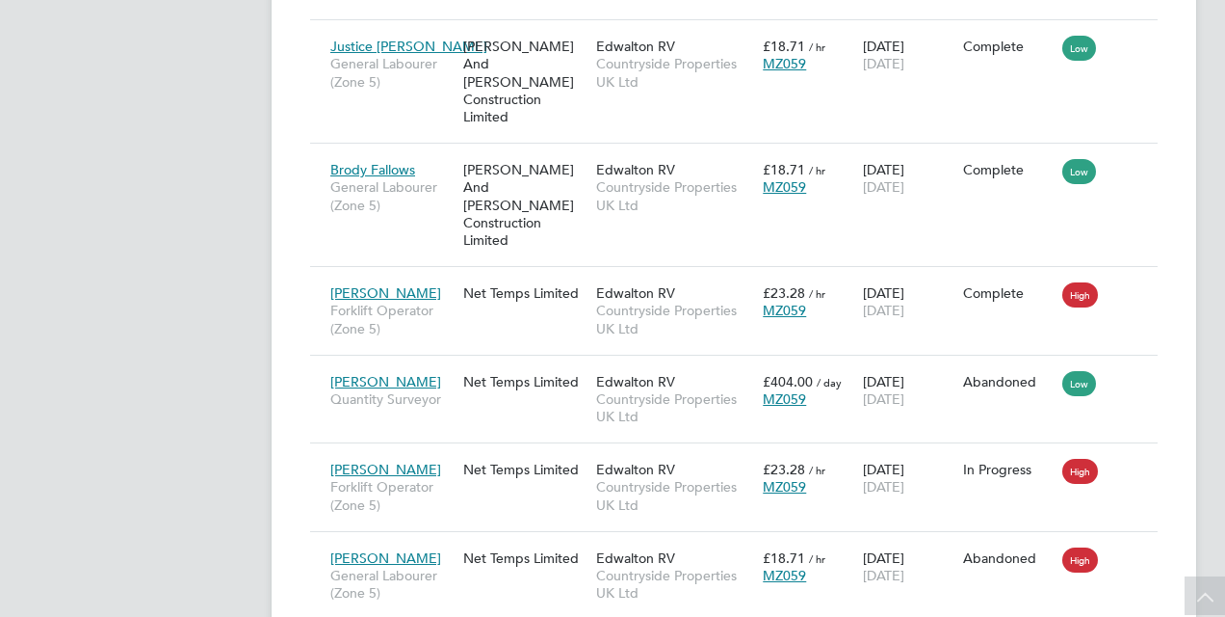
scroll to position [72, 168]
